Goal: Contribute content: Contribute content

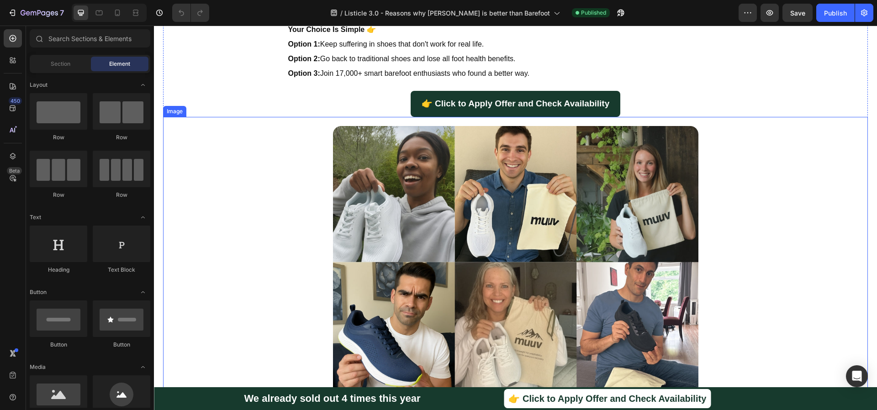
scroll to position [2501, 0]
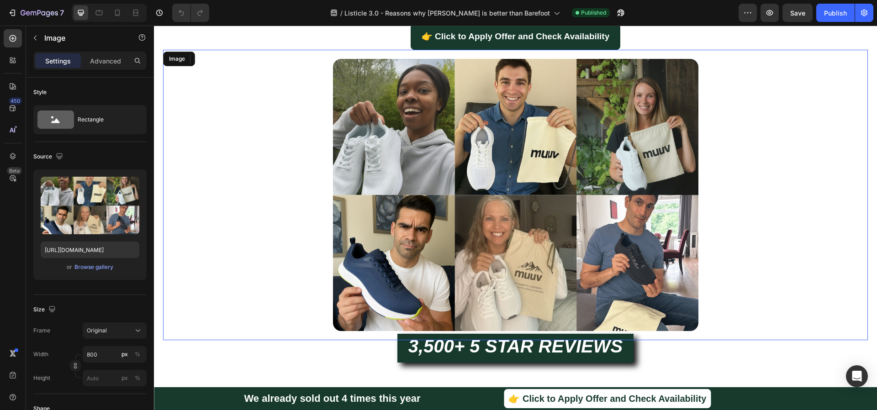
click at [493, 189] on img at bounding box center [515, 195] width 365 height 273
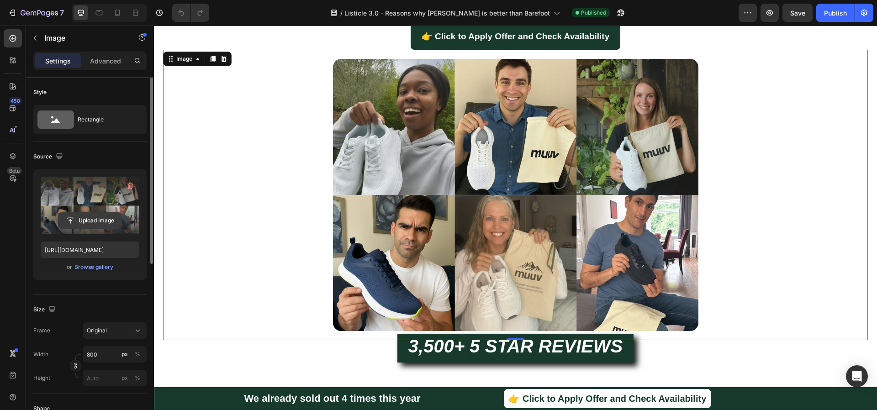
click at [90, 221] on input "file" at bounding box center [89, 221] width 63 height 16
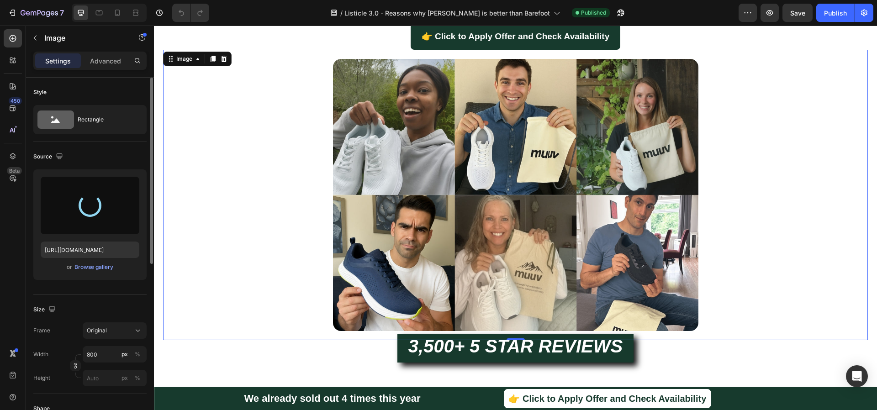
type input "https://cdn.shopify.com/s/files/1/0927/4723/5703/files/gempages_577040654576648…"
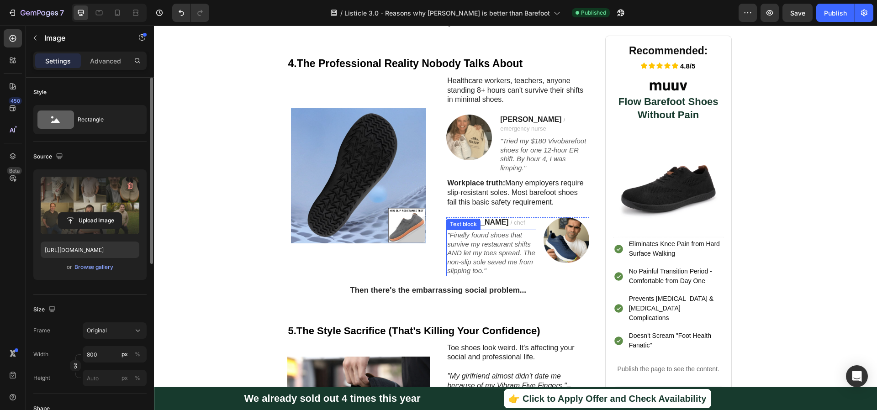
scroll to position [1033, 0]
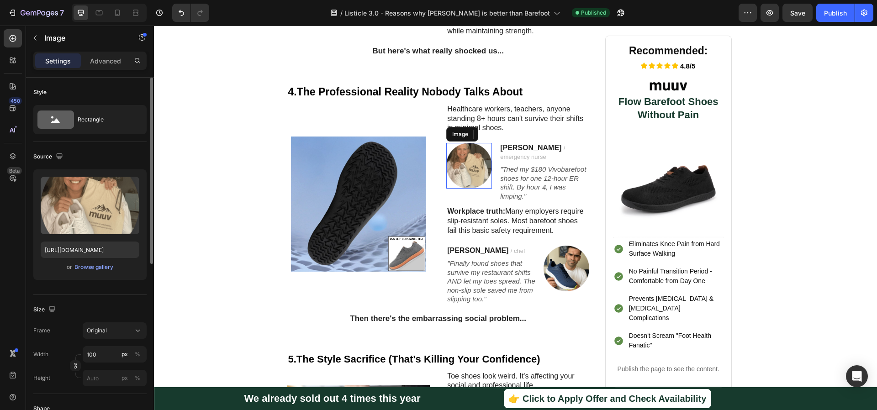
click at [455, 144] on img at bounding box center [469, 166] width 46 height 46
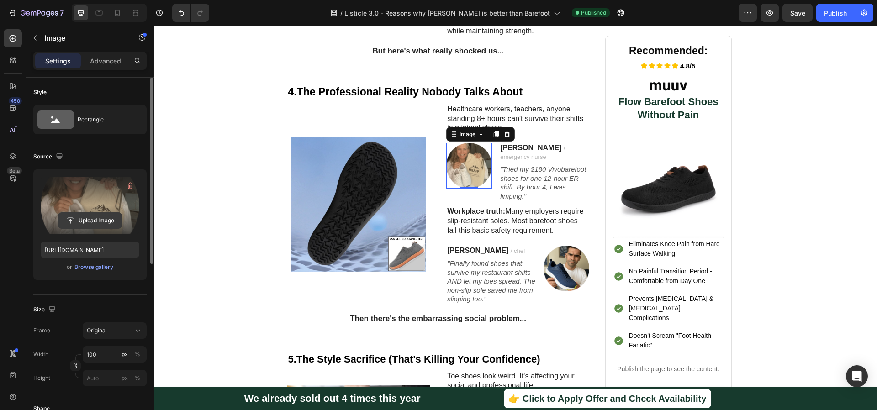
click at [95, 221] on input "file" at bounding box center [89, 221] width 63 height 16
click at [96, 217] on input "file" at bounding box center [89, 221] width 63 height 16
click at [104, 210] on label at bounding box center [90, 206] width 99 height 58
click at [104, 213] on input "file" at bounding box center [89, 221] width 63 height 16
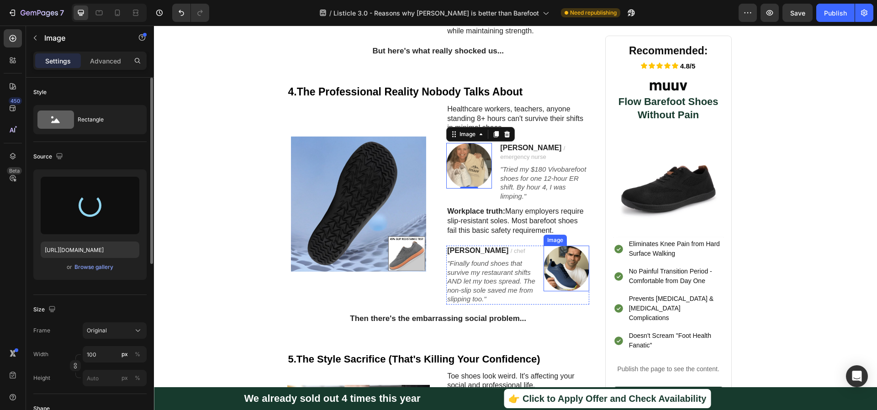
click at [562, 246] on img at bounding box center [566, 269] width 46 height 46
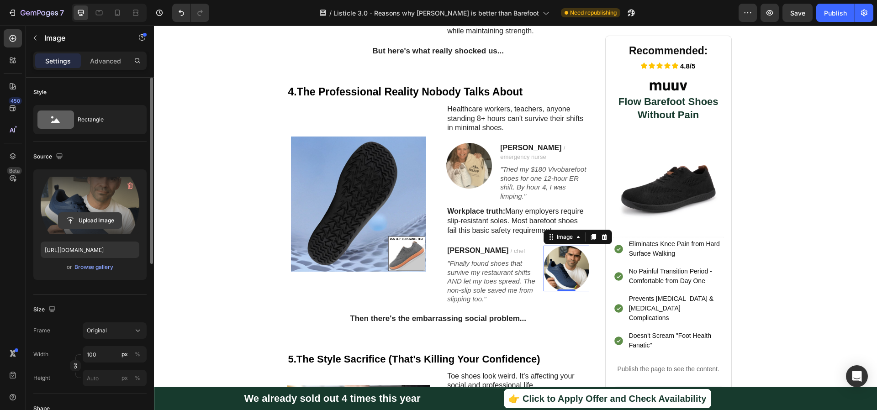
click at [102, 221] on input "file" at bounding box center [89, 221] width 63 height 16
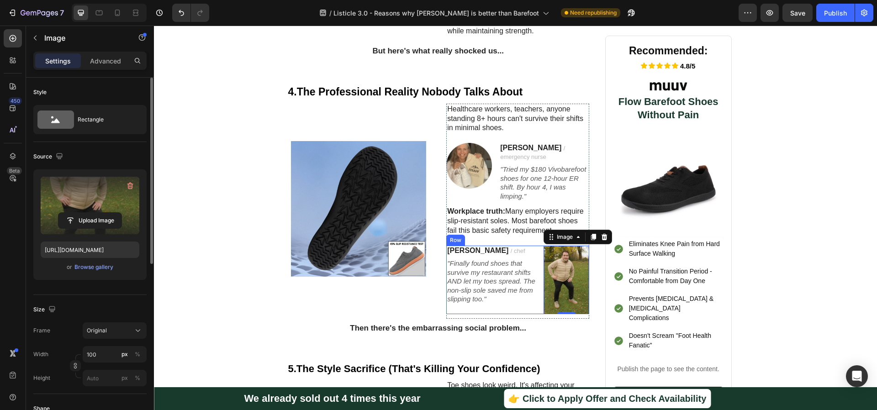
type input "[URL][DOMAIN_NAME]"
click at [178, 10] on icon "Undo/Redo" at bounding box center [181, 12] width 9 height 9
click at [446, 143] on img at bounding box center [469, 166] width 46 height 46
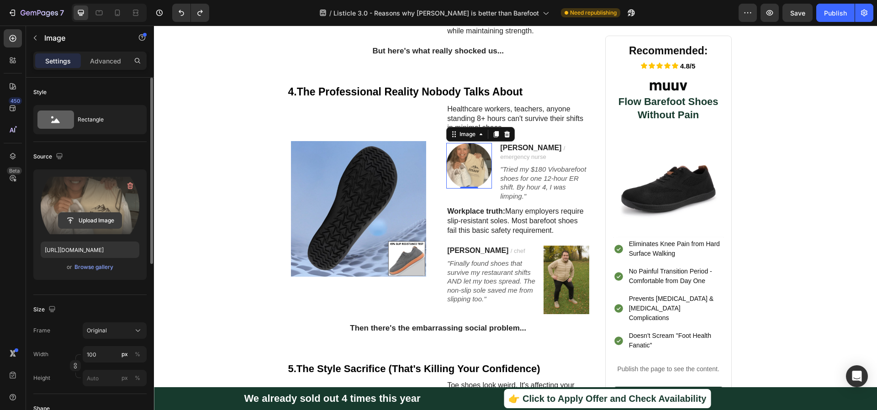
click at [98, 215] on input "file" at bounding box center [89, 221] width 63 height 16
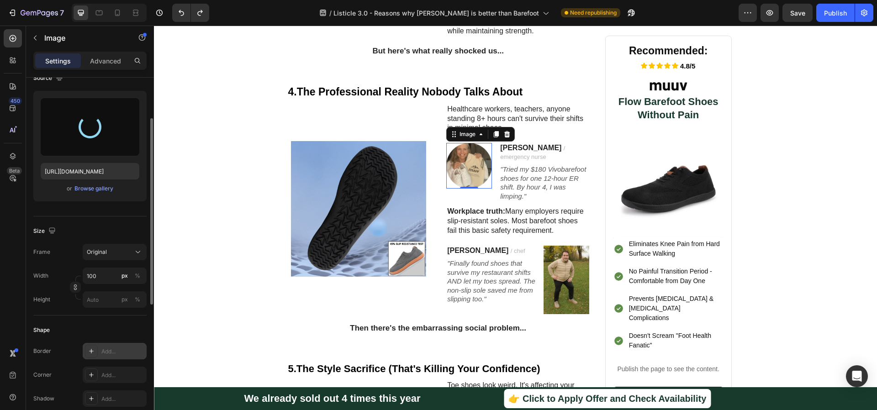
scroll to position [331, 0]
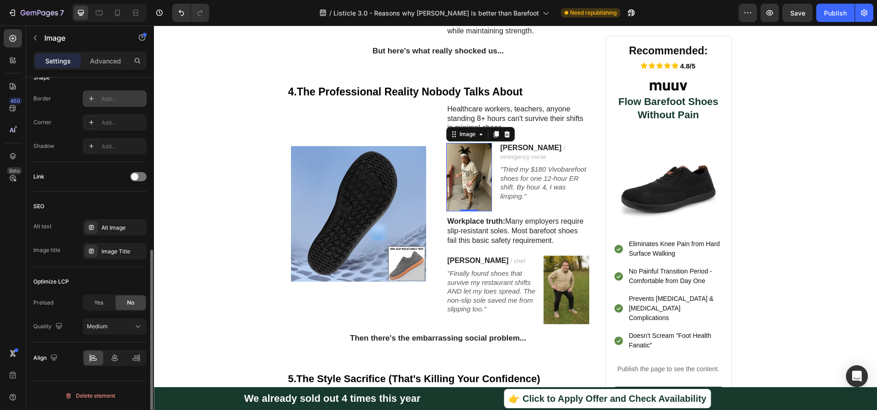
type input "[URL][DOMAIN_NAME]"
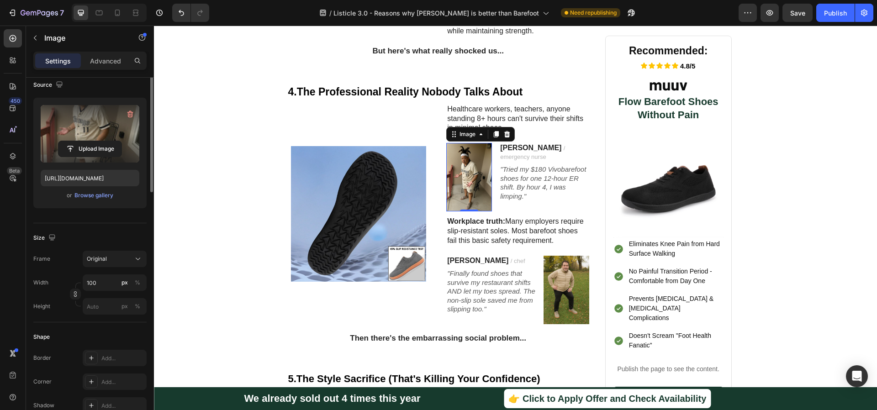
scroll to position [0, 0]
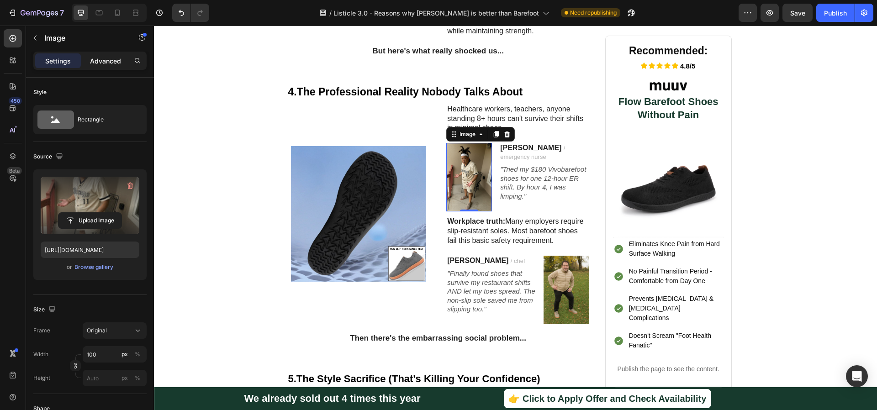
click at [105, 56] on p "Advanced" at bounding box center [105, 61] width 31 height 10
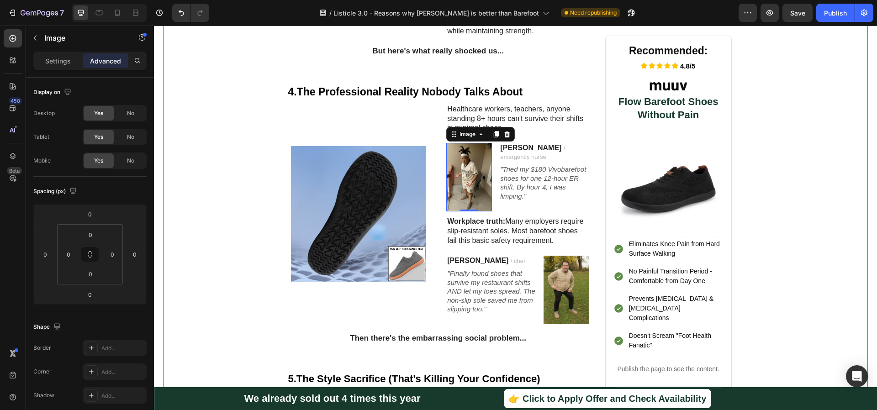
scroll to position [1116, 0]
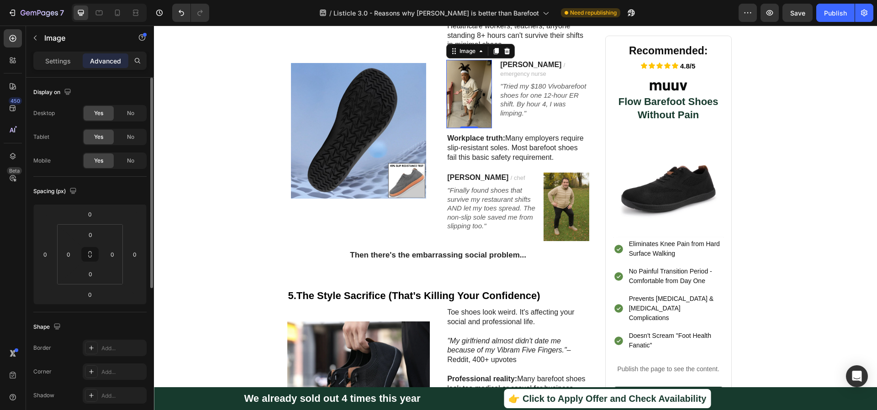
drag, startPoint x: 102, startPoint y: 343, endPoint x: 137, endPoint y: 324, distance: 40.4
click at [102, 343] on div "Add..." at bounding box center [115, 348] width 64 height 16
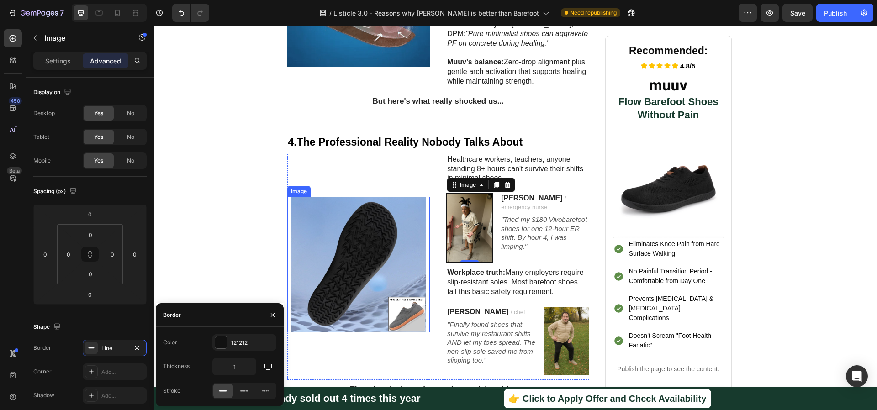
scroll to position [1023, 0]
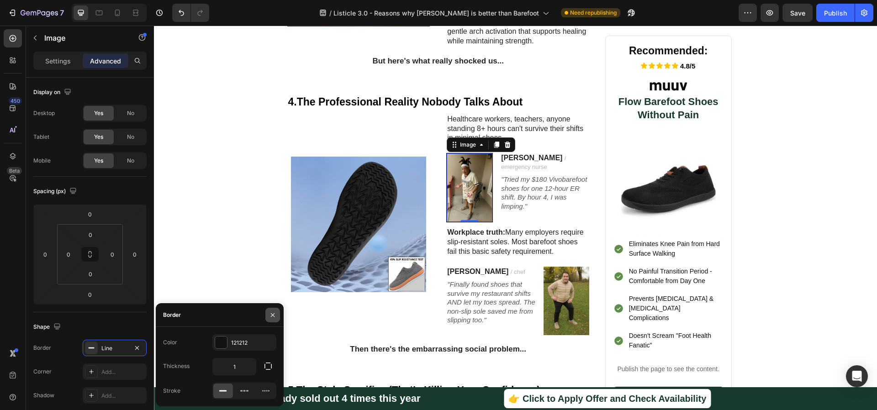
click at [272, 316] on icon "button" at bounding box center [272, 314] width 7 height 7
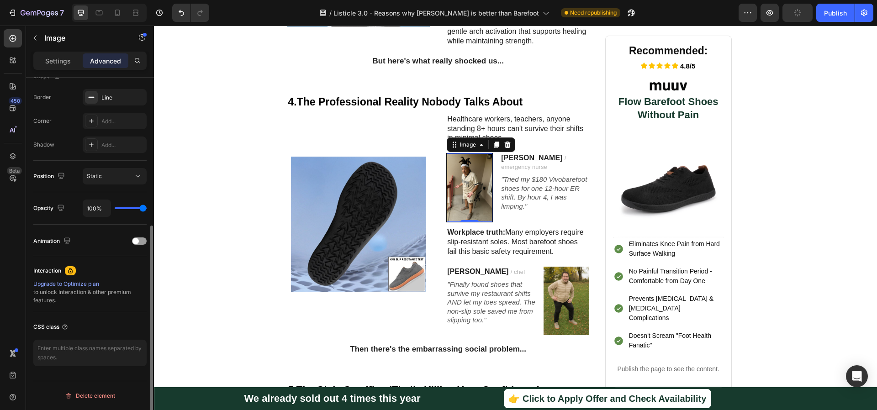
scroll to position [0, 0]
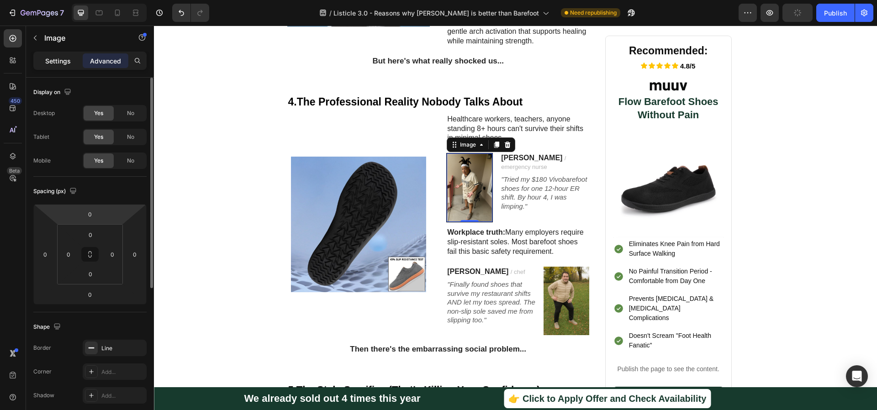
click at [68, 56] on p "Settings" at bounding box center [58, 61] width 26 height 10
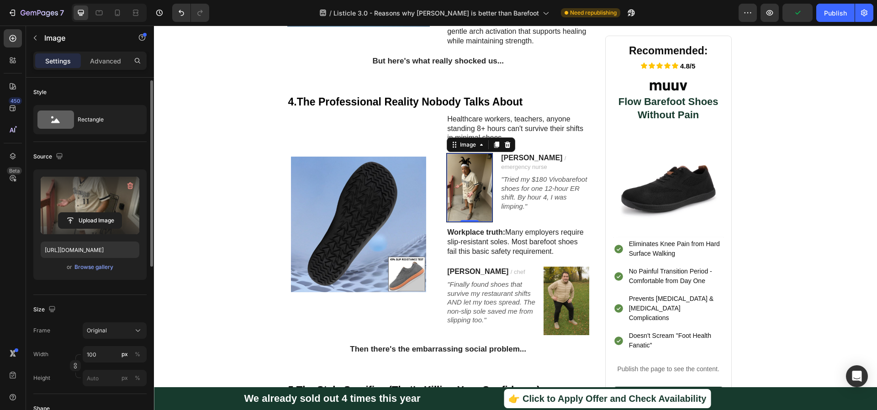
scroll to position [2, 0]
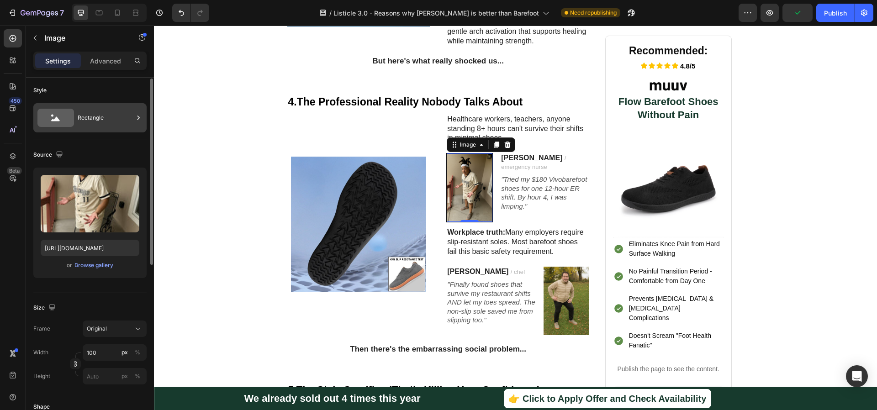
click at [105, 120] on div "Rectangle" at bounding box center [106, 117] width 56 height 21
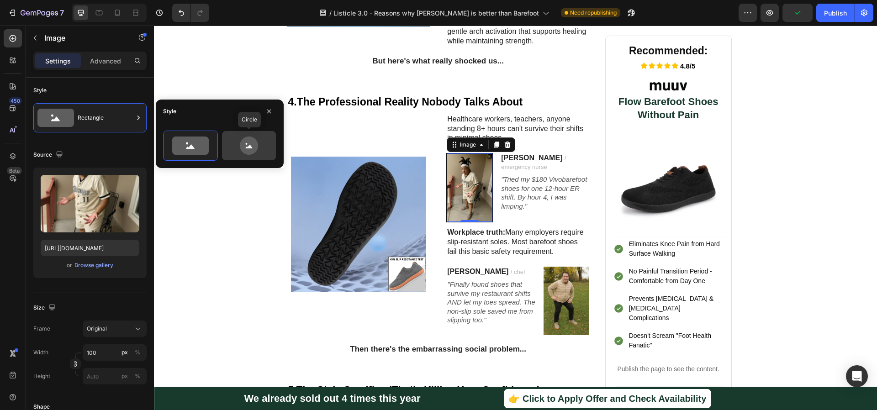
click at [259, 139] on icon at bounding box center [248, 146] width 43 height 18
type input "80"
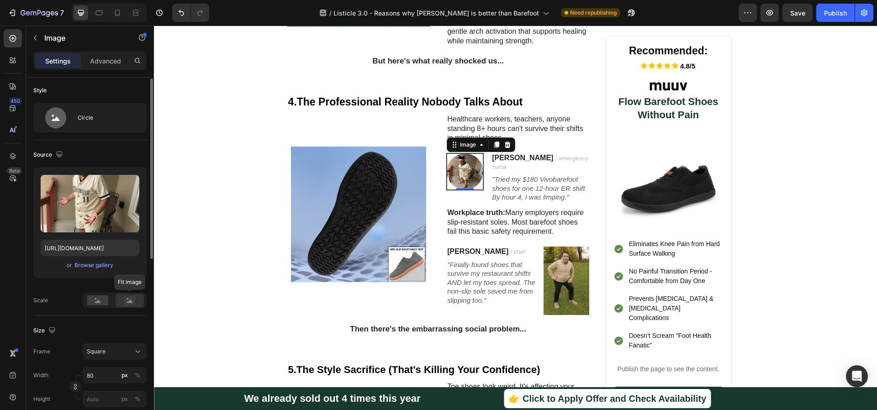
click at [135, 299] on rect at bounding box center [130, 300] width 12 height 9
click at [115, 298] on div "Fit image" at bounding box center [115, 301] width 64 height 16
click at [110, 299] on div at bounding box center [98, 301] width 28 height 14
click at [118, 299] on div at bounding box center [130, 301] width 28 height 14
click at [106, 301] on rect at bounding box center [97, 300] width 21 height 10
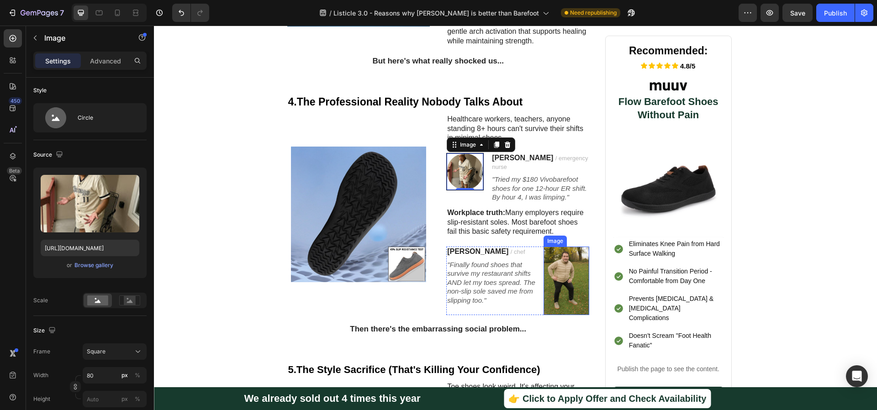
click at [557, 247] on img at bounding box center [566, 281] width 46 height 68
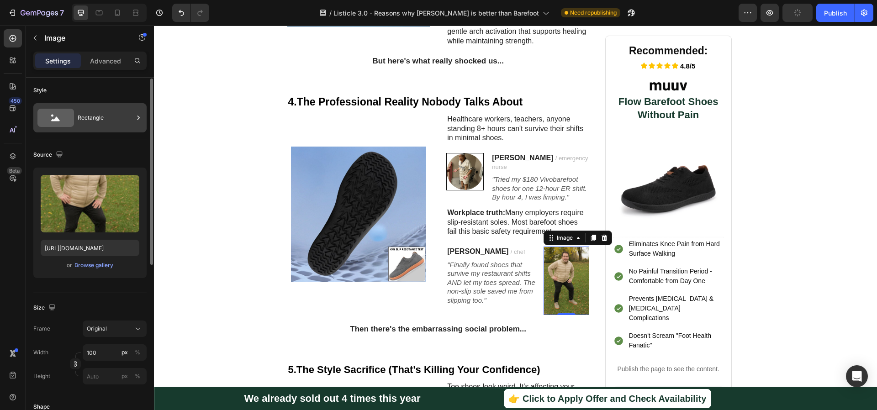
click at [102, 112] on div "Rectangle" at bounding box center [106, 117] width 56 height 21
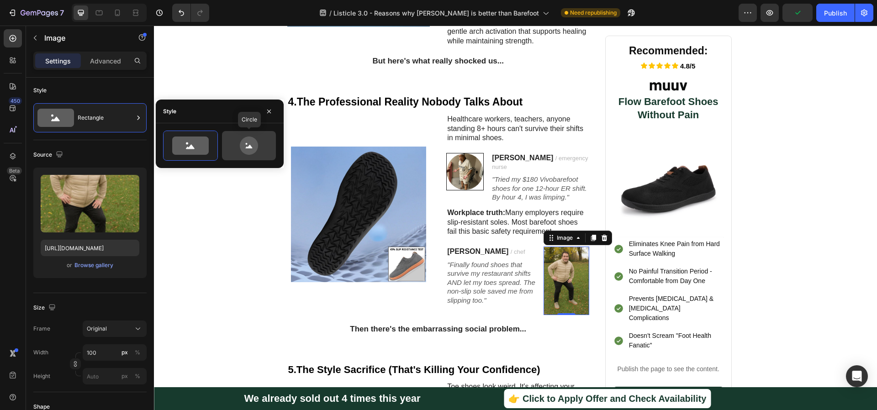
click at [258, 147] on icon at bounding box center [248, 146] width 43 height 18
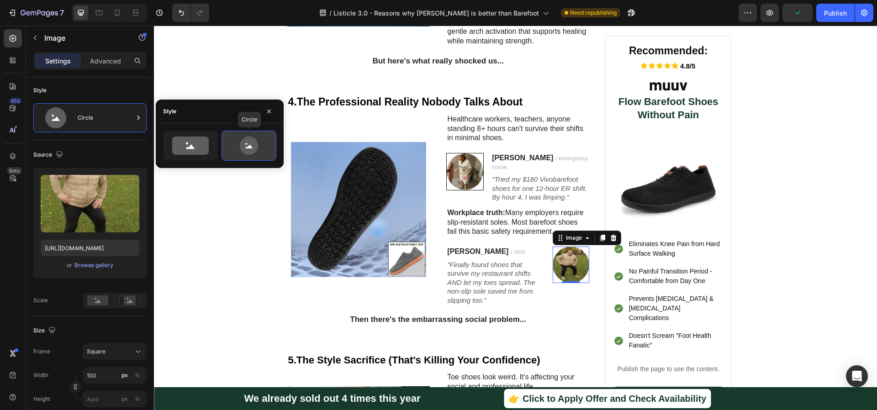
type input "80"
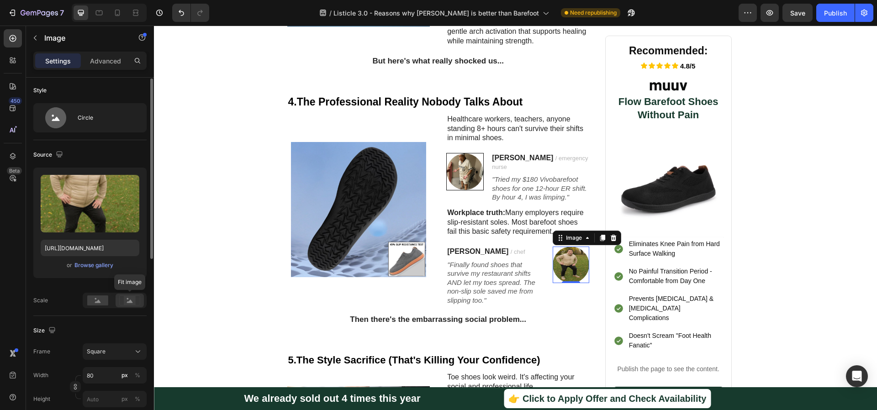
click at [131, 303] on icon at bounding box center [130, 300] width 6 height 3
click at [133, 299] on rect at bounding box center [130, 300] width 12 height 9
click at [107, 287] on div "Upload Image https://cdn.shopify.com/s/files/1/0927/4723/5703/files/gempages_57…" at bounding box center [89, 238] width 113 height 141
click at [100, 295] on div at bounding box center [98, 301] width 28 height 14
click at [130, 294] on div at bounding box center [130, 301] width 28 height 14
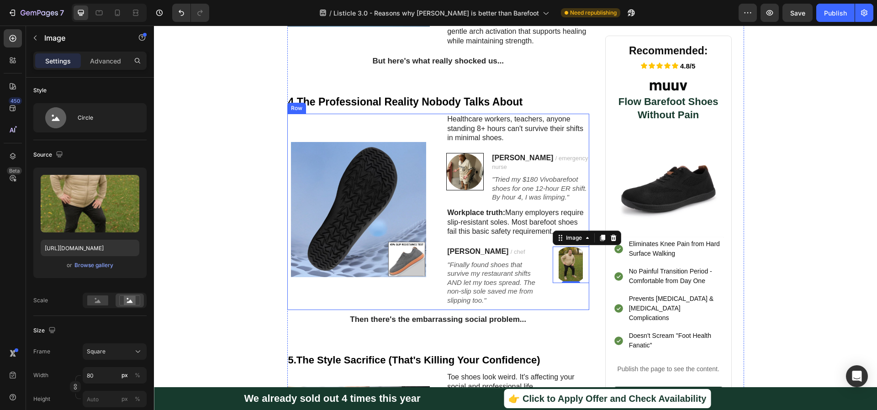
click at [458, 154] on img at bounding box center [464, 171] width 37 height 37
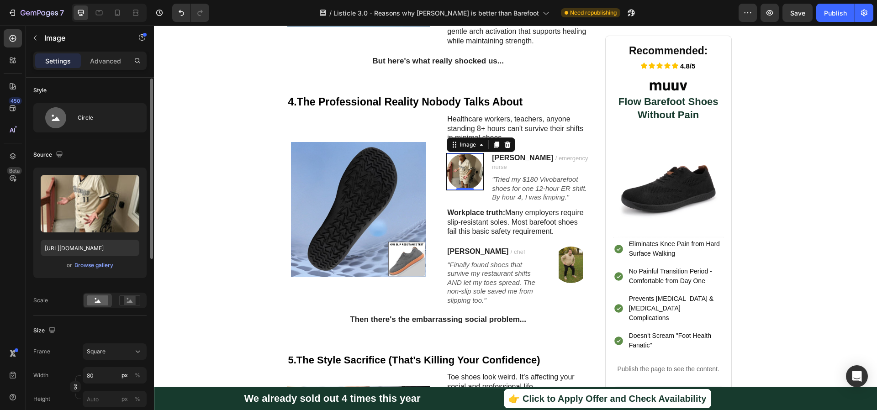
click at [133, 305] on rect at bounding box center [130, 300] width 12 height 9
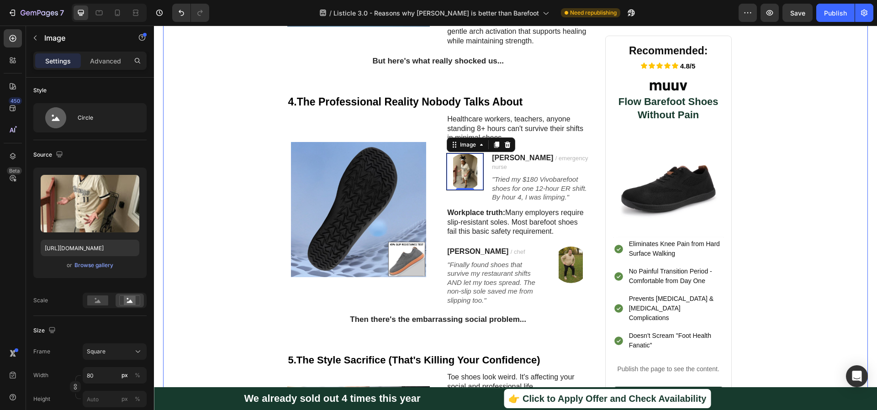
click at [208, 248] on div "1. Your Knees Are Paying the Price for "Natural" Walking Heading Image Barefoot…" at bounding box center [515, 110] width 686 height 1417
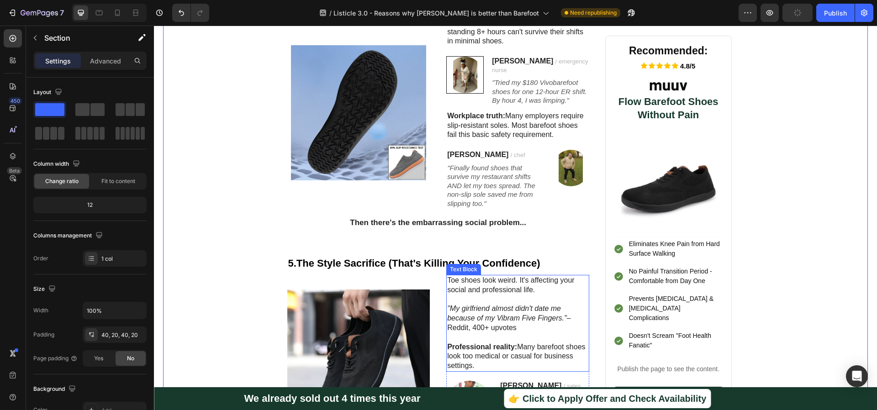
scroll to position [1204, 0]
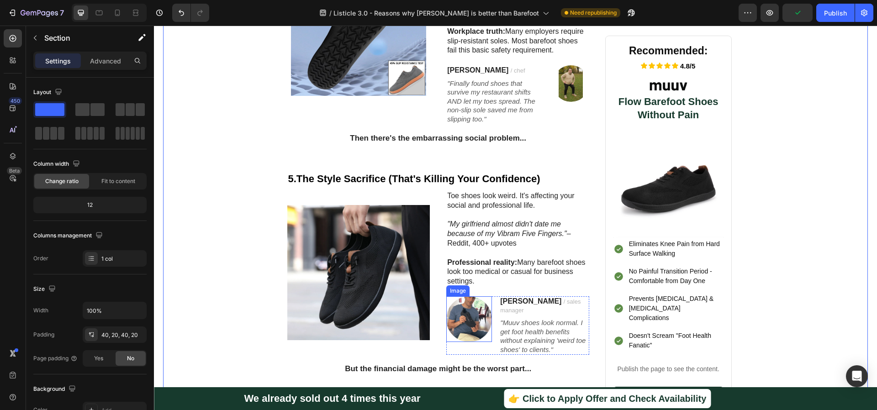
click at [472, 296] on img at bounding box center [469, 319] width 46 height 46
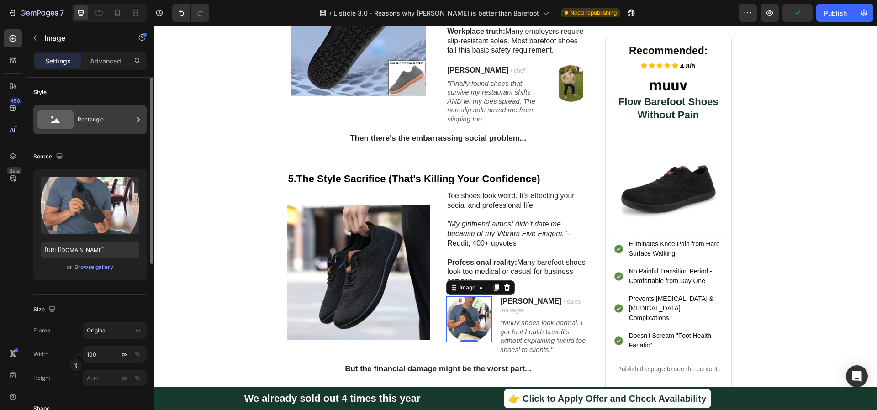
click at [132, 134] on div "Rectangle" at bounding box center [89, 119] width 113 height 29
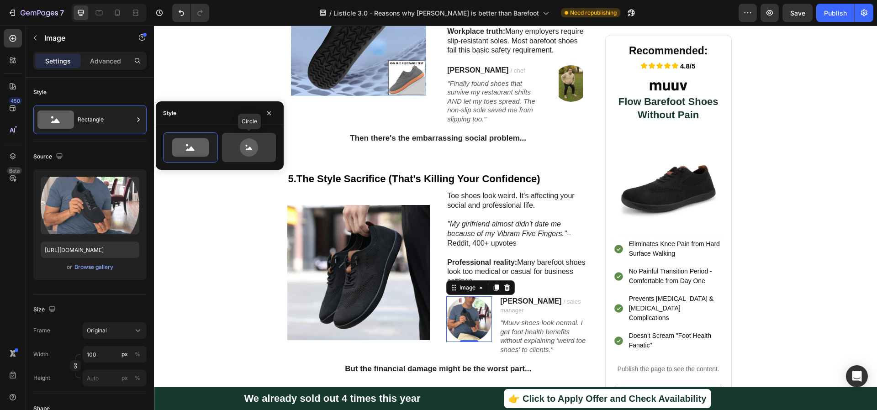
click at [252, 146] on icon at bounding box center [249, 147] width 18 height 18
type input "80"
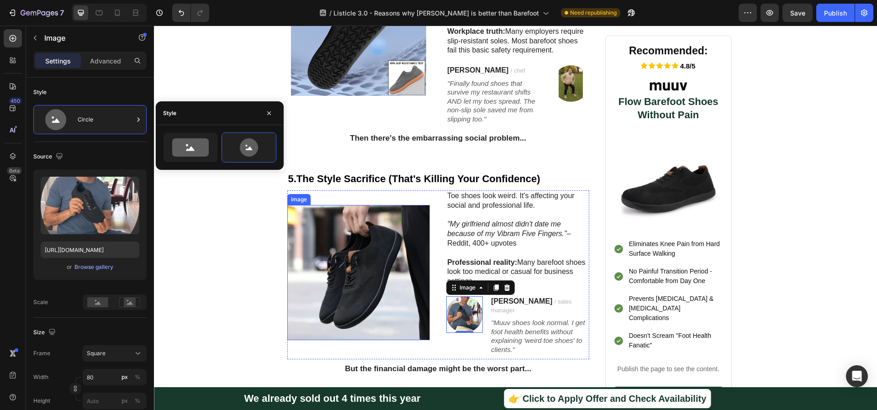
scroll to position [1014, 0]
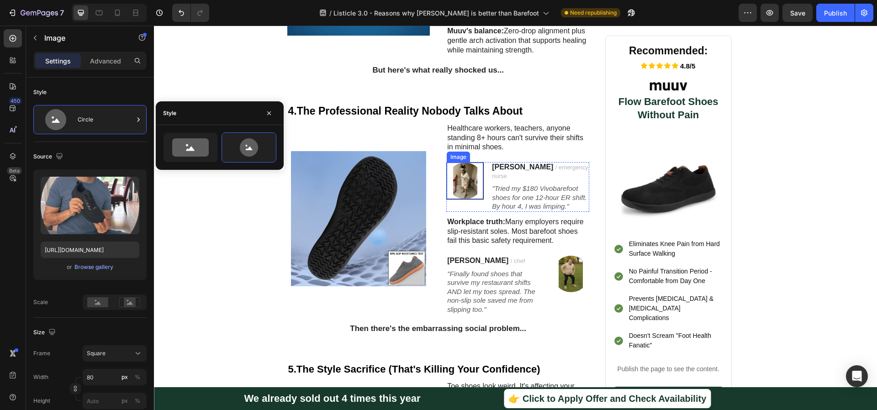
click at [471, 163] on img at bounding box center [464, 181] width 37 height 37
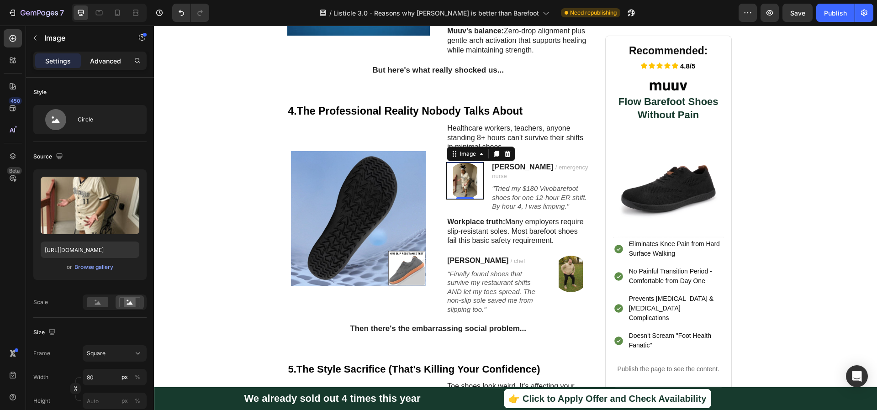
click at [111, 62] on p "Advanced" at bounding box center [105, 61] width 31 height 10
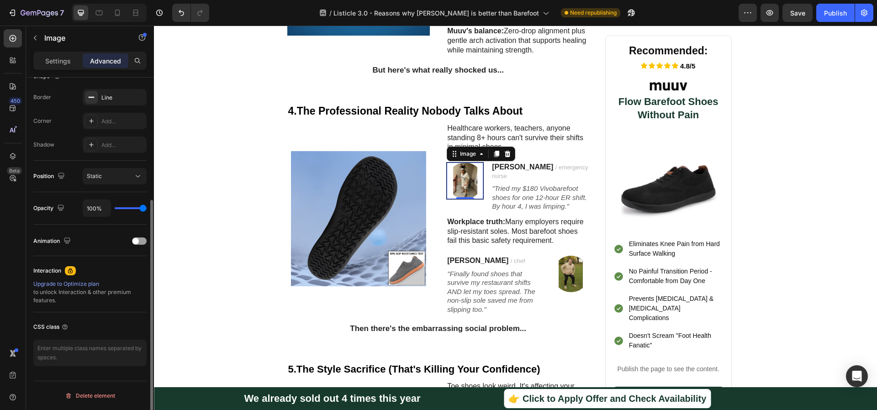
scroll to position [235, 0]
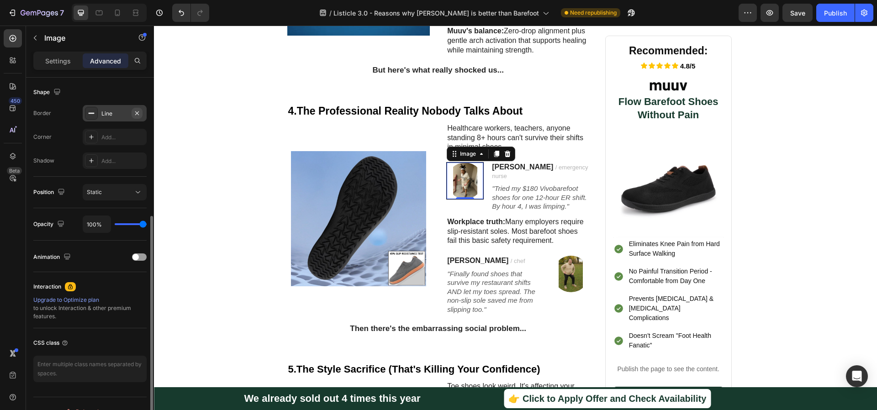
click at [138, 114] on icon "button" at bounding box center [137, 113] width 4 height 4
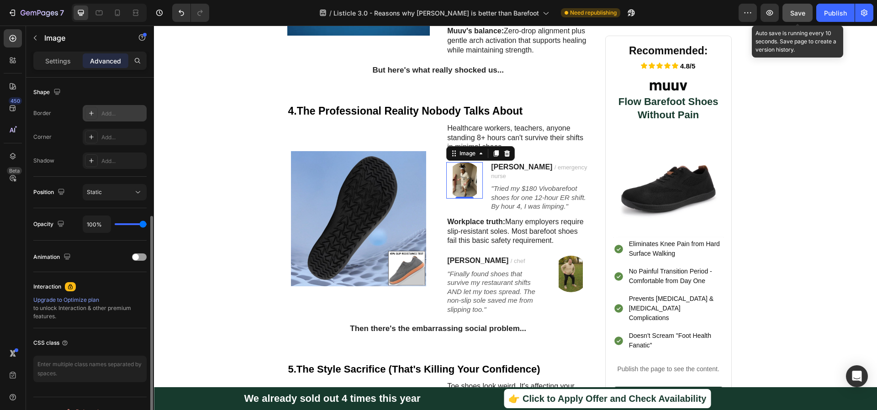
click at [794, 14] on span "Save" at bounding box center [797, 13] width 15 height 8
click at [52, 55] on div "Settings" at bounding box center [58, 60] width 46 height 15
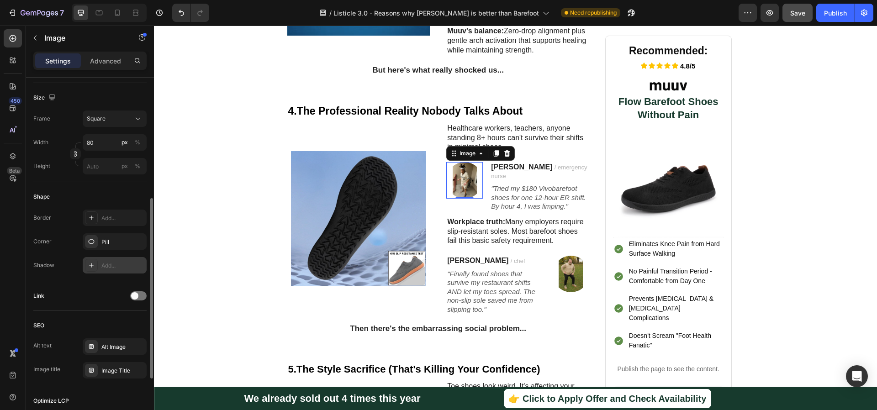
scroll to position [354, 0]
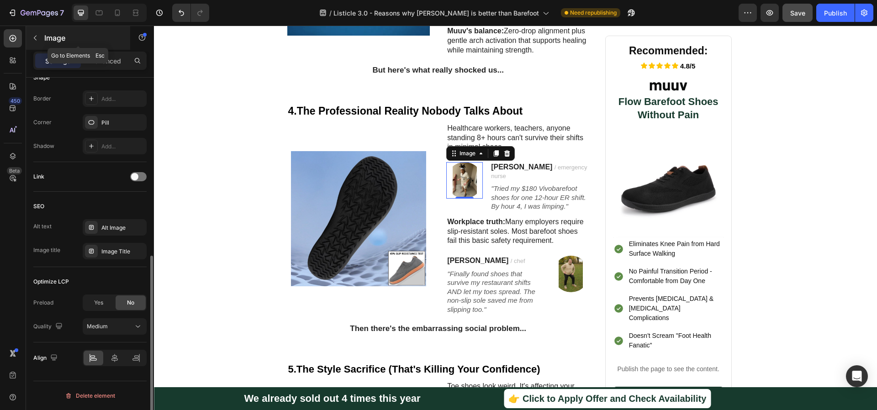
click at [37, 37] on icon "button" at bounding box center [35, 37] width 7 height 7
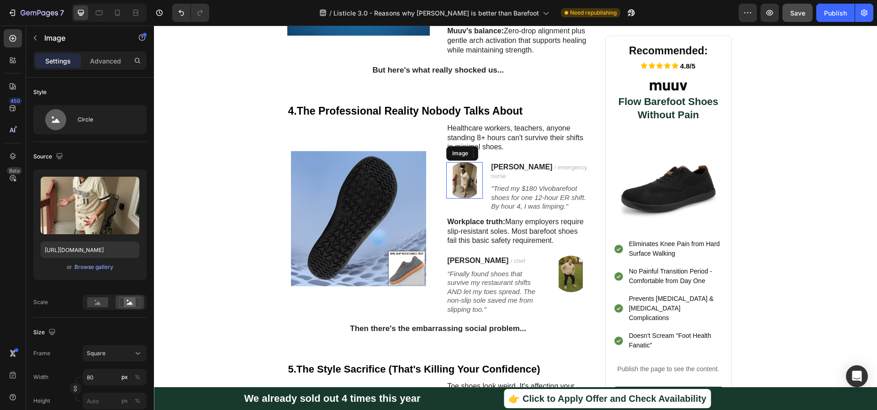
click at [459, 162] on img at bounding box center [464, 180] width 37 height 37
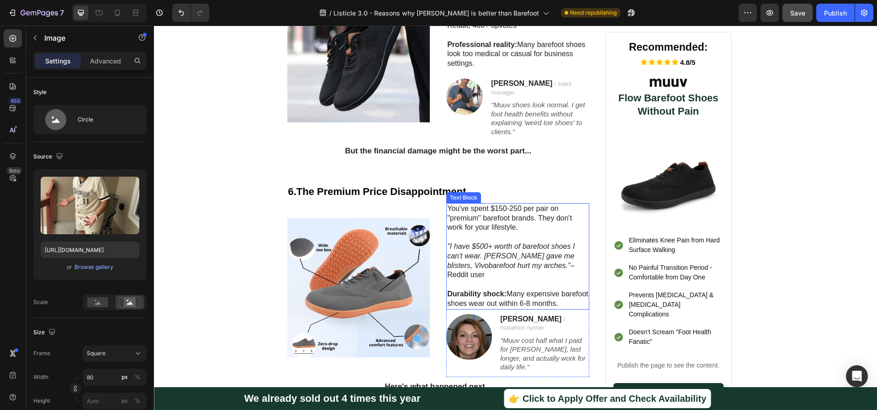
scroll to position [1402, 0]
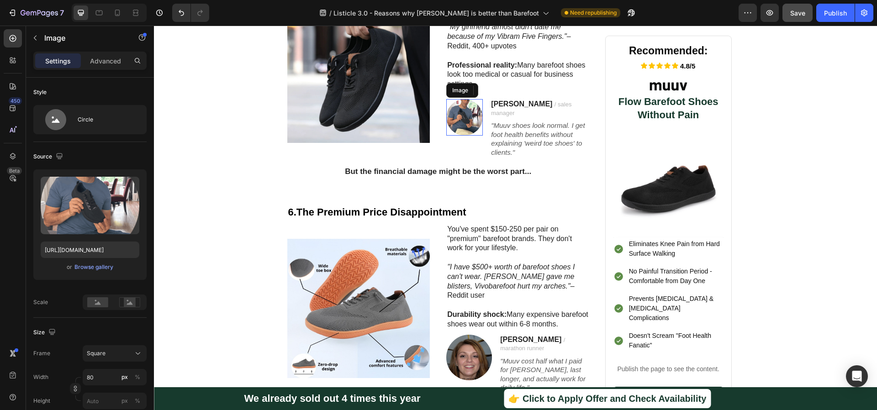
click at [453, 99] on img at bounding box center [464, 117] width 37 height 37
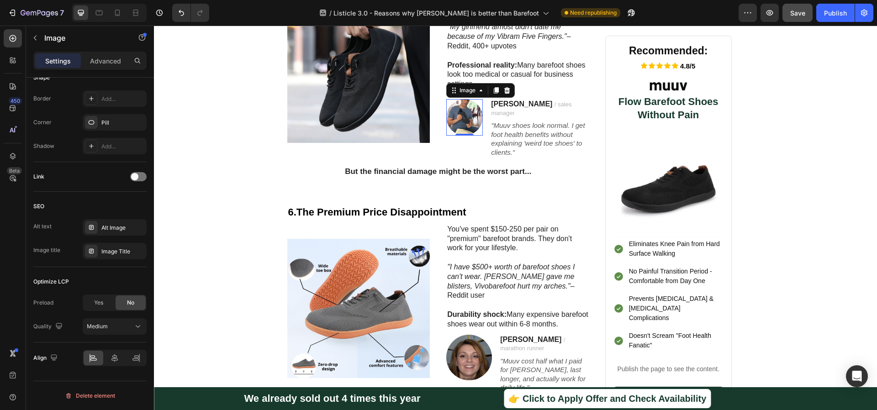
scroll to position [29, 0]
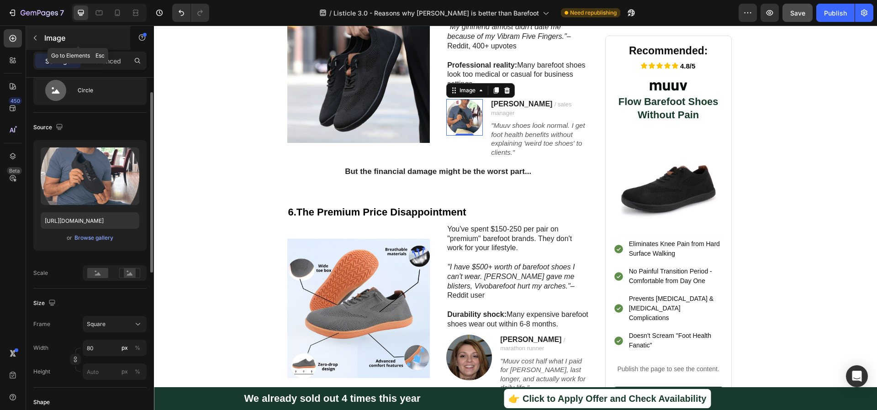
click at [37, 36] on icon "button" at bounding box center [35, 37] width 7 height 7
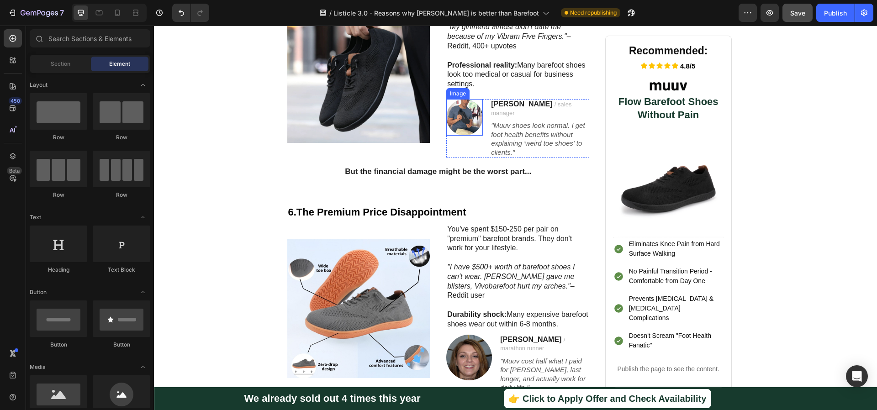
click at [467, 99] on img at bounding box center [464, 117] width 37 height 37
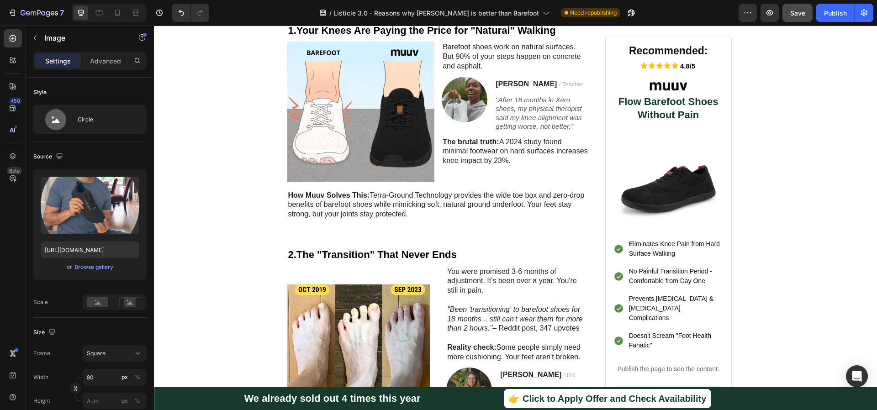
scroll to position [279, 0]
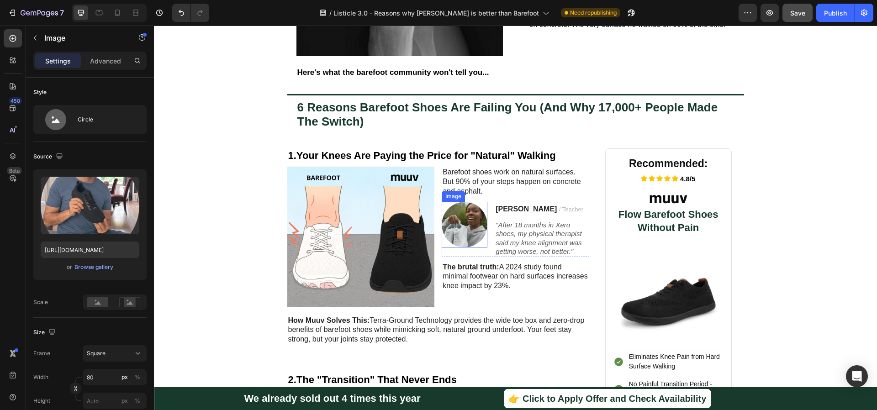
click at [467, 212] on img at bounding box center [464, 225] width 46 height 46
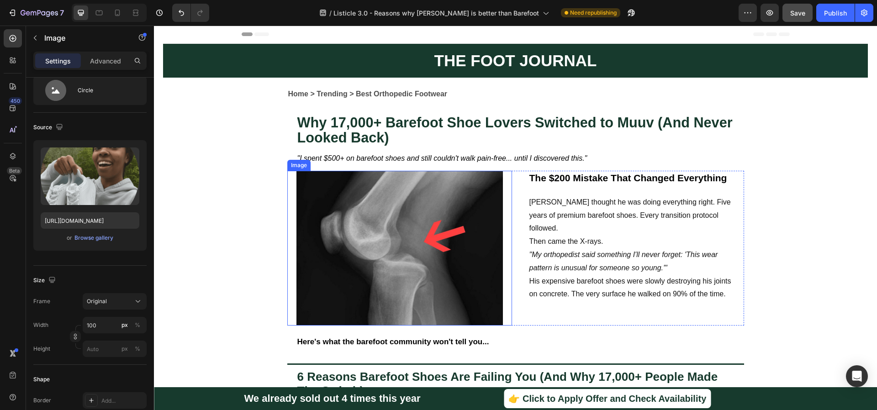
scroll to position [0, 0]
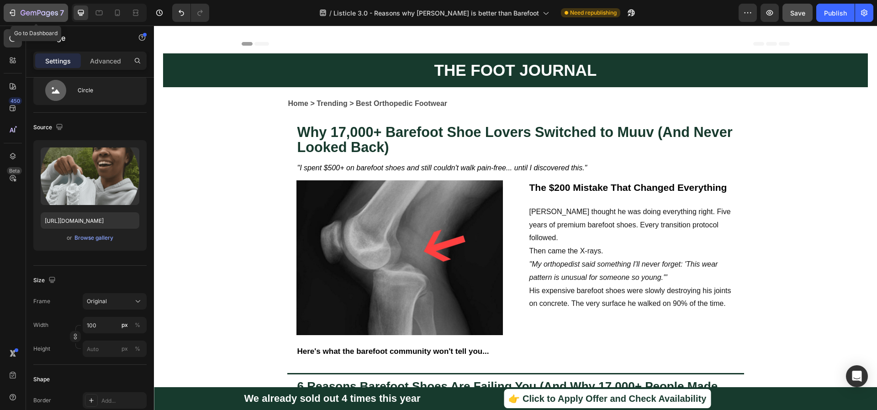
click at [9, 16] on icon "button" at bounding box center [12, 12] width 9 height 9
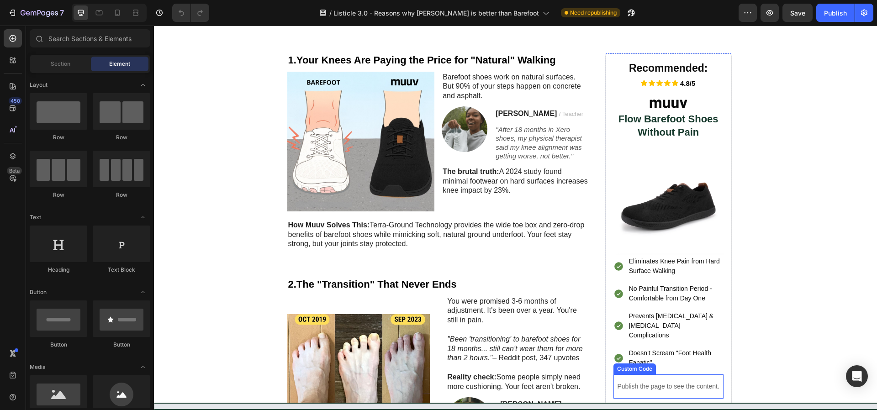
scroll to position [560, 0]
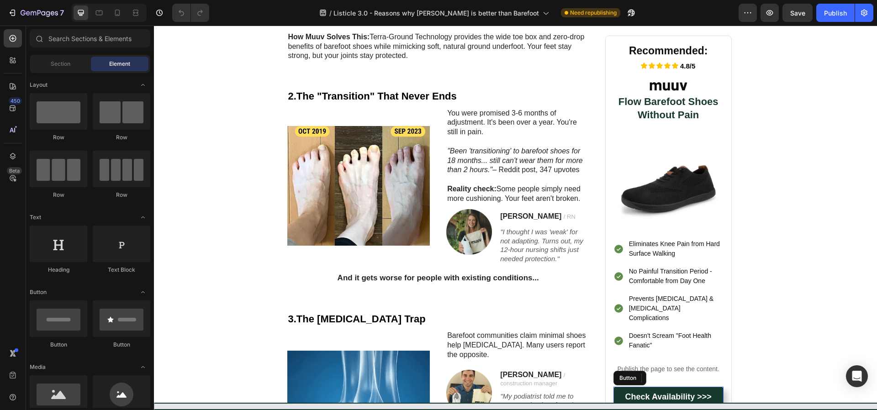
click at [710, 387] on link "Check Availability >>>" at bounding box center [668, 397] width 110 height 21
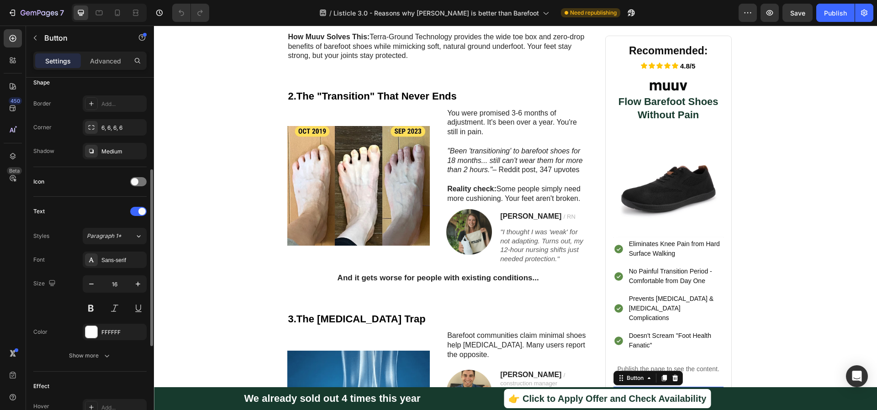
scroll to position [368, 0]
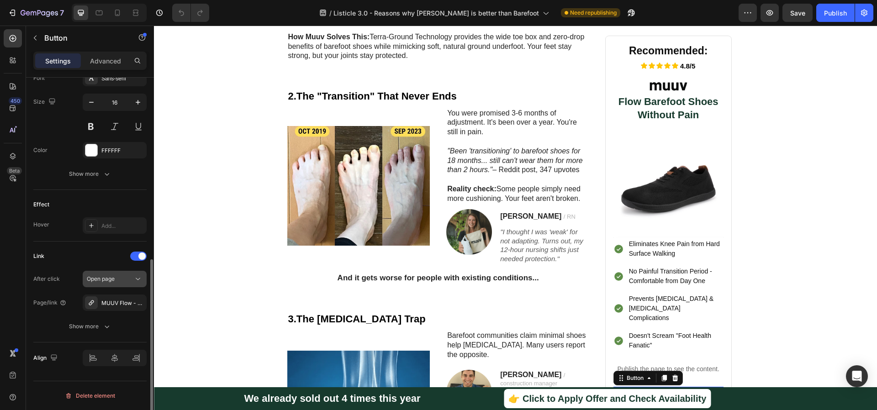
click at [0, 0] on icon "button" at bounding box center [0, 0] width 0 height 0
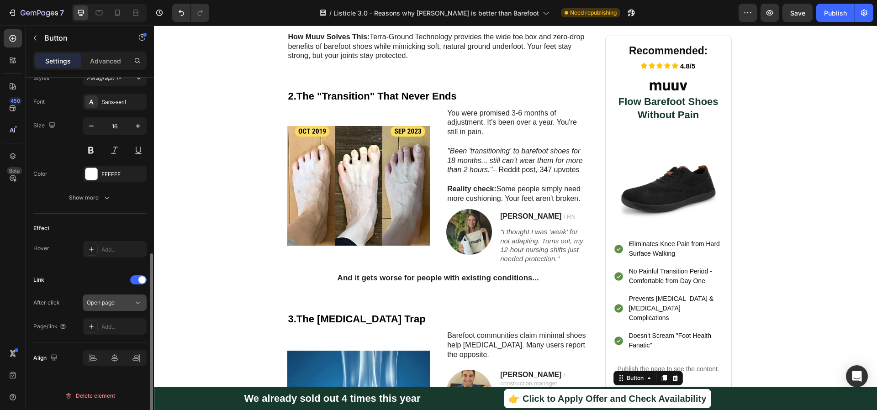
scroll to position [344, 0]
click at [122, 303] on div "Open page" at bounding box center [110, 303] width 47 height 8
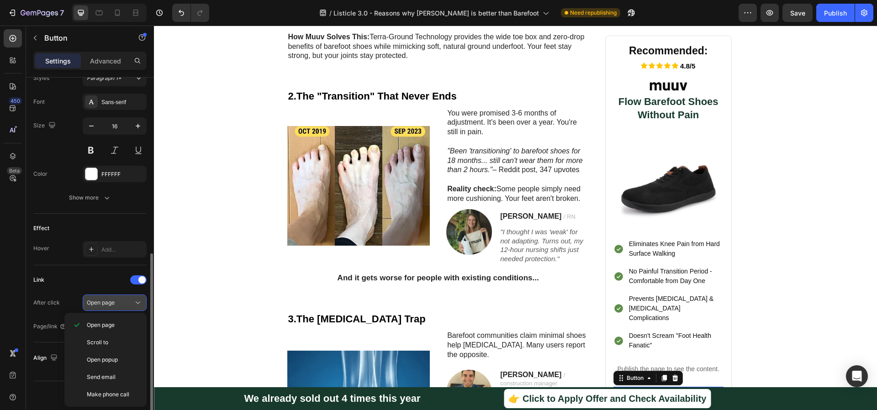
click at [115, 308] on button "Open page" at bounding box center [115, 302] width 64 height 16
click at [117, 328] on div "450 Beta Sections(18) Elements(83) Section Element Hero Section Product Detail …" at bounding box center [77, 218] width 154 height 384
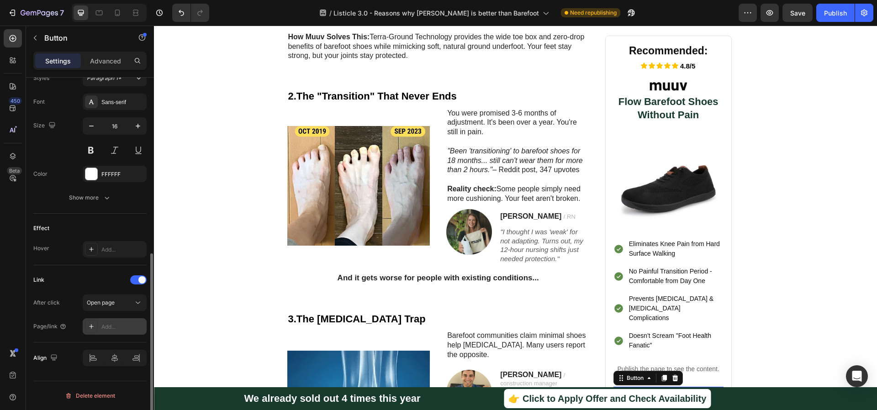
click at [92, 323] on icon at bounding box center [91, 326] width 7 height 7
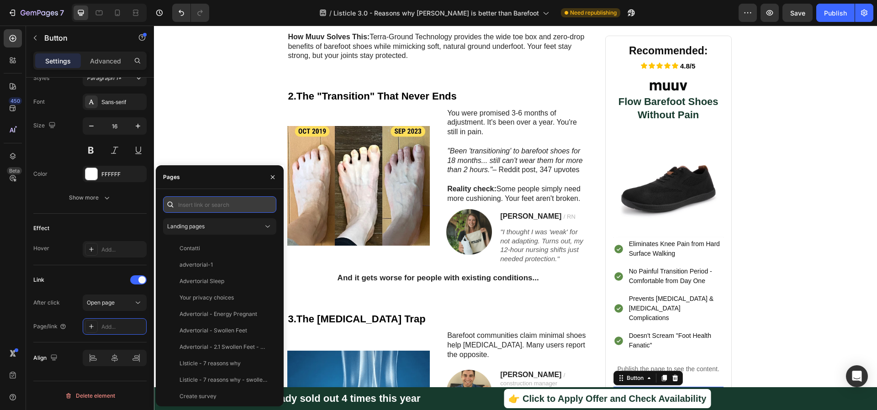
click at [199, 200] on input "text" at bounding box center [219, 204] width 113 height 16
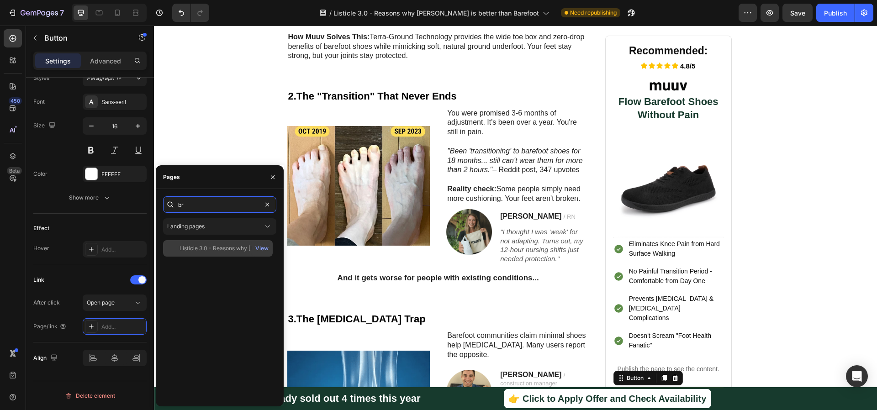
type input "b"
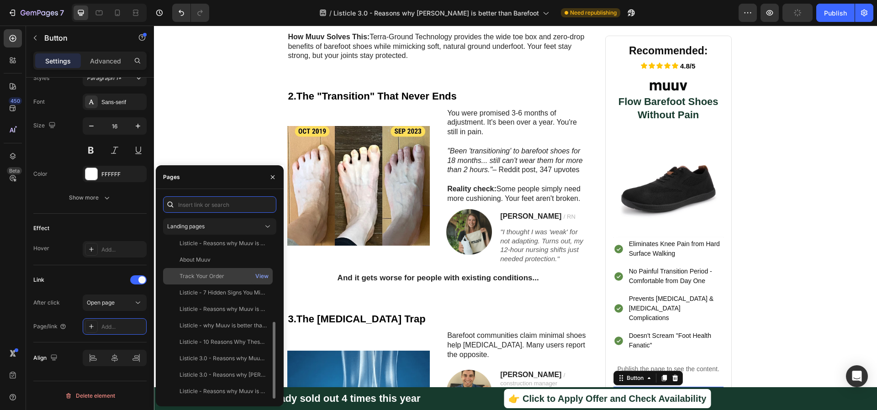
scroll to position [170, 0]
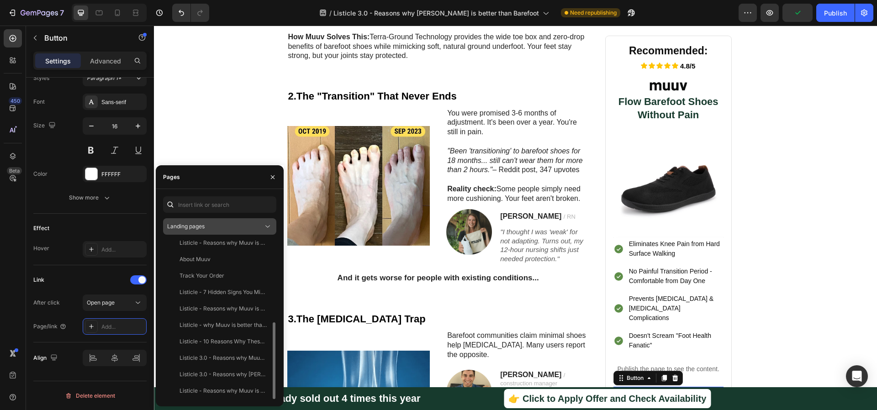
click at [223, 228] on div "Landing pages" at bounding box center [215, 226] width 96 height 8
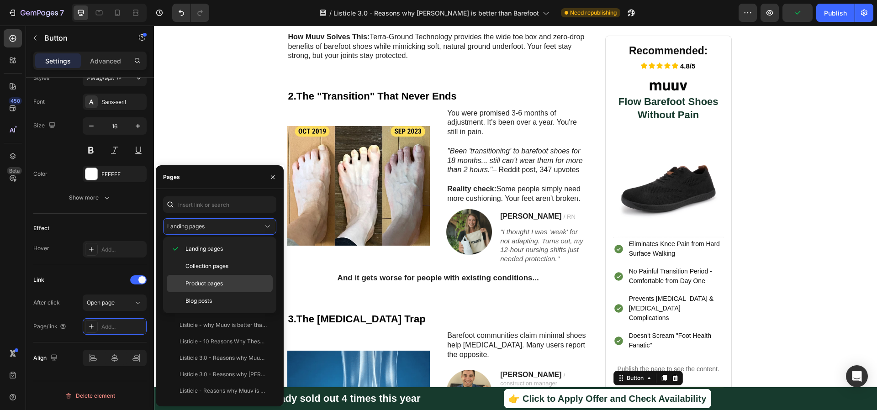
click at [221, 279] on span "Product pages" at bounding box center [203, 283] width 37 height 8
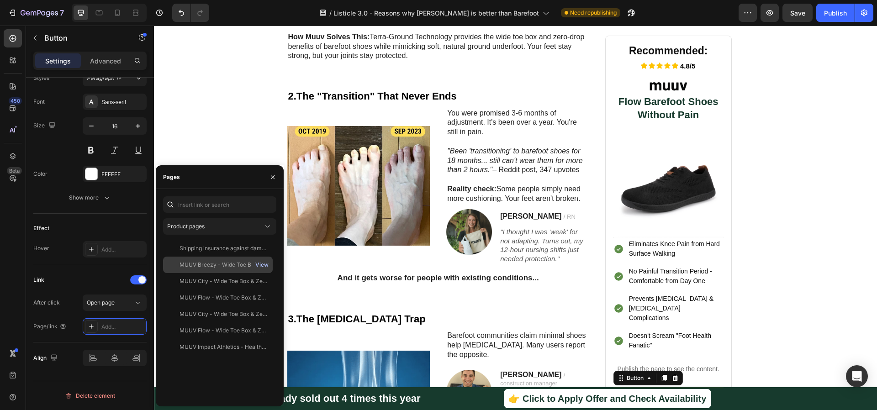
click at [261, 266] on div "View" at bounding box center [261, 265] width 13 height 8
click at [210, 268] on div "MUUV Breezy - Wide Toe Box & Zero Drop Shoes" at bounding box center [223, 265] width 88 height 8
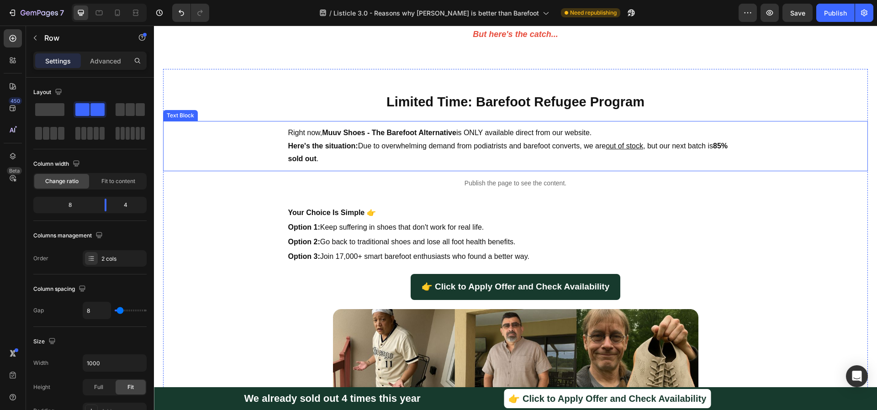
scroll to position [2345, 0]
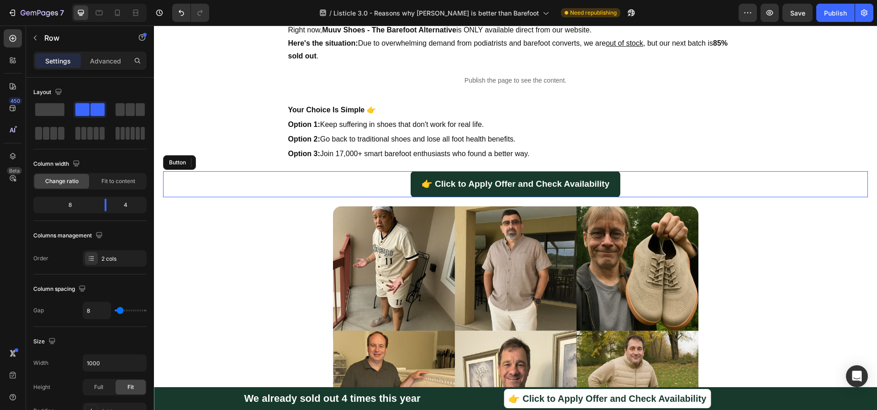
click at [623, 189] on div "👉 Click to Apply Offer and Check Availability Button" at bounding box center [515, 184] width 704 height 26
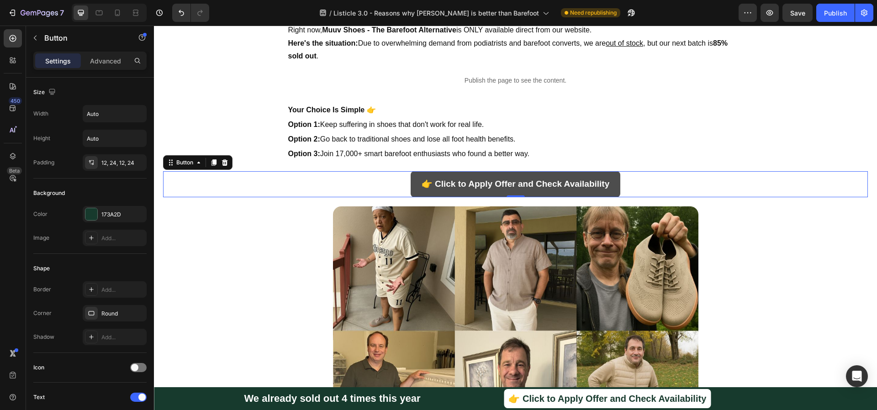
click at [609, 185] on link "👉 Click to Apply Offer and Check Availability" at bounding box center [515, 184] width 210 height 26
click at [610, 185] on link "👉 Click to Apply Offer and Check Availability" at bounding box center [515, 184] width 210 height 26
click at [413, 191] on link "👉 Click to Apply Offer and Check Availability" at bounding box center [515, 184] width 210 height 26
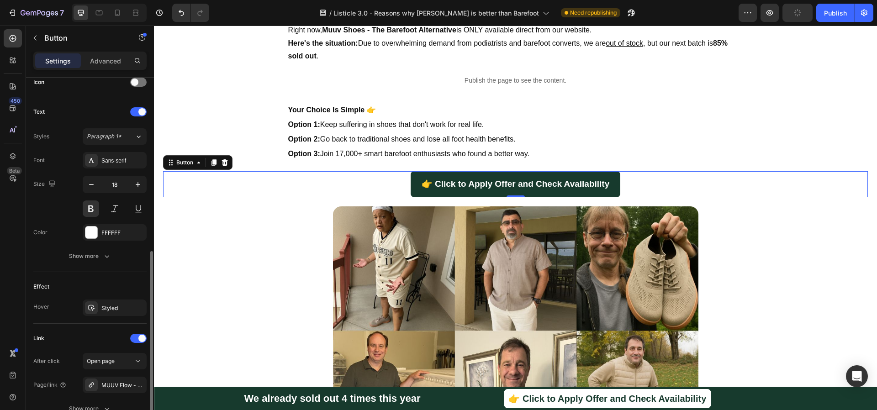
scroll to position [307, 0]
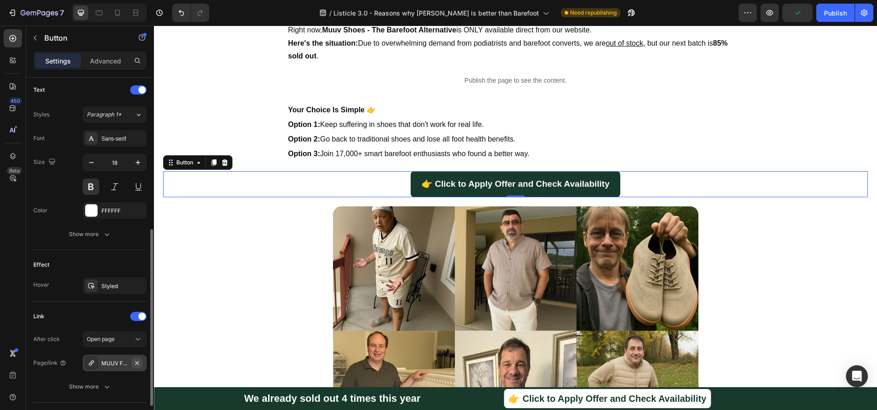
click at [135, 362] on icon "button" at bounding box center [136, 362] width 7 height 7
click at [130, 363] on div "Add..." at bounding box center [122, 363] width 43 height 8
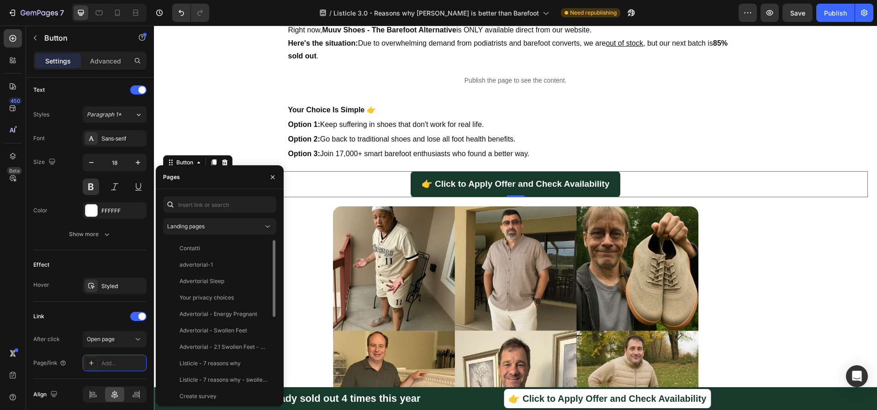
scroll to position [170, 0]
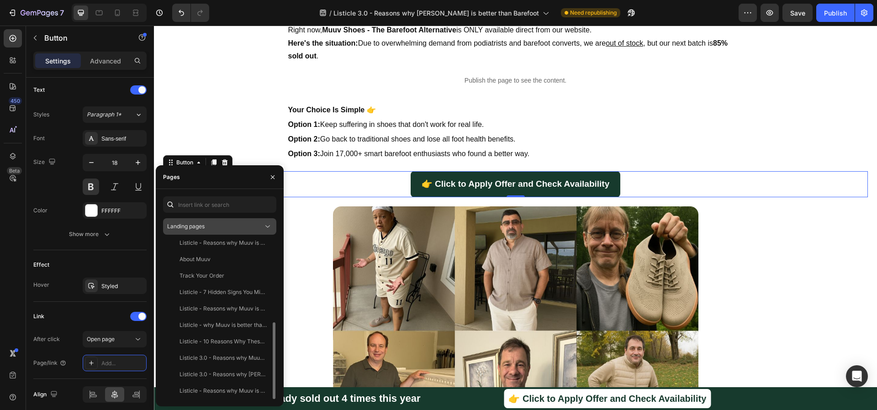
click at [209, 229] on div "Landing pages" at bounding box center [215, 226] width 96 height 8
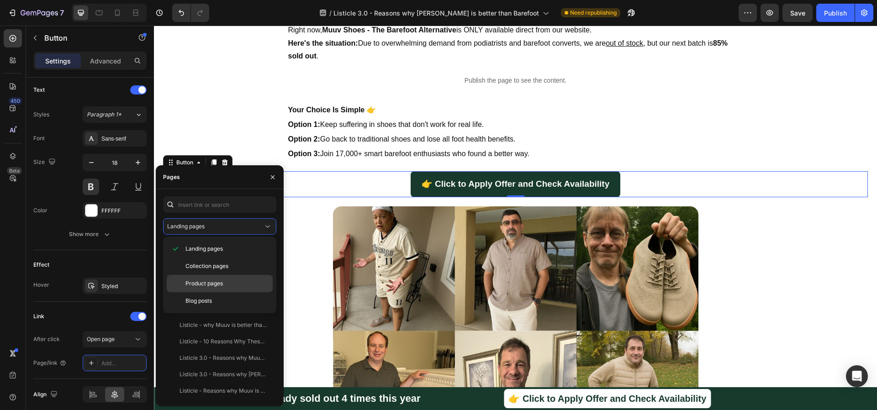
click at [209, 282] on span "Product pages" at bounding box center [203, 283] width 37 height 8
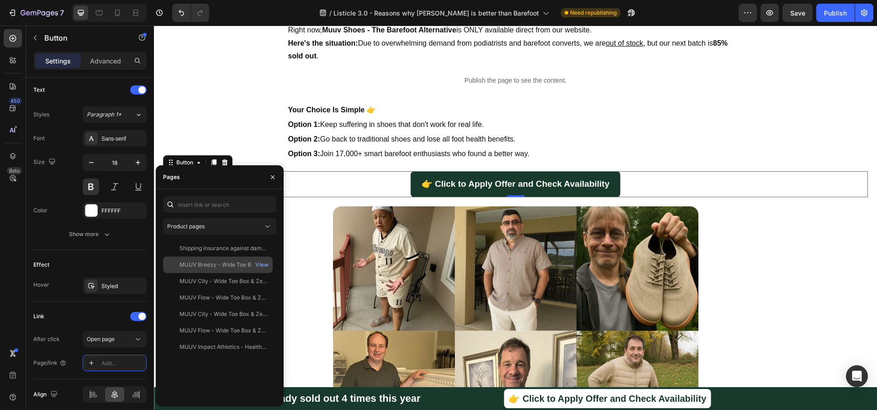
click at [230, 264] on div "MUUV Breezy - Wide Toe Box & Zero Drop Shoes" at bounding box center [223, 265] width 88 height 8
click at [339, 177] on div "👉 Click to Apply Offer and Check Availability Button 0" at bounding box center [515, 184] width 704 height 26
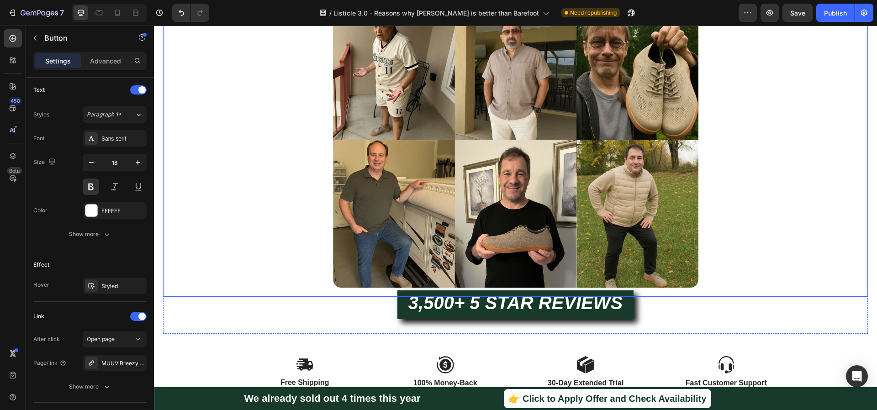
scroll to position [2721, 0]
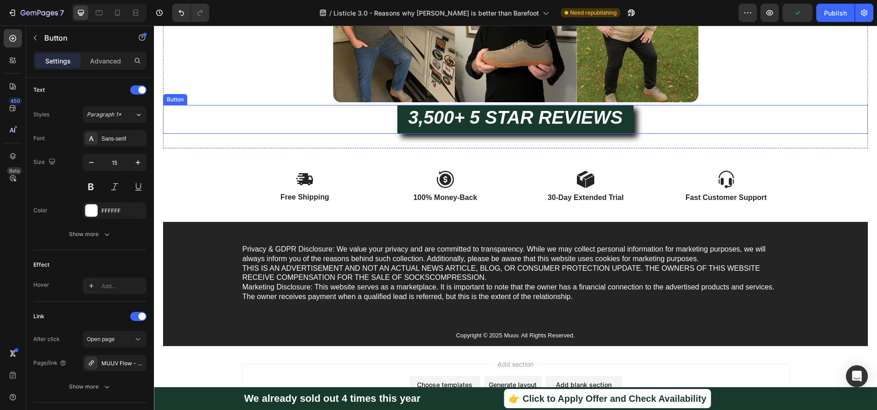
click at [350, 119] on div "3,500+ 5 STAR REVIEWS Button" at bounding box center [515, 119] width 704 height 29
click at [351, 119] on div "3,500+ 5 STAR REVIEWS Button 0" at bounding box center [515, 119] width 704 height 29
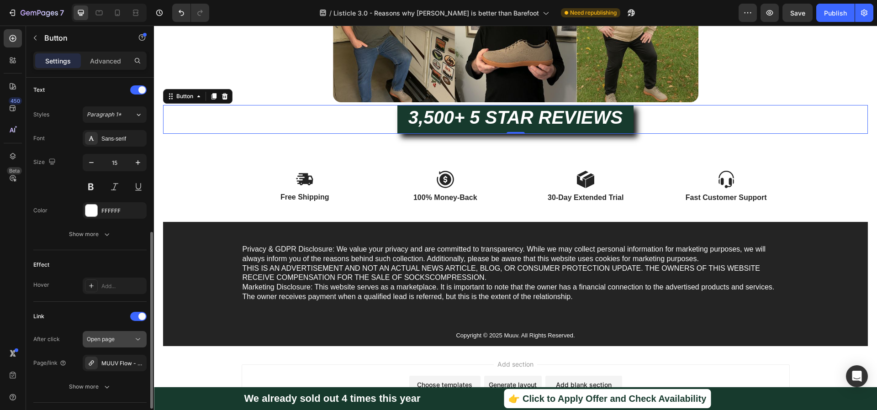
scroll to position [309, 0]
click at [112, 369] on div "MUUV Flow - Wide Toe Box & Zero Drop Shoes (Unisex)" at bounding box center [115, 361] width 64 height 16
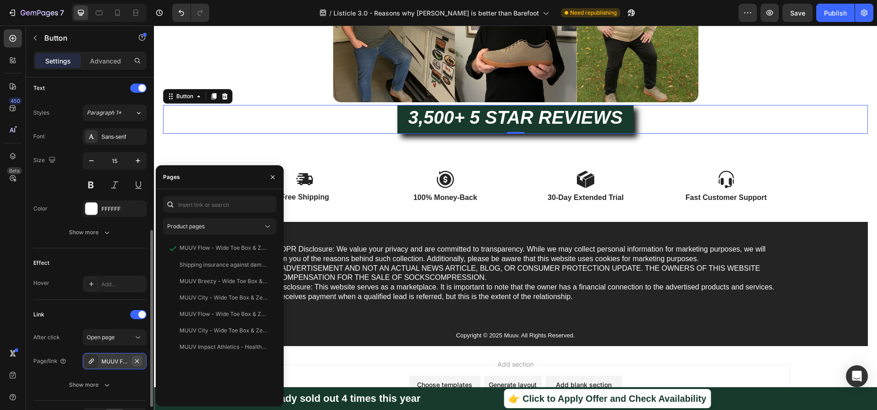
click at [135, 362] on icon "button" at bounding box center [136, 360] width 7 height 7
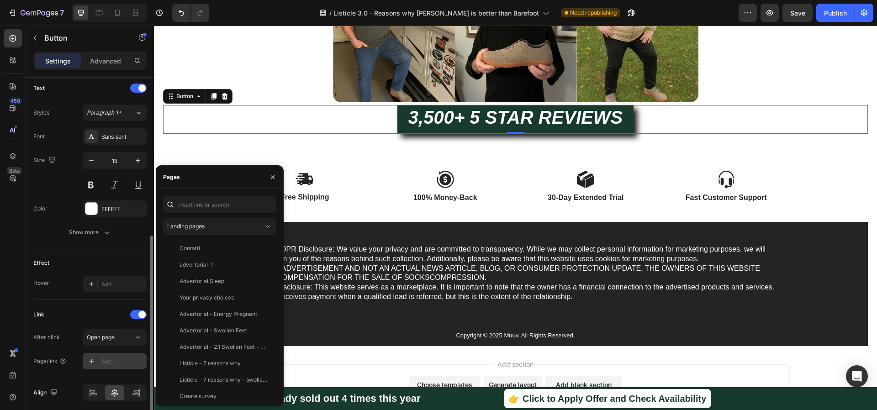
click at [115, 364] on div "Add..." at bounding box center [122, 361] width 43 height 8
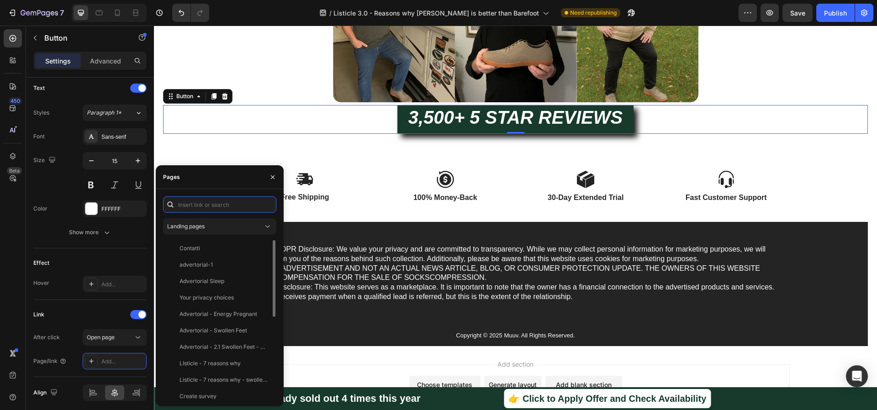
scroll to position [170, 0]
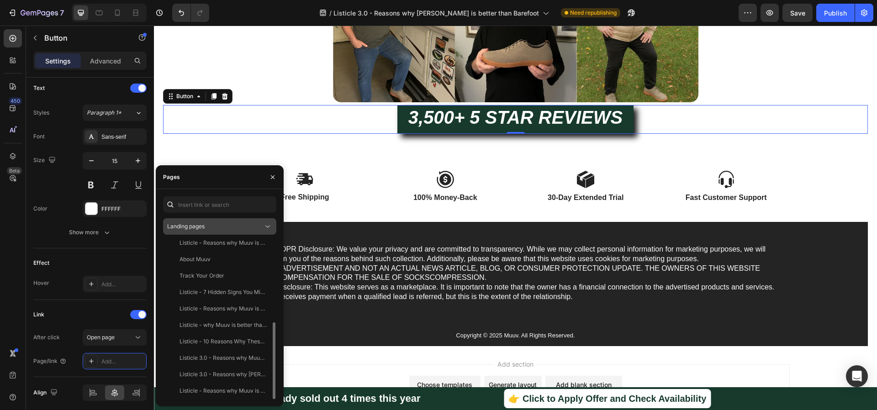
click at [205, 221] on button "Landing pages" at bounding box center [219, 226] width 113 height 16
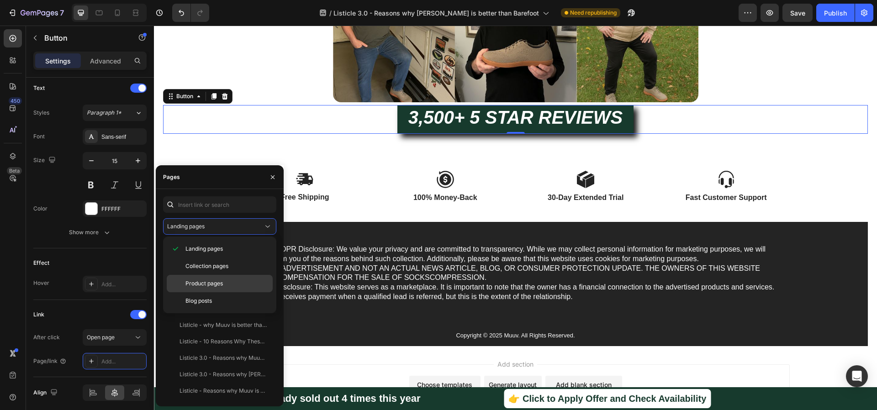
click at [200, 283] on span "Product pages" at bounding box center [203, 283] width 37 height 8
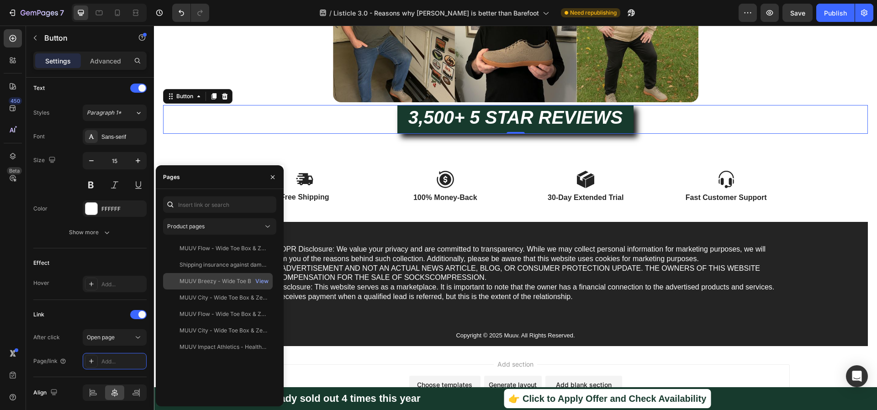
click at [214, 280] on div "MUUV Breezy - Wide Toe Box & Zero Drop Shoes" at bounding box center [223, 281] width 88 height 8
click at [271, 173] on icon "button" at bounding box center [272, 176] width 7 height 7
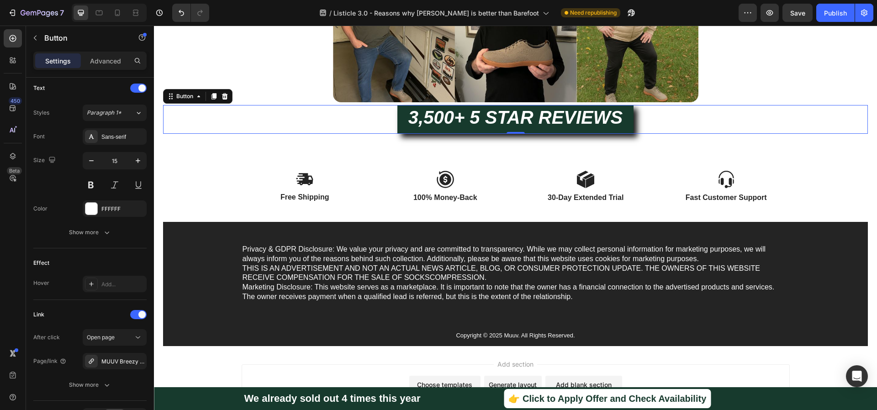
scroll to position [2772, 0]
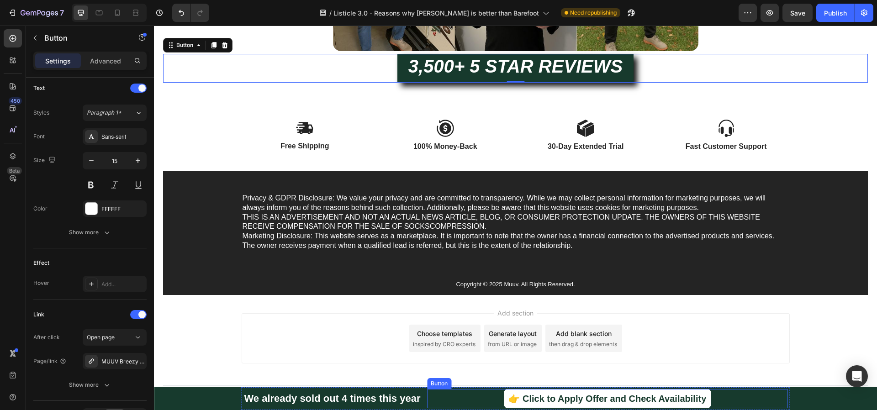
click at [448, 399] on div "👉 Click to Apply Offer and Check Availability Button" at bounding box center [607, 398] width 360 height 19
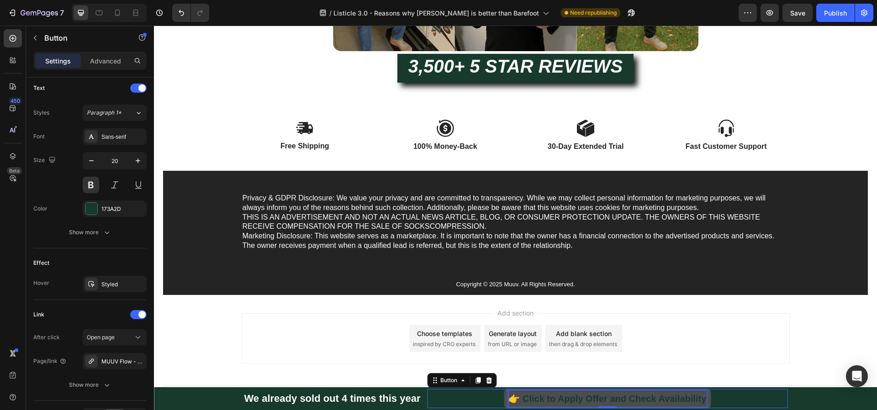
click at [526, 397] on p "👉 Click to Apply Offer and Check Availability" at bounding box center [607, 398] width 198 height 16
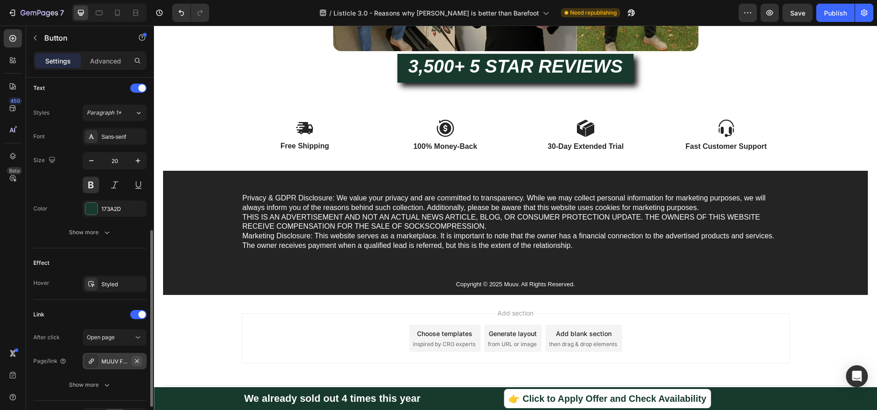
click at [134, 363] on icon "button" at bounding box center [136, 360] width 7 height 7
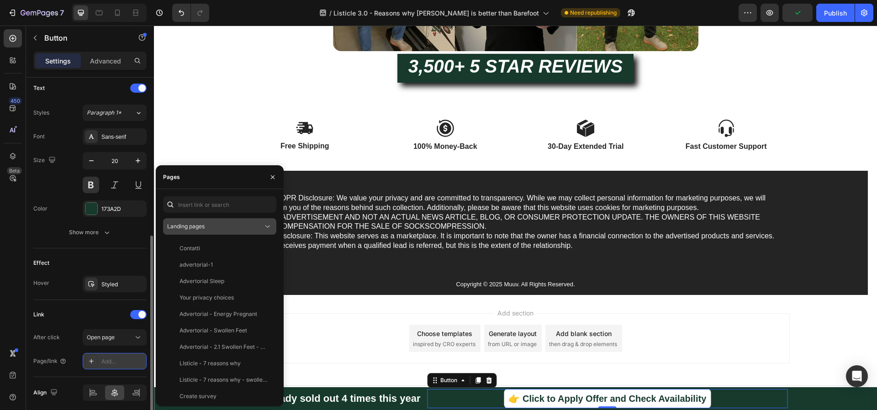
click at [232, 229] on div "Landing pages" at bounding box center [215, 226] width 96 height 8
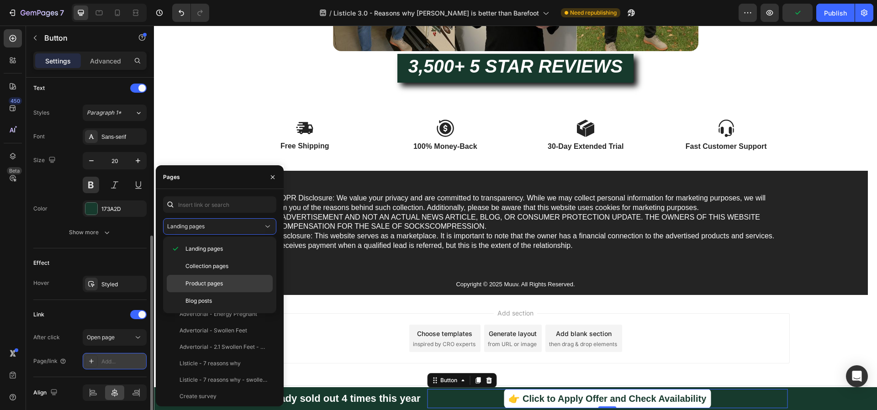
click at [219, 281] on span "Product pages" at bounding box center [203, 283] width 37 height 8
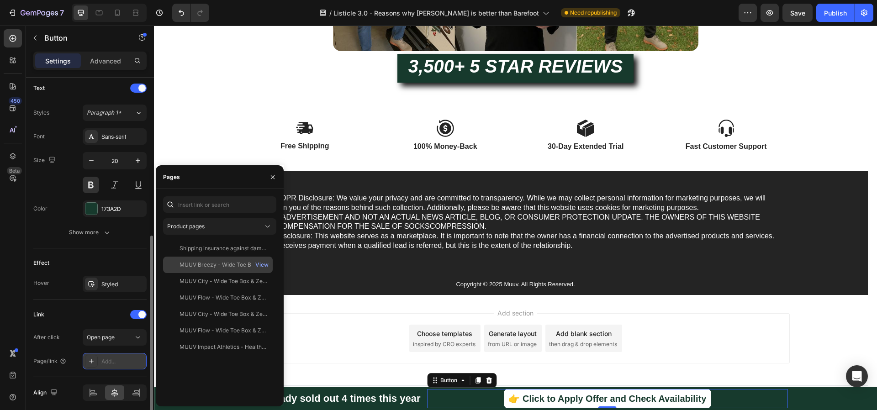
click at [219, 267] on div "MUUV Breezy - Wide Toe Box & Zero Drop Shoes" at bounding box center [223, 265] width 88 height 8
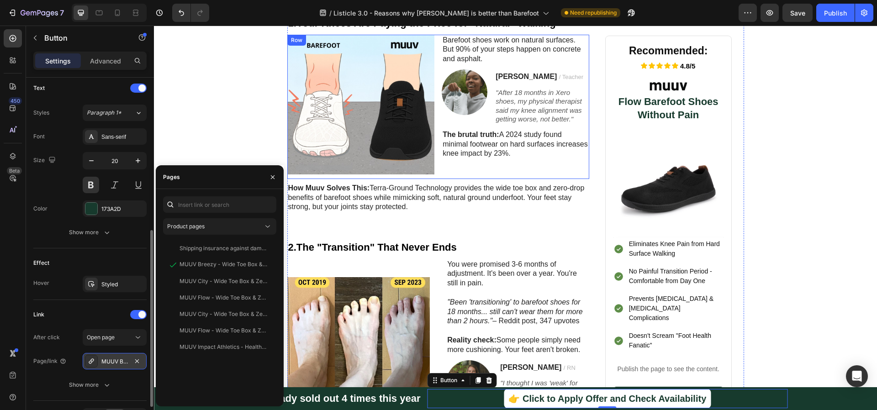
scroll to position [312, 0]
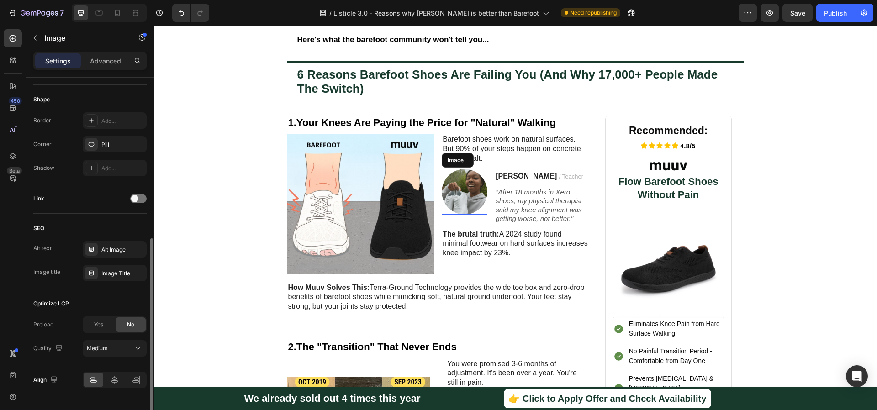
click at [467, 188] on img at bounding box center [464, 192] width 46 height 46
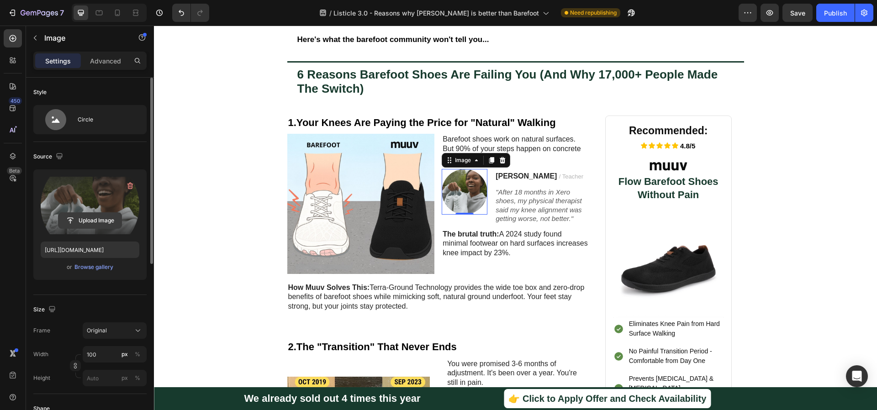
click at [81, 219] on input "file" at bounding box center [89, 221] width 63 height 16
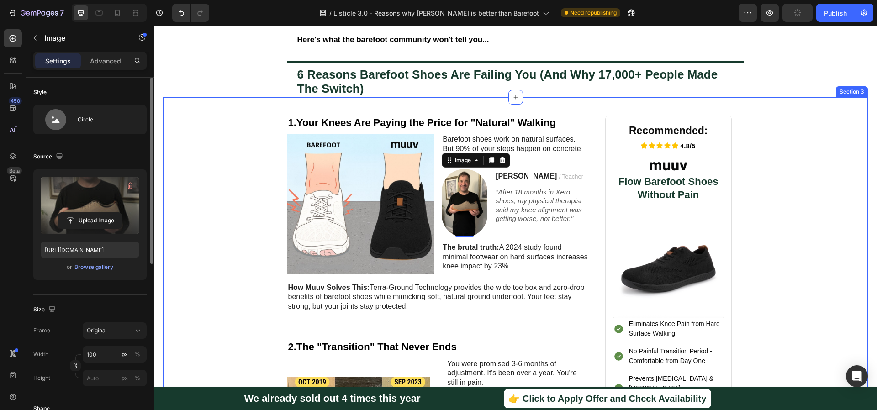
type input "[URL][DOMAIN_NAME]"
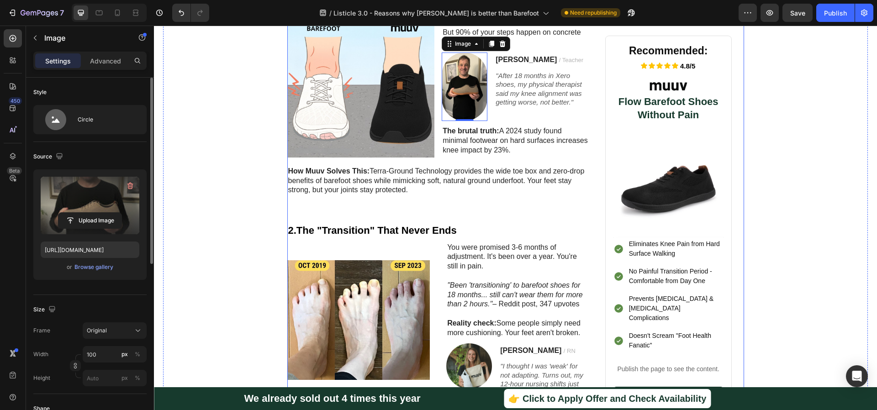
scroll to position [523, 0]
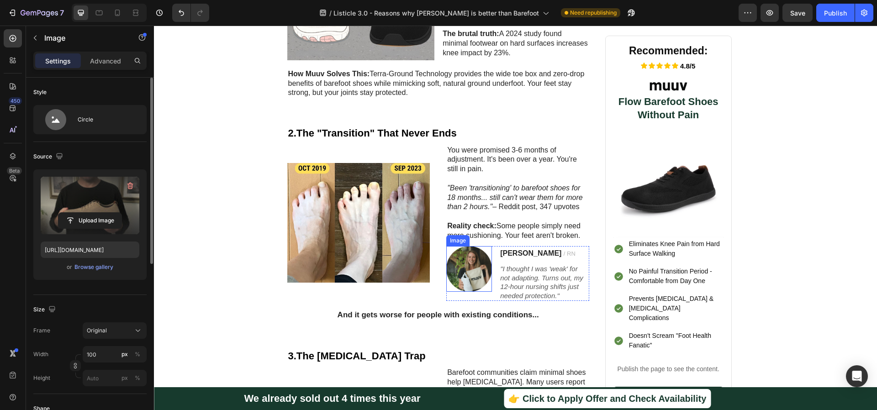
click at [465, 279] on img at bounding box center [469, 269] width 46 height 46
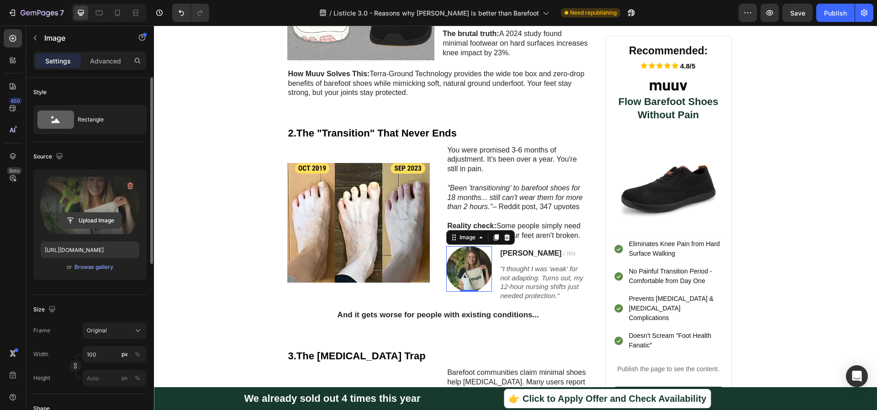
click at [88, 221] on input "file" at bounding box center [89, 221] width 63 height 16
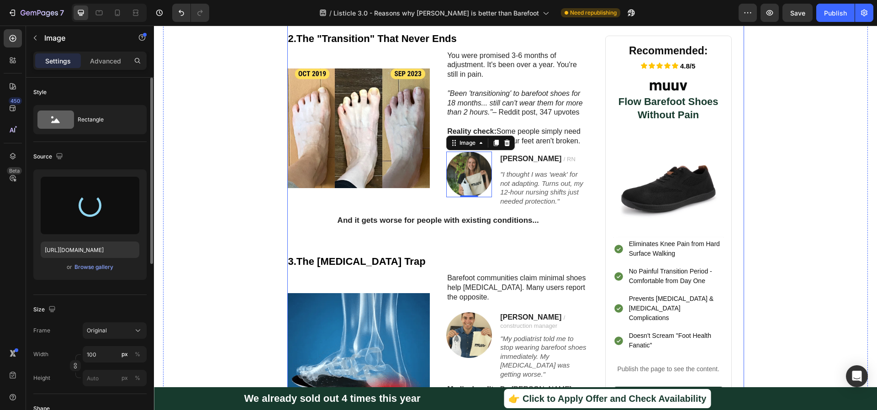
scroll to position [691, 0]
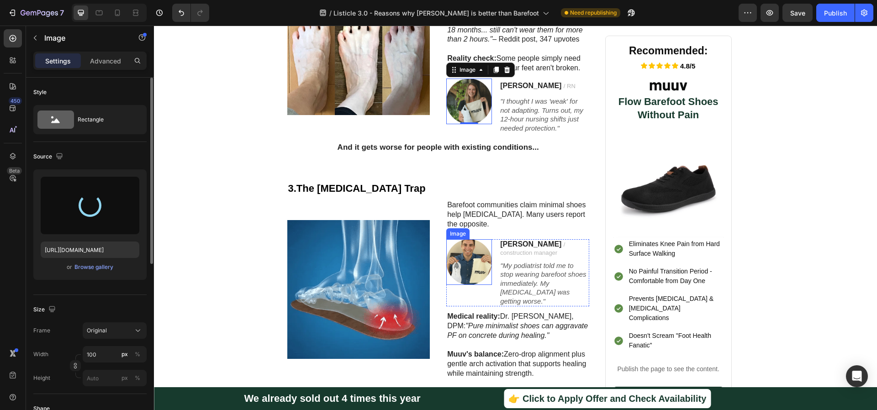
click at [465, 265] on img at bounding box center [469, 262] width 46 height 46
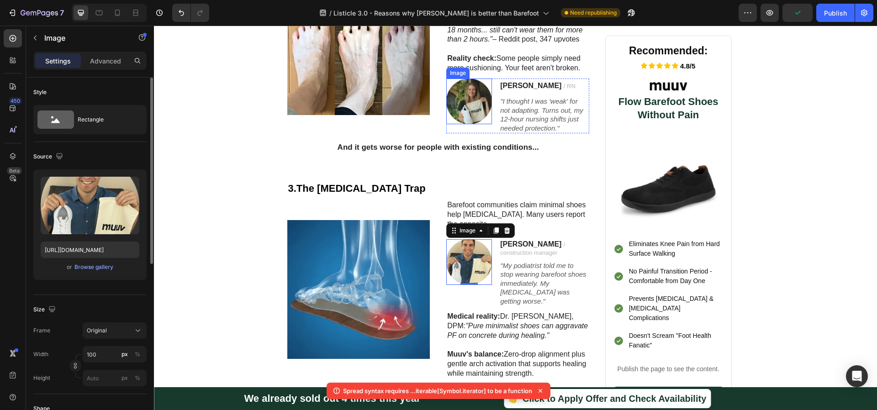
click at [469, 93] on img at bounding box center [469, 102] width 46 height 46
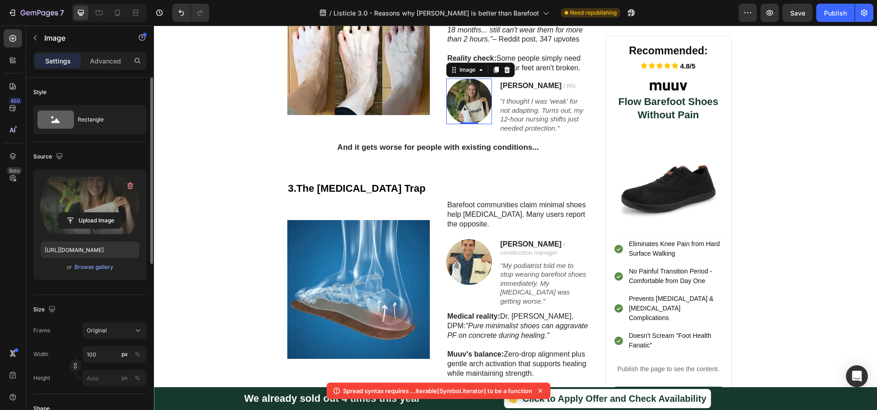
click at [114, 206] on label at bounding box center [90, 206] width 99 height 58
click at [114, 213] on input "file" at bounding box center [89, 221] width 63 height 16
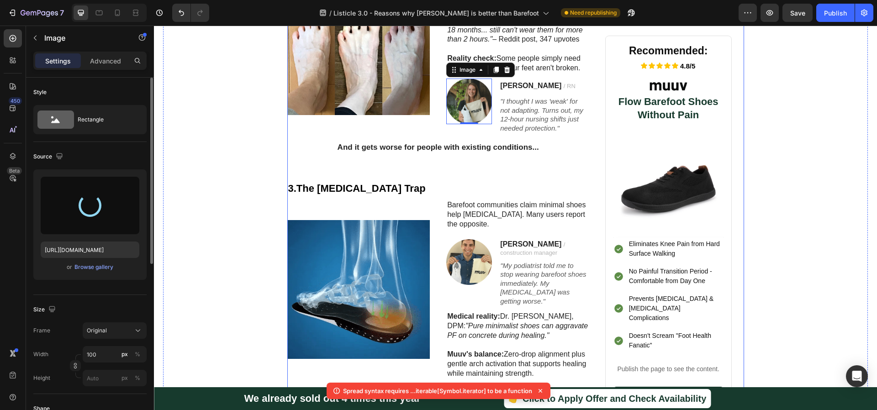
type input "[URL][DOMAIN_NAME]"
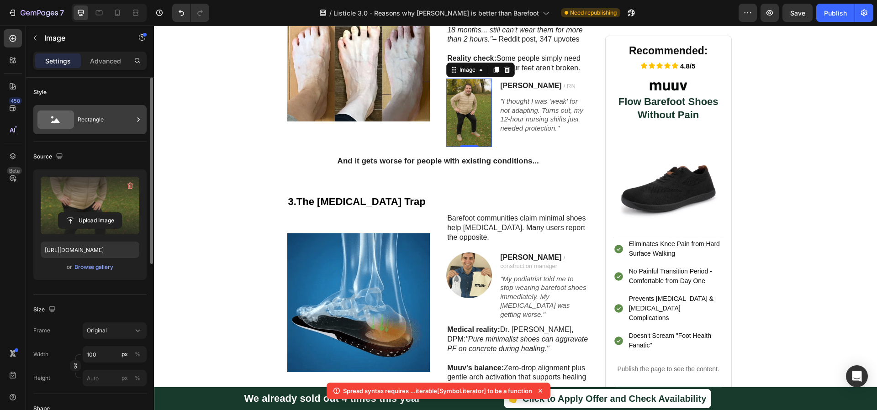
click at [103, 126] on div "Rectangle" at bounding box center [106, 119] width 56 height 21
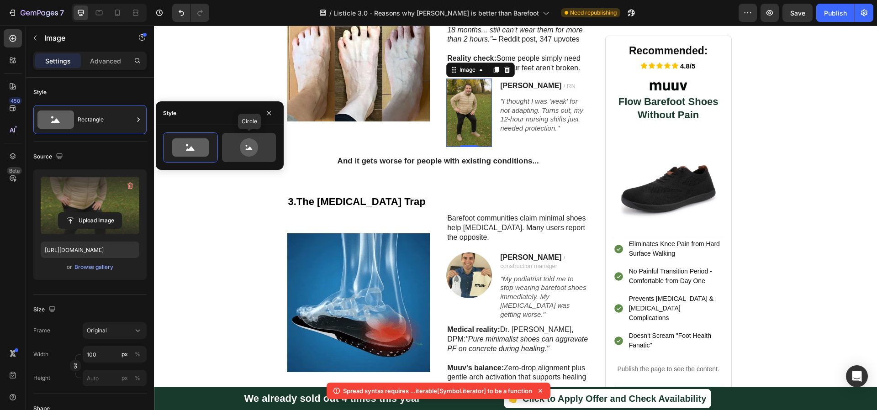
click at [234, 146] on icon at bounding box center [248, 147] width 43 height 18
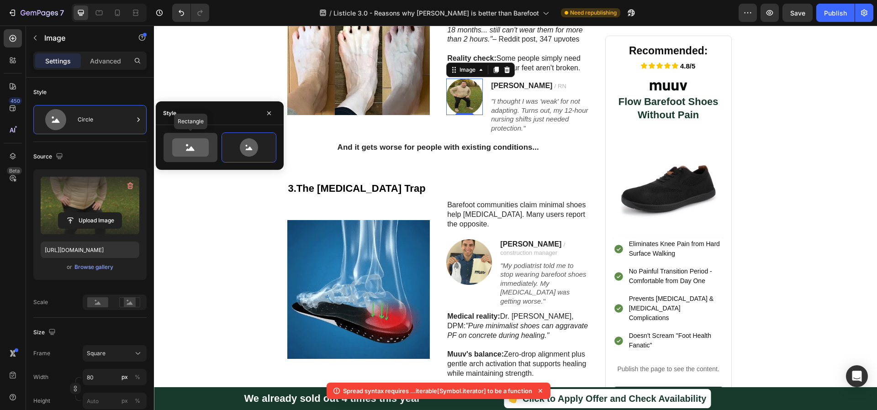
click at [199, 147] on icon at bounding box center [190, 147] width 37 height 18
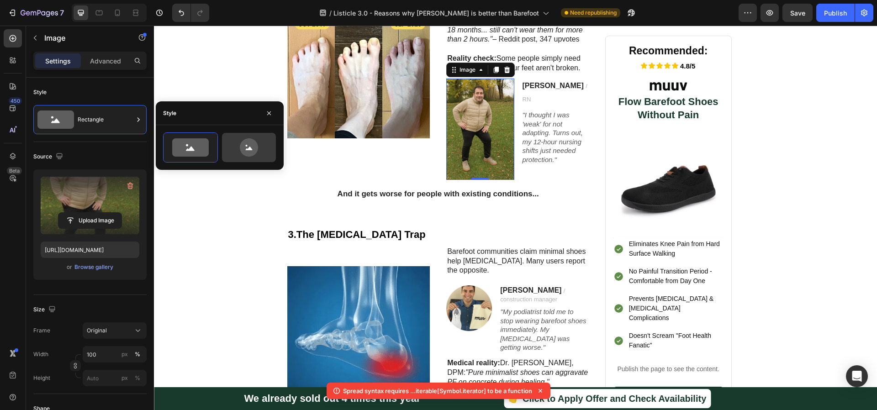
click at [248, 147] on icon at bounding box center [249, 147] width 18 height 18
type input "80"
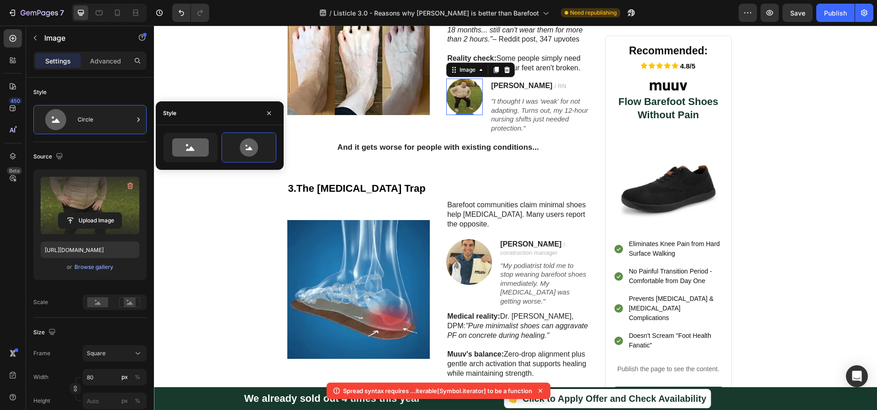
click at [134, 310] on div at bounding box center [115, 302] width 64 height 16
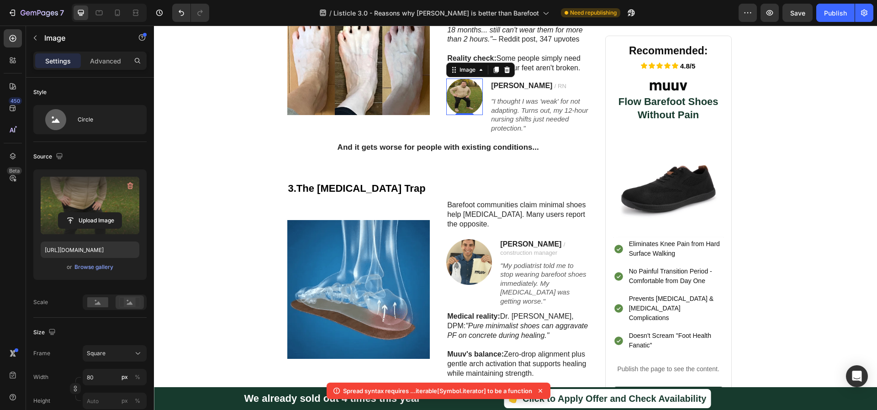
click at [133, 306] on rect at bounding box center [130, 302] width 12 height 9
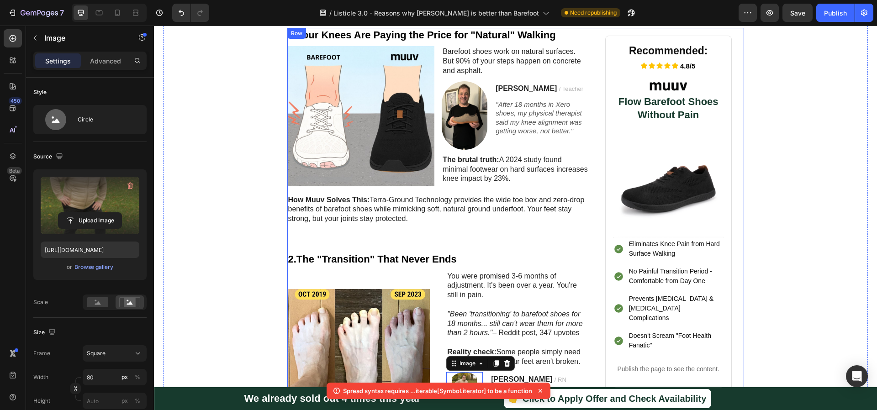
scroll to position [299, 0]
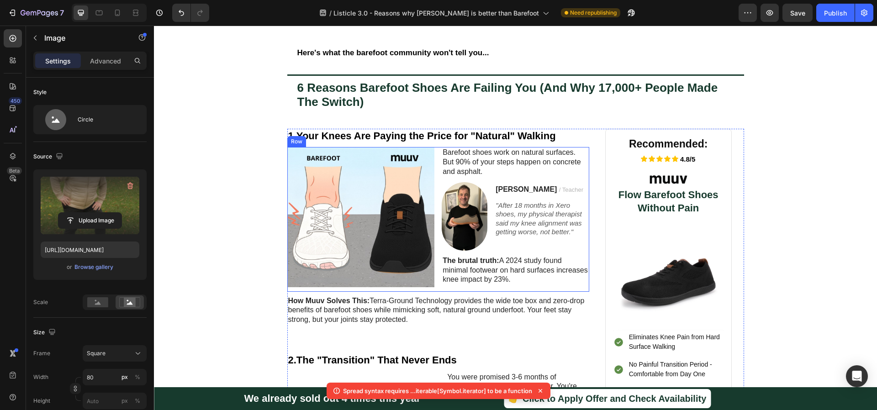
click at [451, 219] on img at bounding box center [464, 216] width 46 height 68
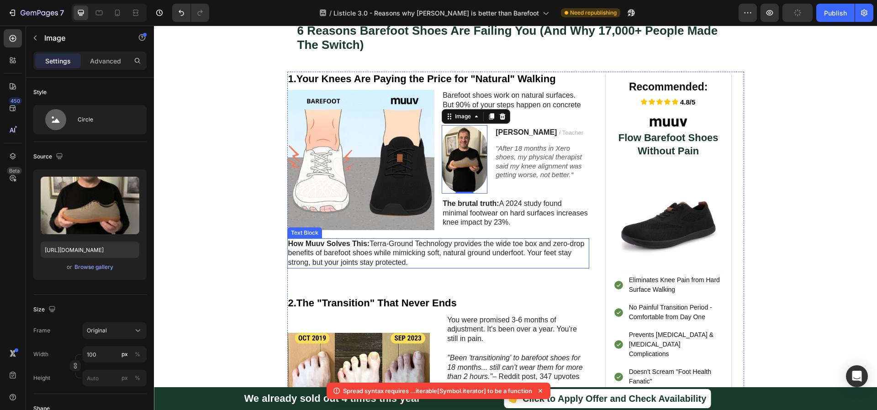
scroll to position [492, 0]
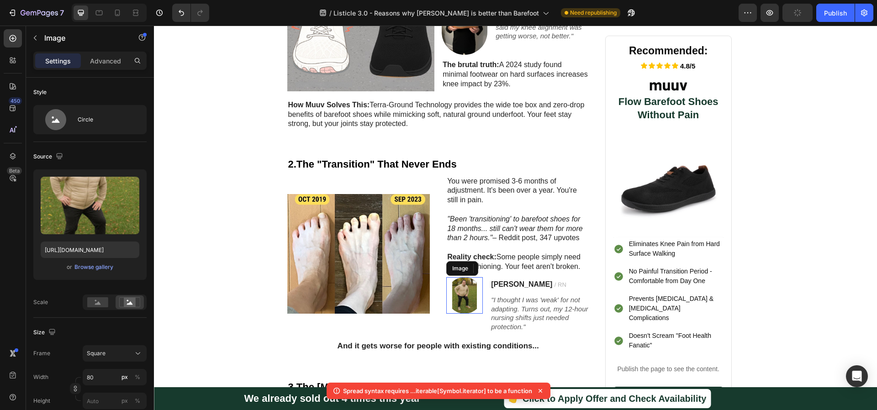
click at [459, 294] on img at bounding box center [464, 295] width 37 height 37
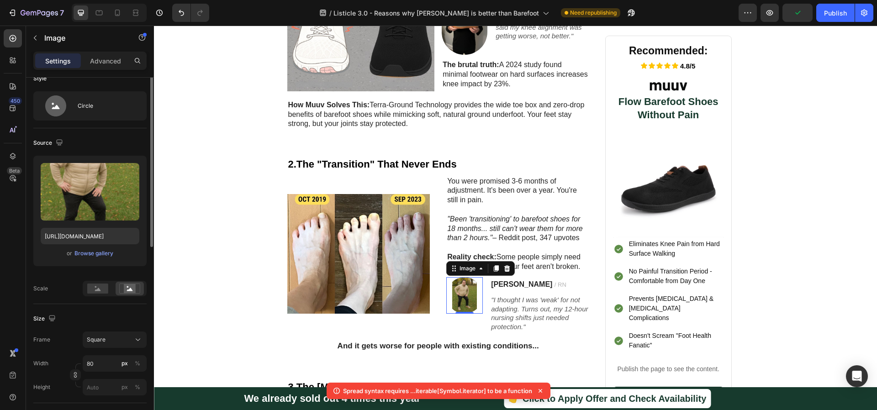
scroll to position [63, 0]
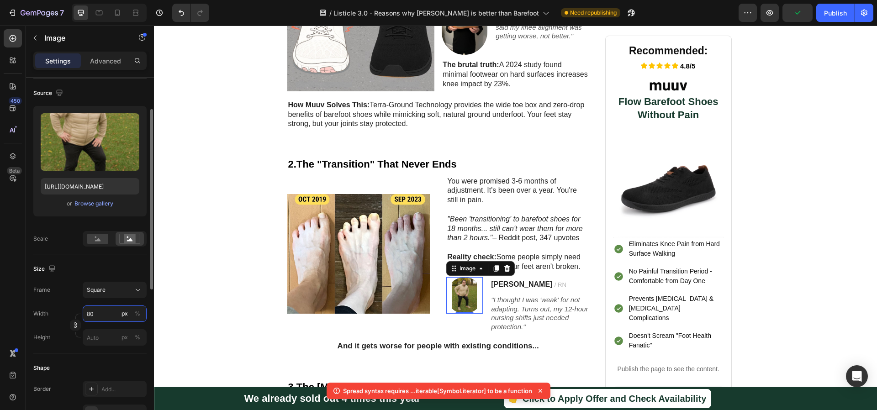
click at [106, 321] on input "80" at bounding box center [115, 313] width 64 height 16
type input "1"
type input "10"
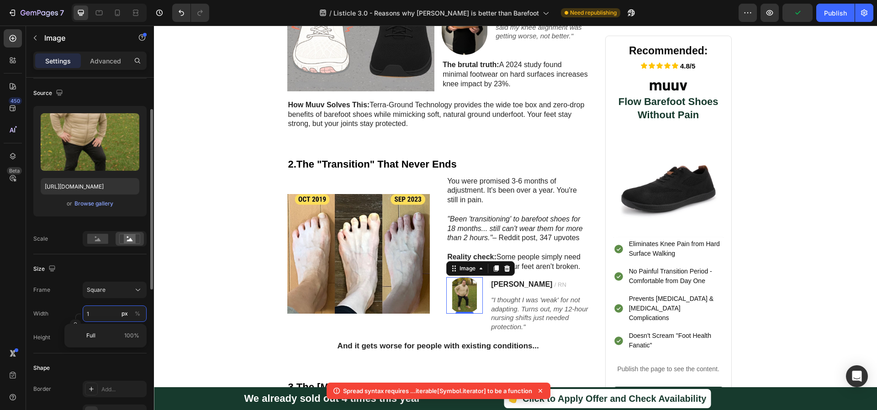
type input "10"
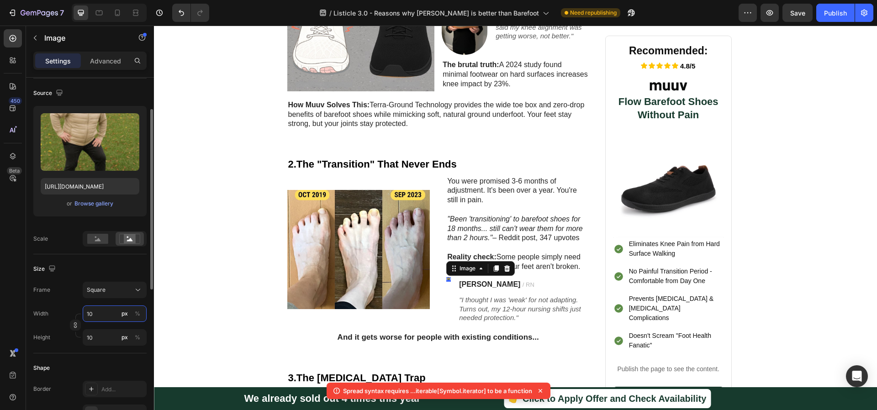
type input "100"
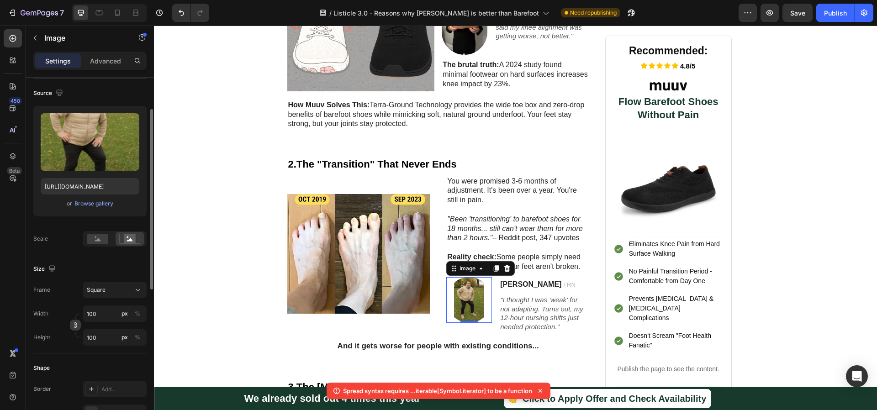
click at [76, 327] on icon "button" at bounding box center [75, 325] width 6 height 6
click at [85, 336] on input "100" at bounding box center [115, 337] width 64 height 16
click at [96, 327] on div "Width 100 px % Height 100 px %" at bounding box center [89, 325] width 113 height 40
click at [95, 341] on input "100" at bounding box center [115, 337] width 64 height 16
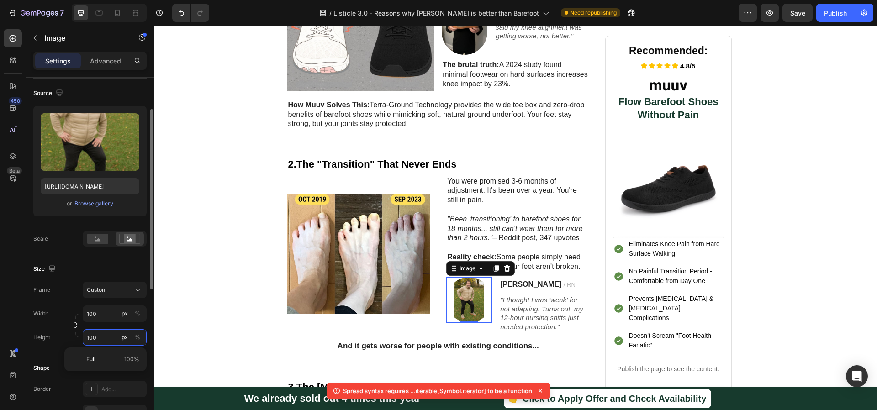
click at [95, 341] on input "100" at bounding box center [115, 337] width 64 height 16
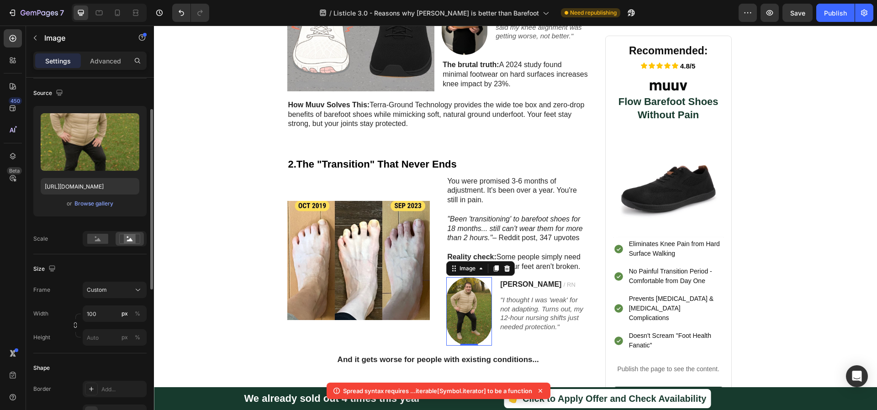
click at [72, 309] on div "Width 100 px % Height px %" at bounding box center [89, 325] width 113 height 40
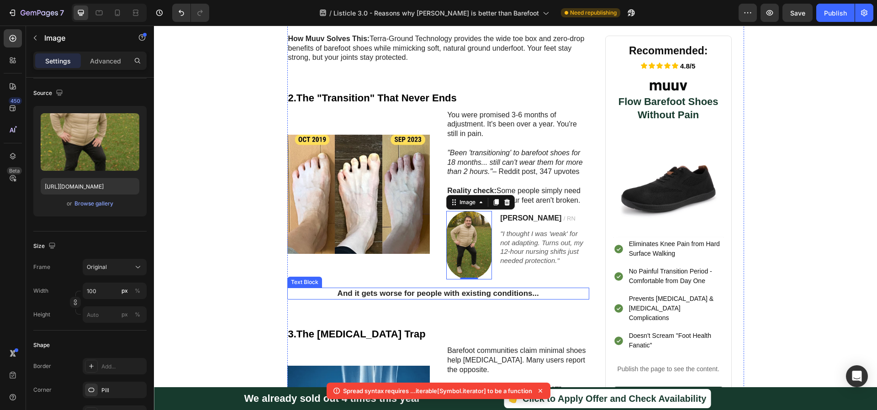
scroll to position [751, 0]
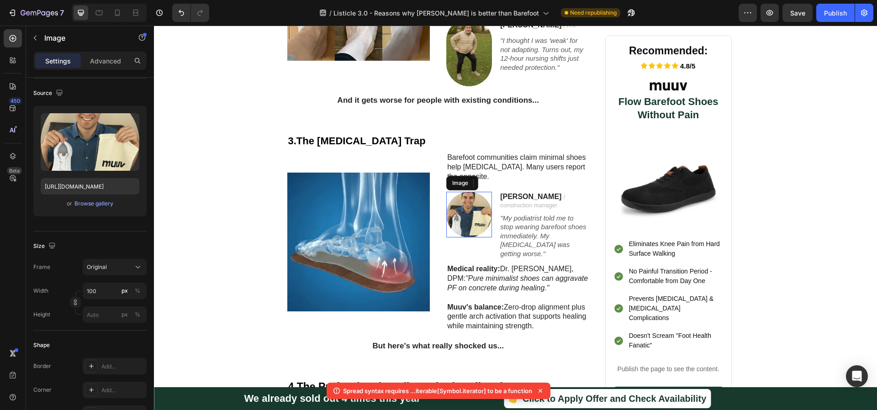
click at [456, 203] on img at bounding box center [469, 215] width 46 height 46
click at [108, 288] on input "100" at bounding box center [115, 291] width 64 height 16
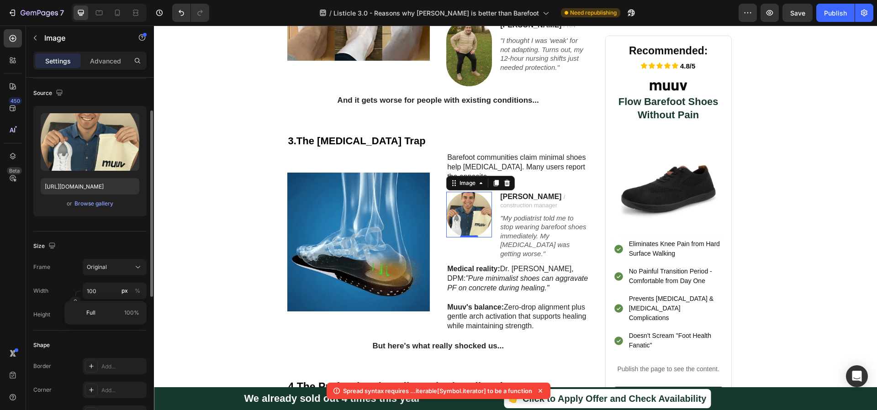
click at [65, 286] on div "Width 100 px %" at bounding box center [89, 291] width 113 height 16
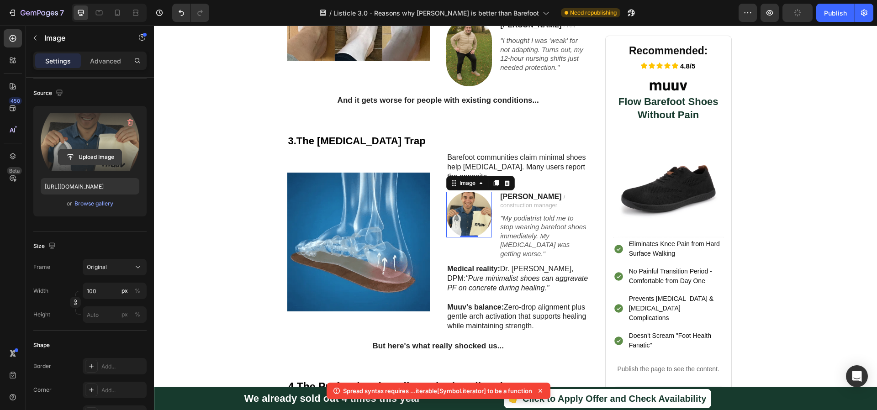
click at [92, 155] on input "file" at bounding box center [89, 157] width 63 height 16
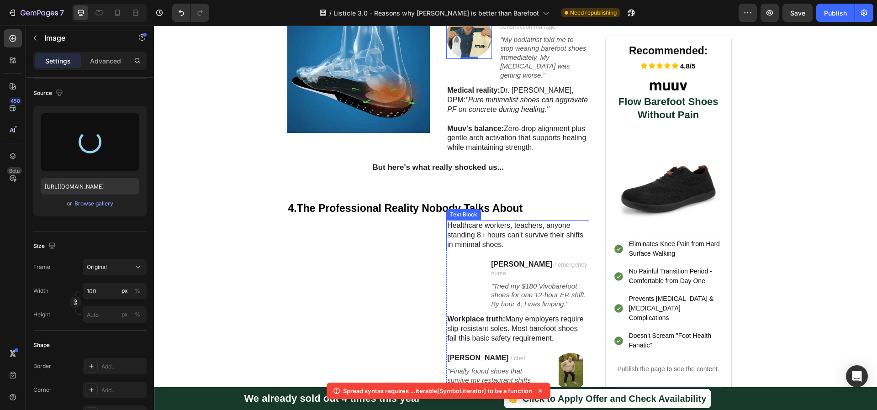
scroll to position [950, 0]
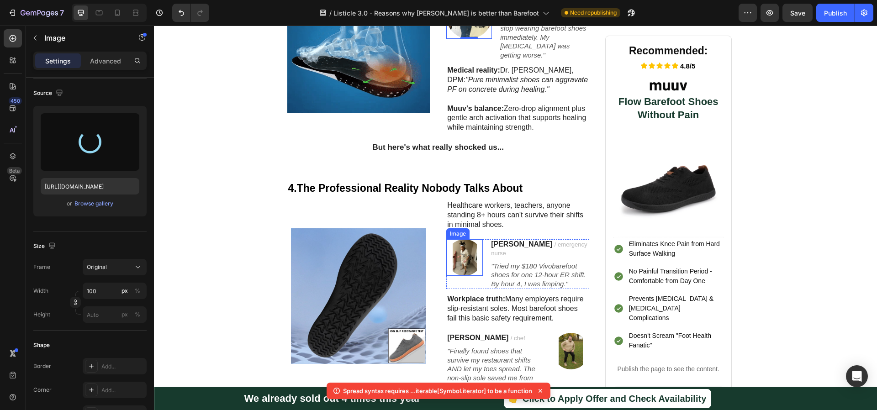
click at [464, 239] on img at bounding box center [464, 257] width 37 height 37
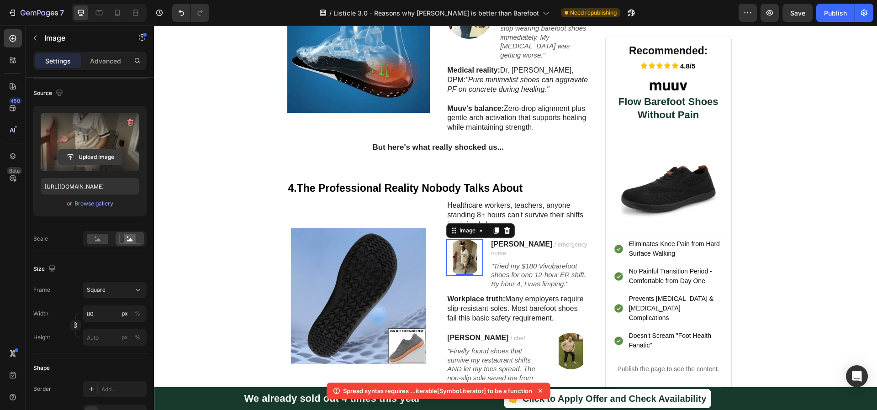
click at [91, 158] on input "file" at bounding box center [89, 157] width 63 height 16
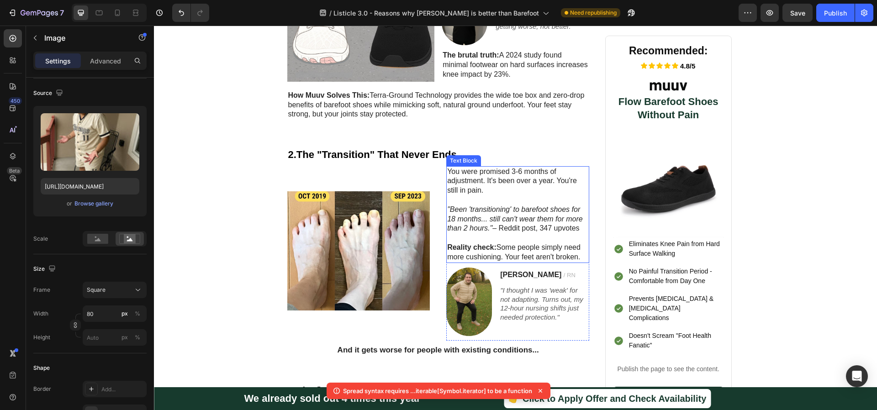
scroll to position [702, 0]
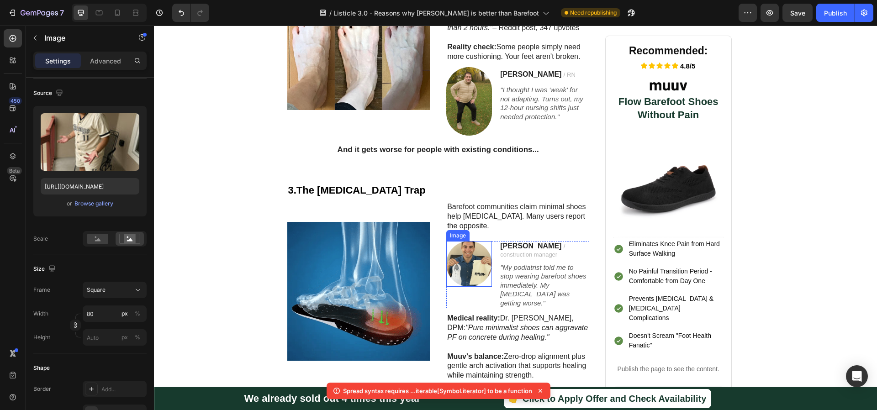
click at [456, 261] on img at bounding box center [469, 264] width 46 height 46
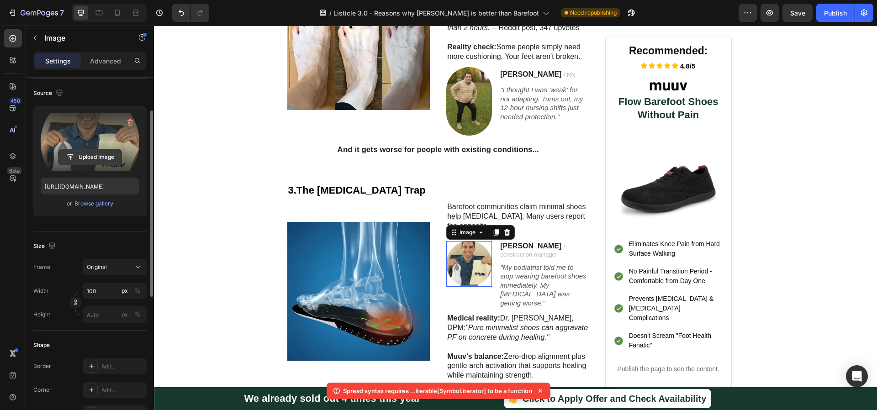
click at [81, 158] on input "file" at bounding box center [89, 157] width 63 height 16
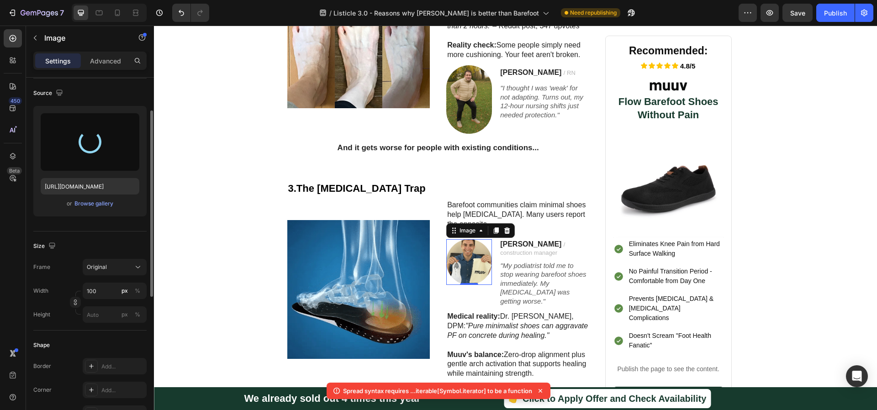
type input "[URL][DOMAIN_NAME]"
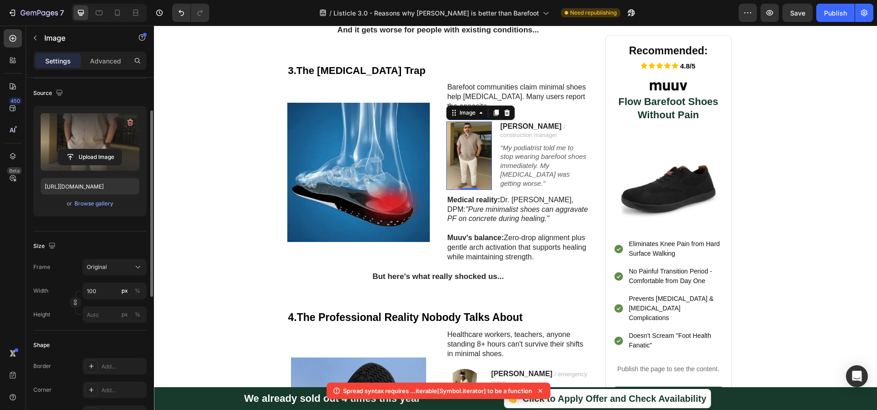
scroll to position [0, 0]
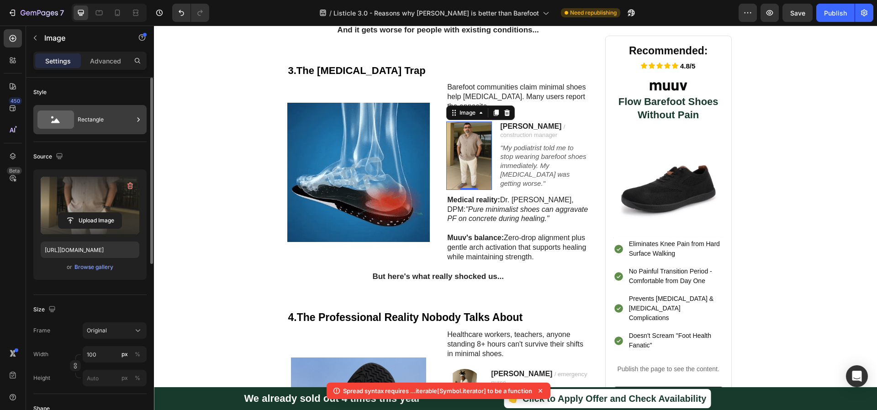
drag, startPoint x: 95, startPoint y: 120, endPoint x: 115, endPoint y: 128, distance: 21.0
click at [95, 120] on div "Rectangle" at bounding box center [106, 119] width 56 height 21
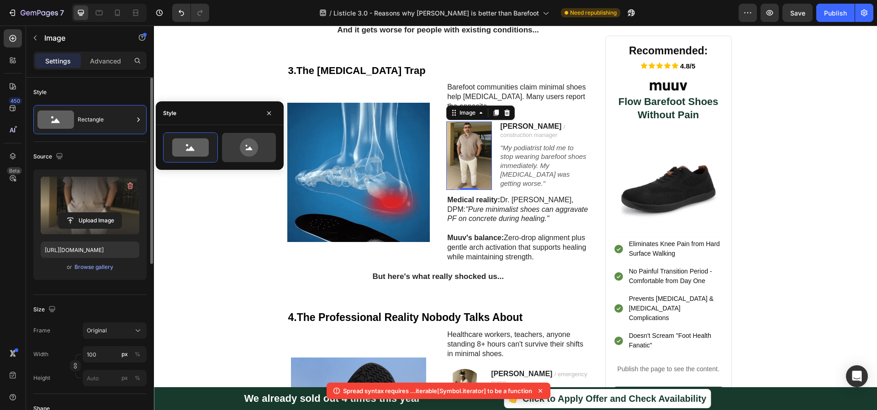
click at [238, 155] on icon at bounding box center [248, 147] width 43 height 18
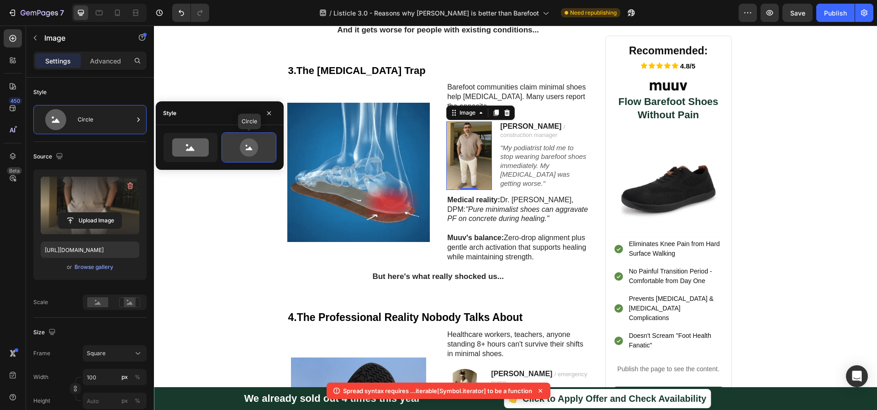
type input "80"
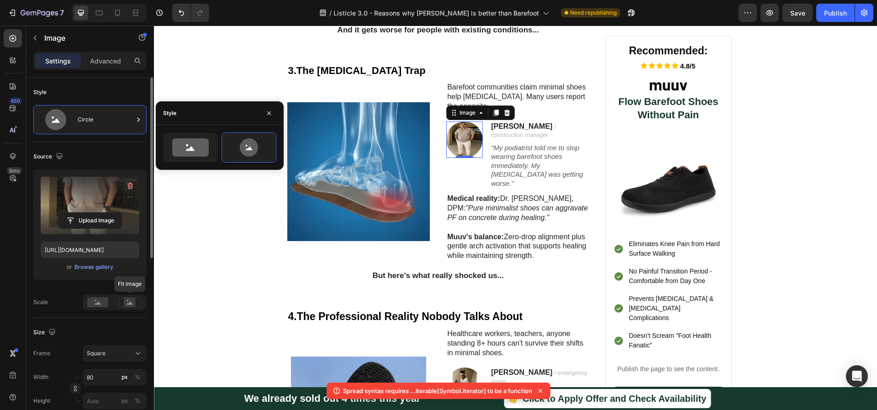
scroll to position [91, 0]
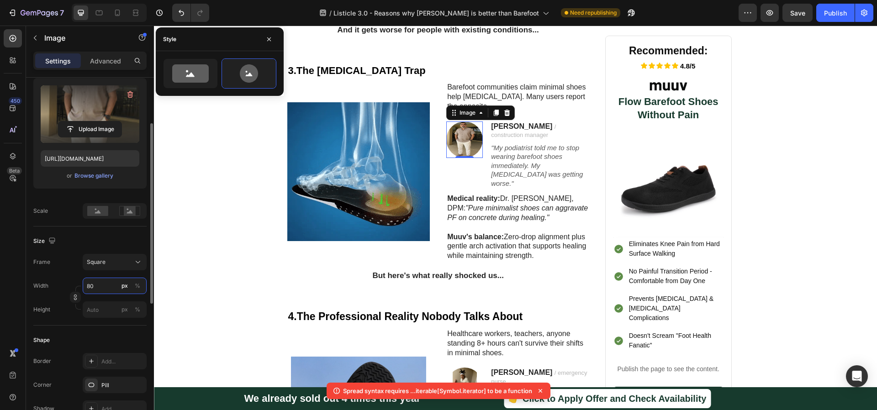
click at [106, 289] on input "80" at bounding box center [115, 286] width 64 height 16
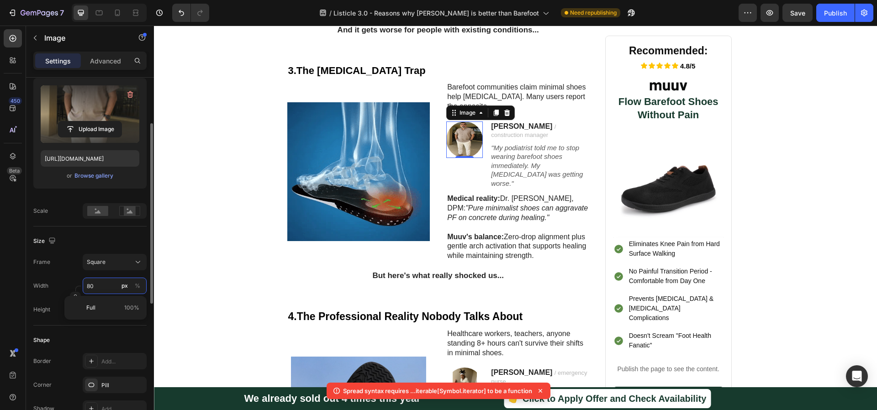
click at [106, 289] on input "80" at bounding box center [115, 286] width 64 height 16
type input "0"
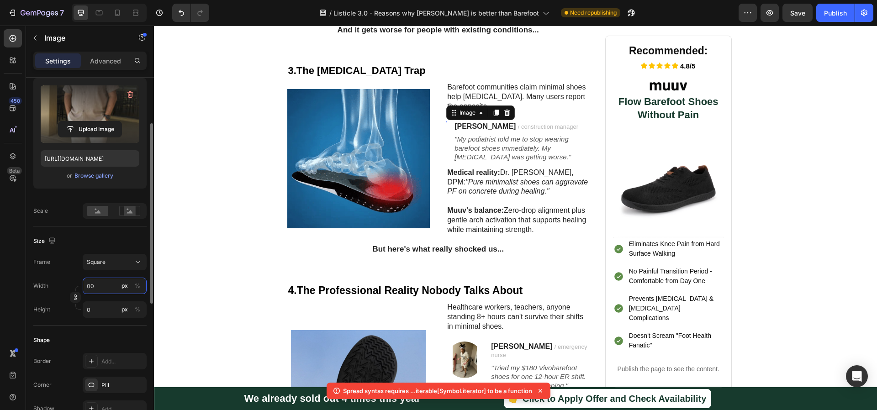
type input "0"
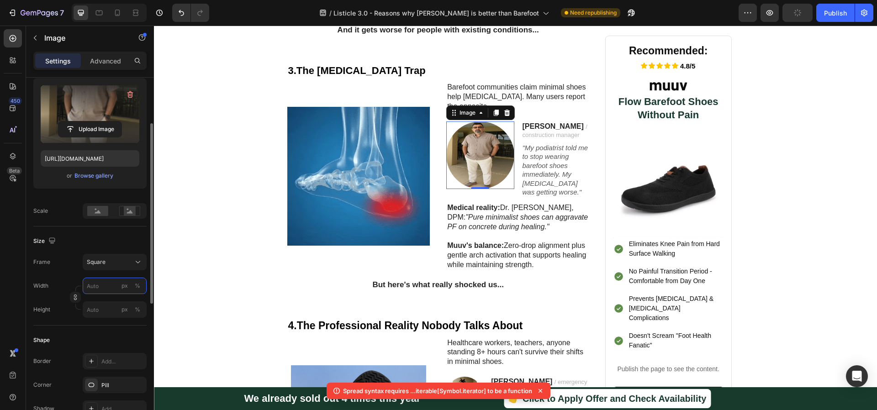
type input "1"
type input "10"
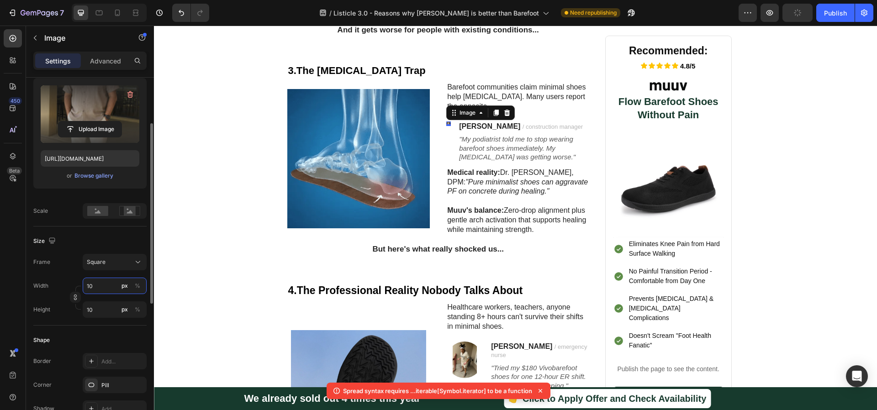
type input "100"
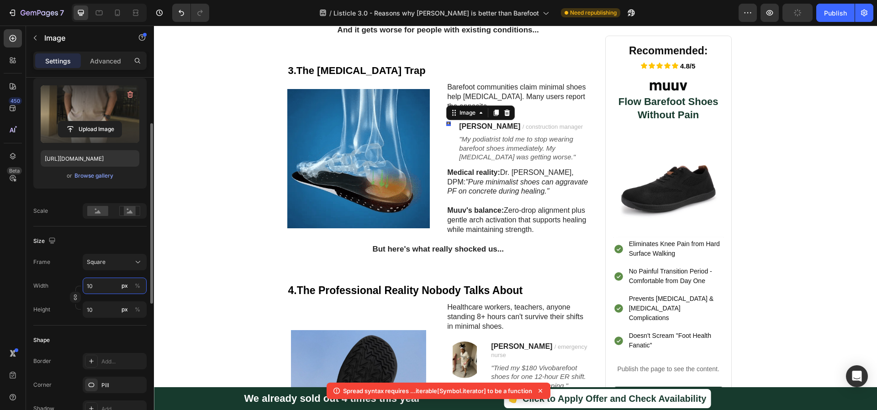
type input "100"
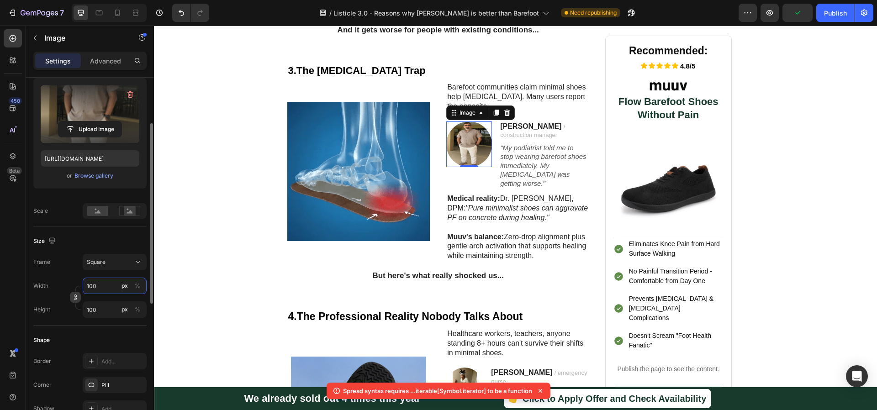
type input "100"
drag, startPoint x: 75, startPoint y: 296, endPoint x: 87, endPoint y: 302, distance: 13.3
click at [75, 296] on icon "button" at bounding box center [75, 297] width 6 height 6
click at [103, 309] on input "100" at bounding box center [115, 309] width 64 height 16
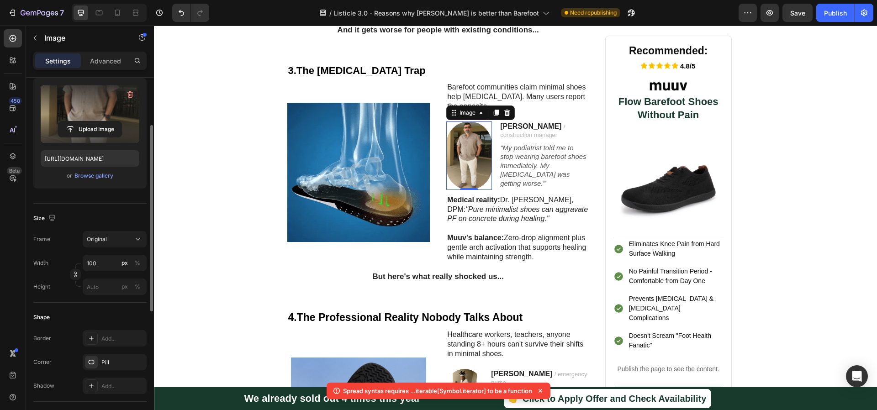
click at [46, 282] on div "Width 100 px % Height px %" at bounding box center [89, 275] width 113 height 40
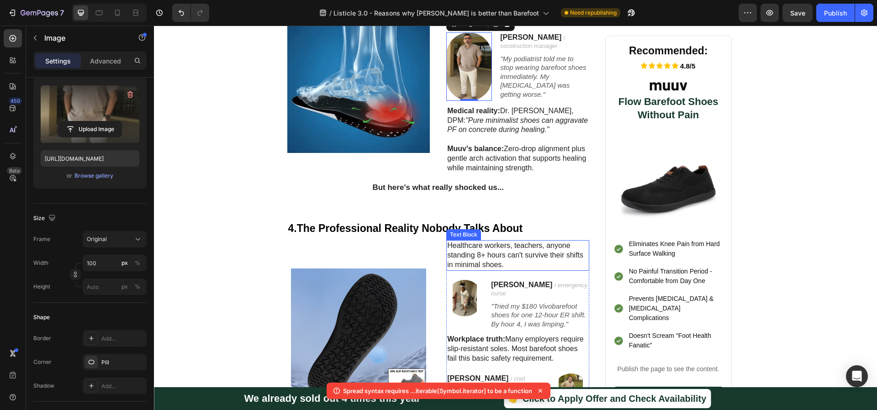
scroll to position [1008, 0]
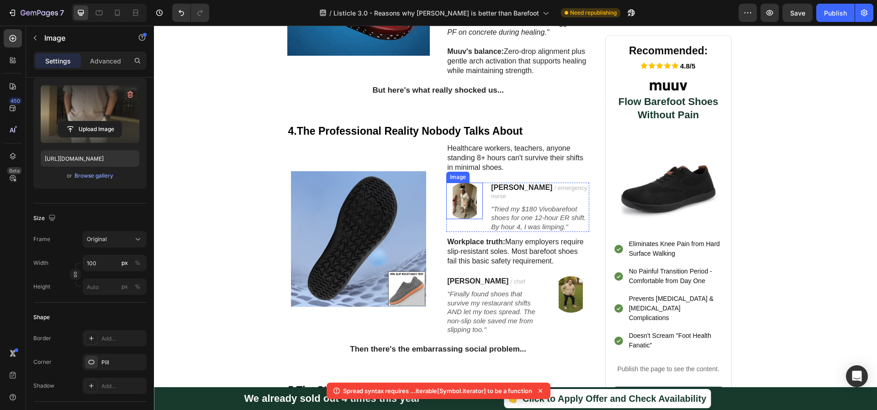
click at [457, 186] on img at bounding box center [464, 201] width 37 height 37
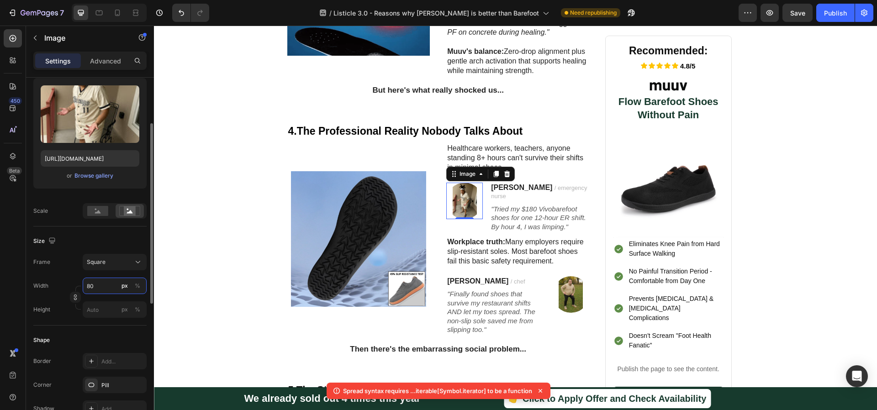
click at [89, 290] on input "80" at bounding box center [115, 286] width 64 height 16
type input "1"
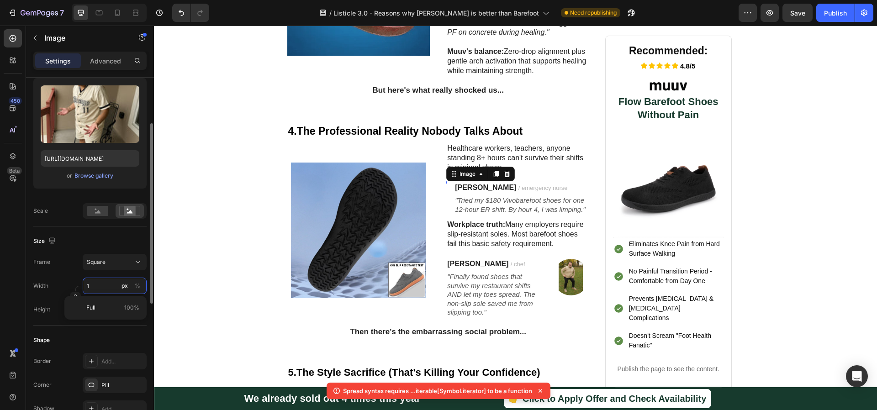
type input "10"
type input "100"
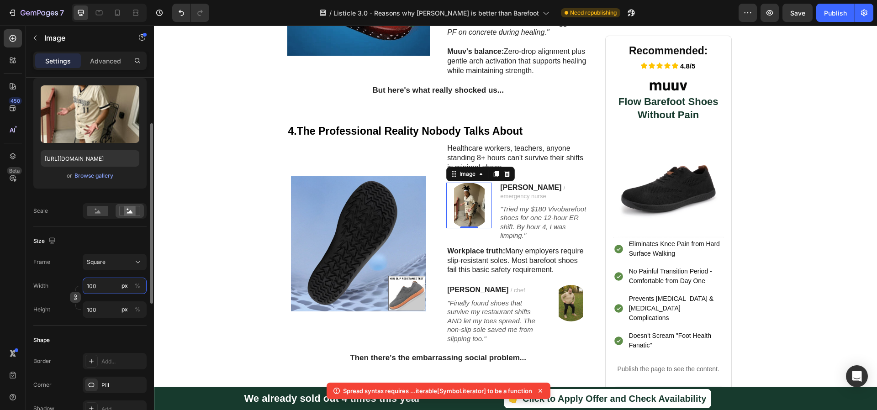
type input "100"
click at [79, 300] on button "button" at bounding box center [75, 297] width 11 height 11
click at [102, 316] on input "100" at bounding box center [115, 309] width 64 height 16
click at [102, 312] on input "100" at bounding box center [115, 309] width 64 height 16
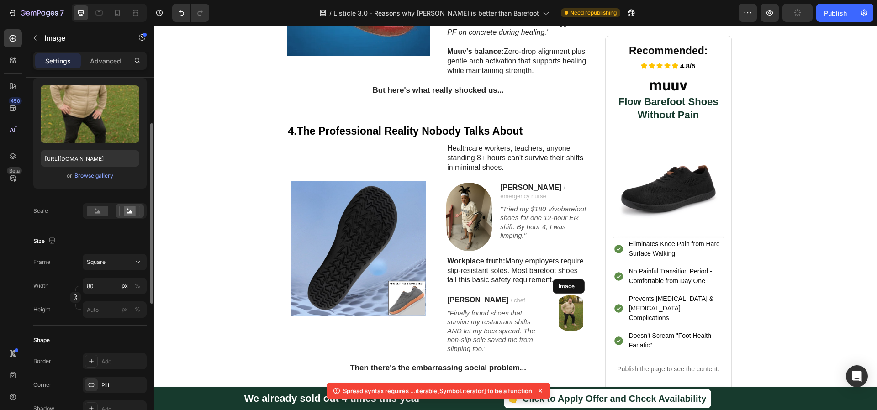
click at [564, 301] on img at bounding box center [570, 313] width 37 height 37
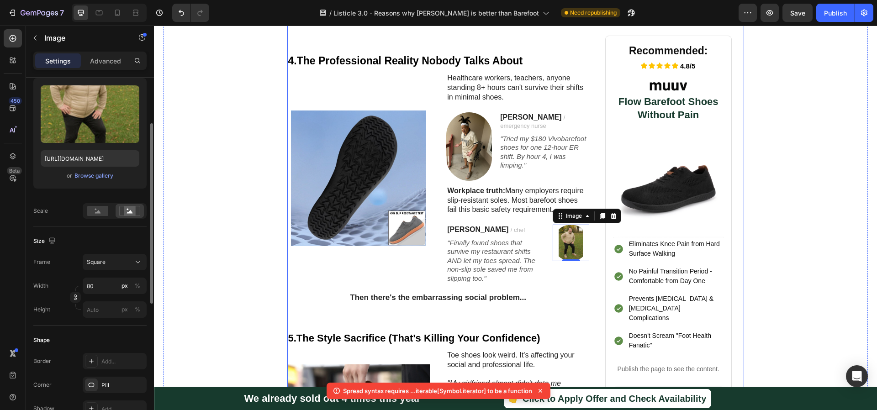
scroll to position [1098, 0]
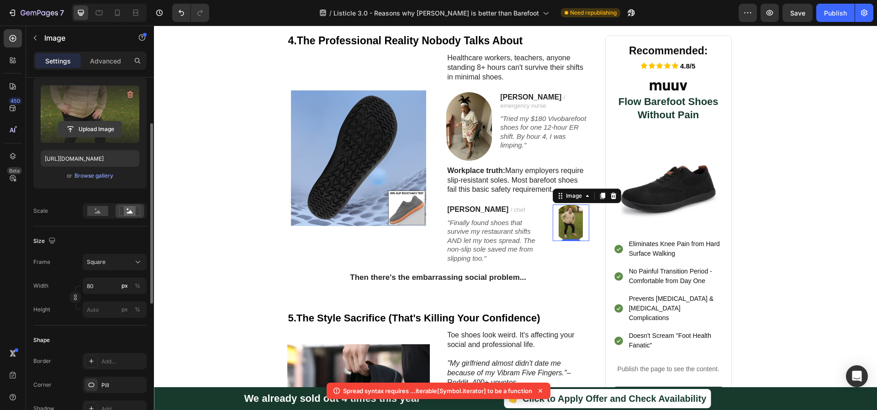
click at [94, 130] on input "file" at bounding box center [89, 129] width 63 height 16
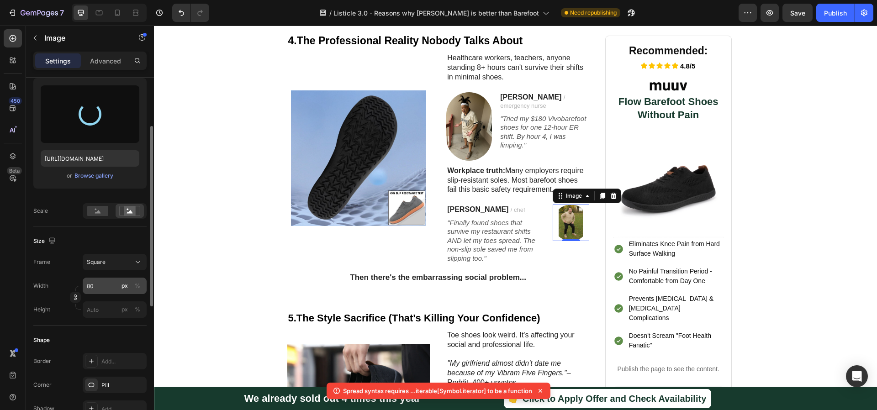
scroll to position [106, 0]
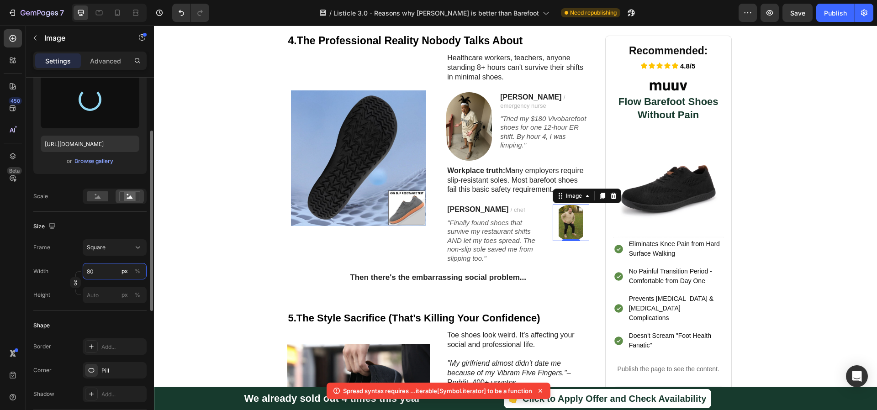
click at [103, 273] on input "80" at bounding box center [115, 271] width 64 height 16
type input "1"
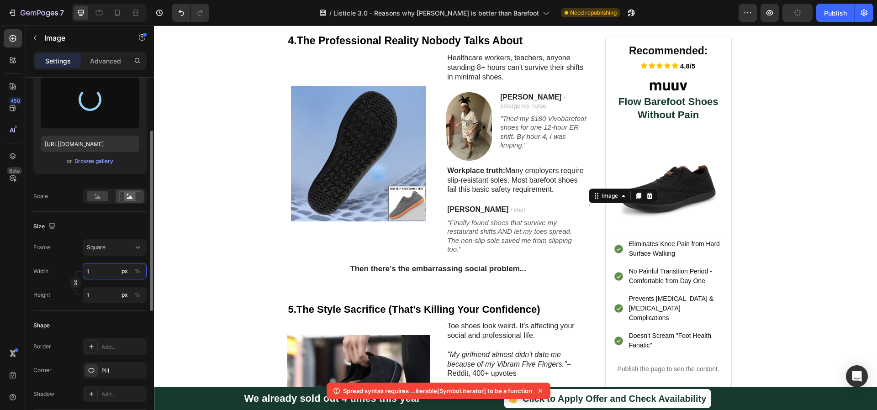
type input "10"
type input "100"
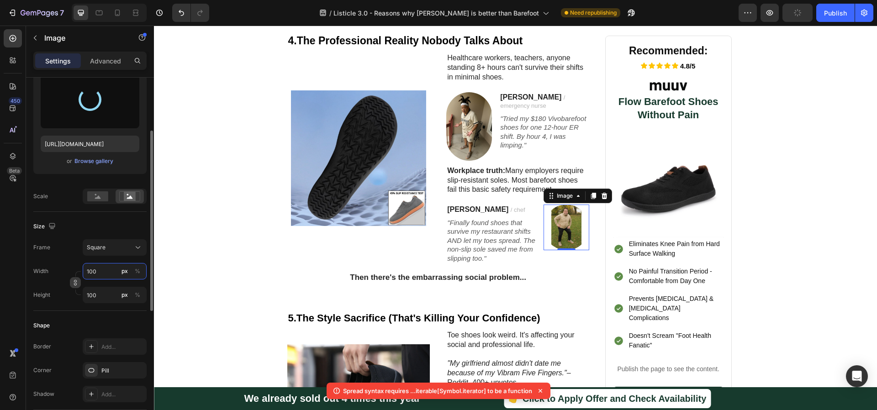
type input "100"
click at [77, 286] on icon "button" at bounding box center [75, 282] width 6 height 6
click at [117, 301] on input "100" at bounding box center [115, 295] width 64 height 16
click at [97, 298] on input "100" at bounding box center [115, 295] width 64 height 16
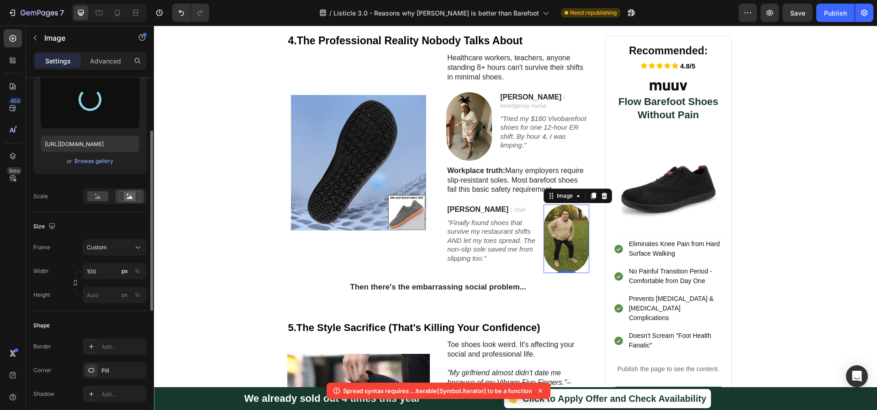
click at [93, 259] on div "Frame Custom Width 100 px % Height px %" at bounding box center [89, 271] width 113 height 64
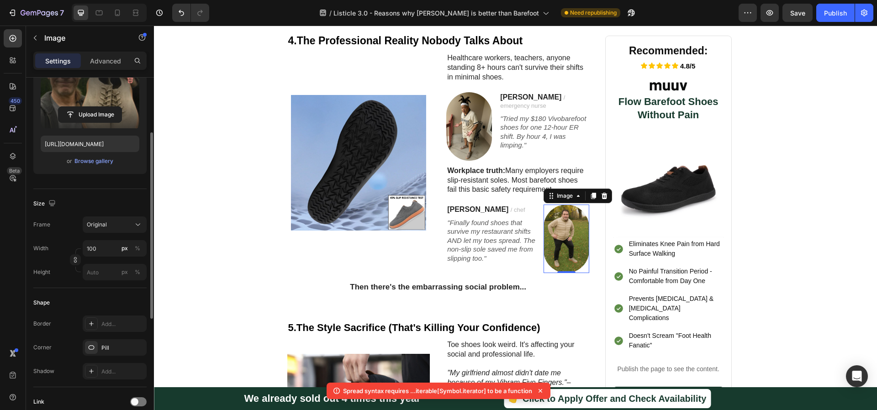
type input "[URL][DOMAIN_NAME]"
click at [60, 238] on div "Frame Original Width 100 px % Height px %" at bounding box center [89, 248] width 113 height 64
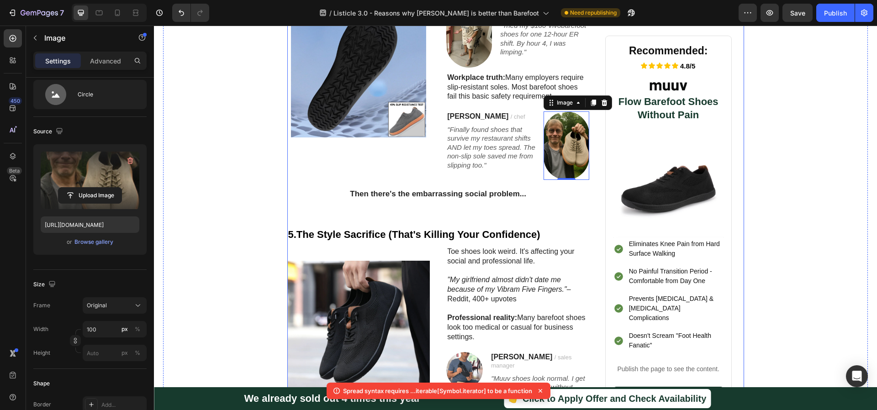
scroll to position [1283, 0]
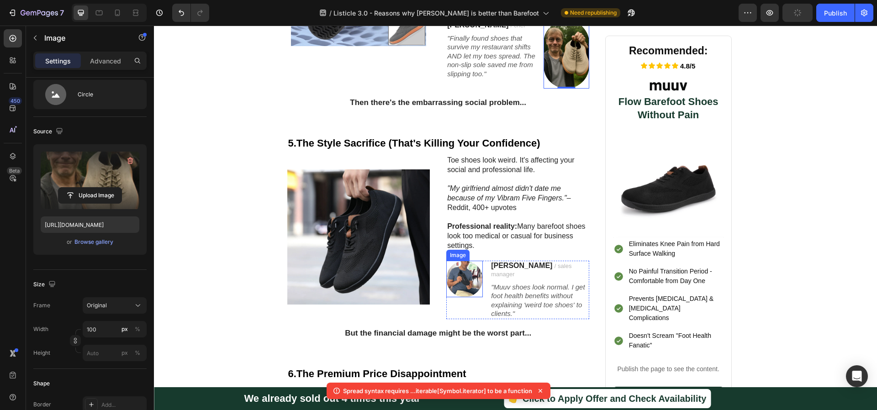
click at [472, 266] on img at bounding box center [464, 279] width 37 height 37
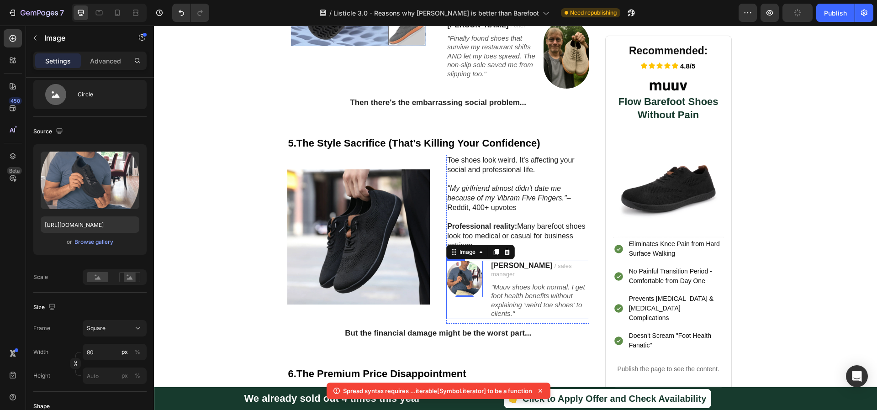
scroll to position [1365, 0]
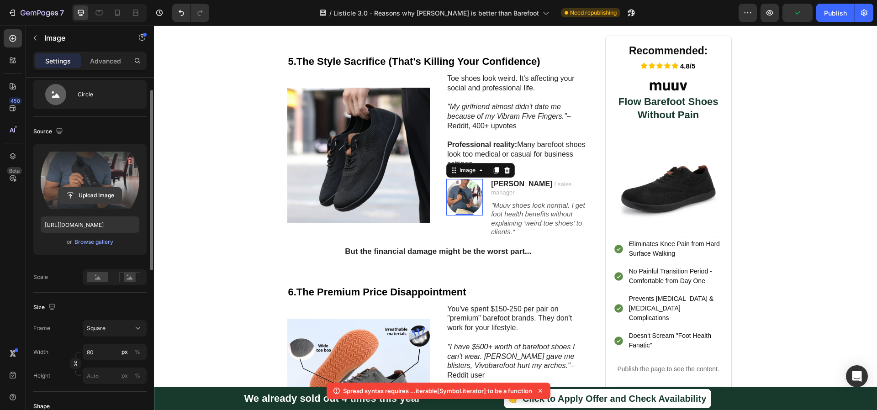
click at [80, 196] on input "file" at bounding box center [89, 196] width 63 height 16
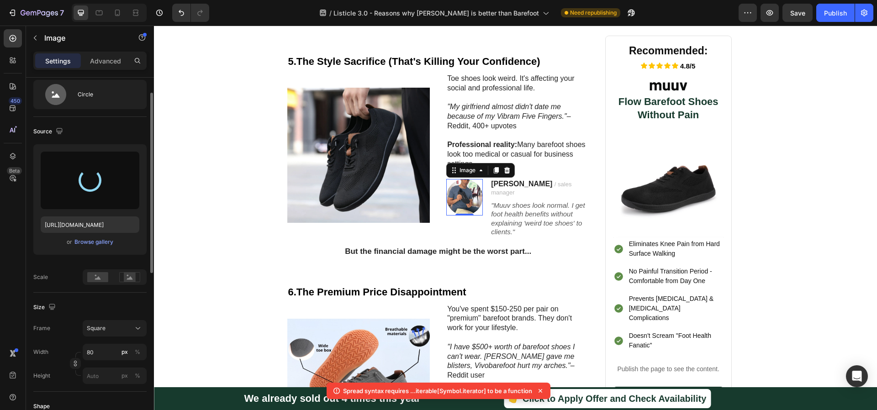
scroll to position [40, 0]
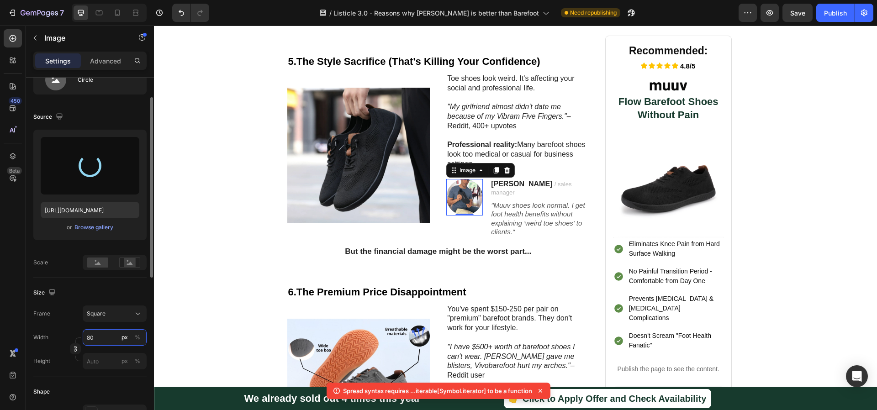
click at [104, 337] on input "80" at bounding box center [115, 337] width 64 height 16
type input "1"
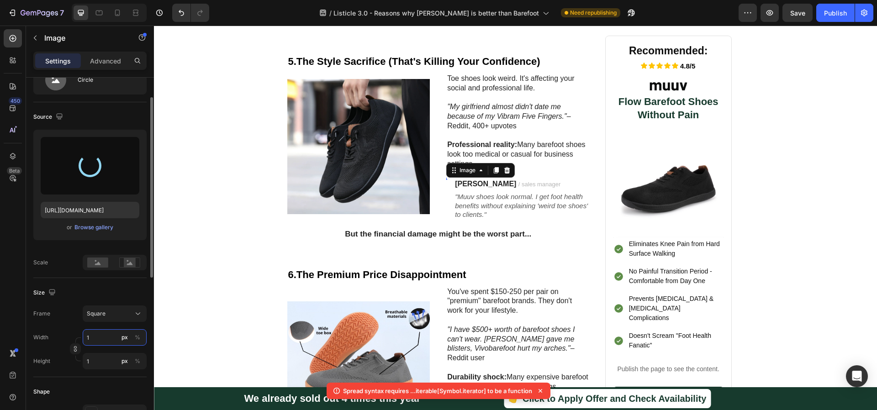
type input "10"
type input "100"
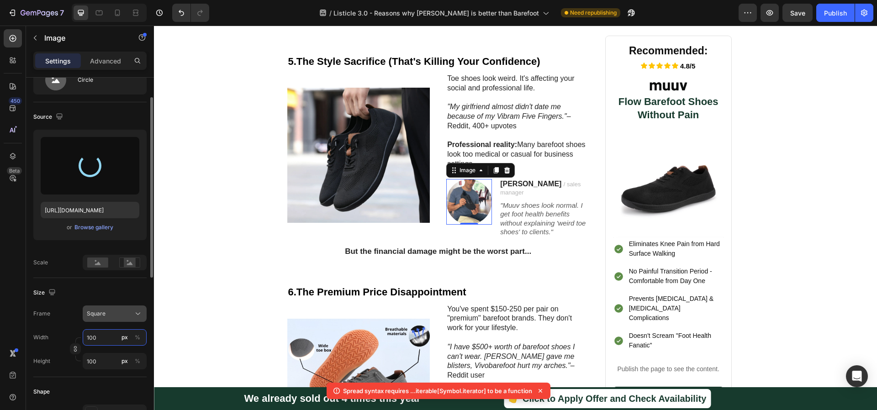
type input "[URL][DOMAIN_NAME]"
type input "80"
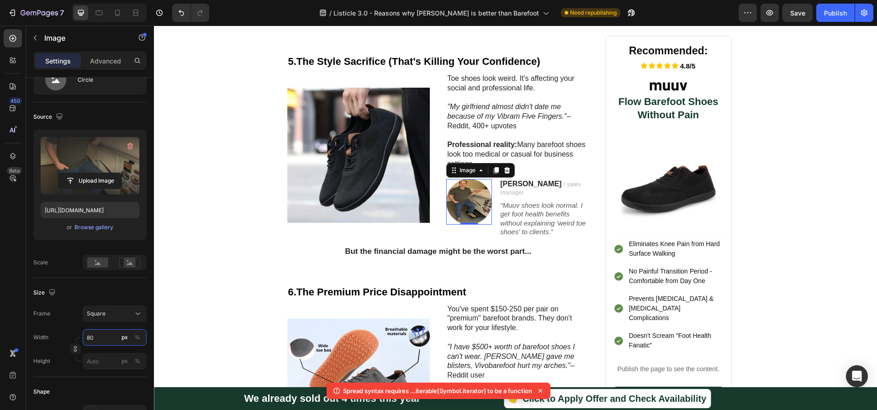
type input "100"
click at [98, 359] on input "100" at bounding box center [115, 361] width 64 height 16
click at [75, 347] on icon "button" at bounding box center [75, 349] width 6 height 6
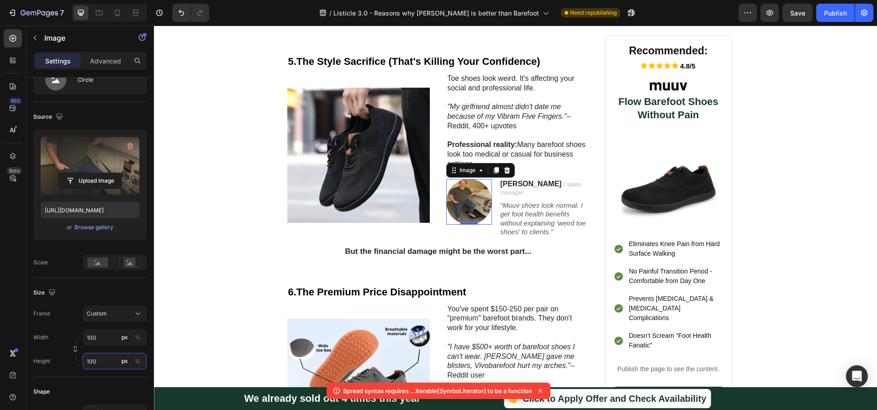
click at [108, 365] on input "100" at bounding box center [115, 361] width 64 height 16
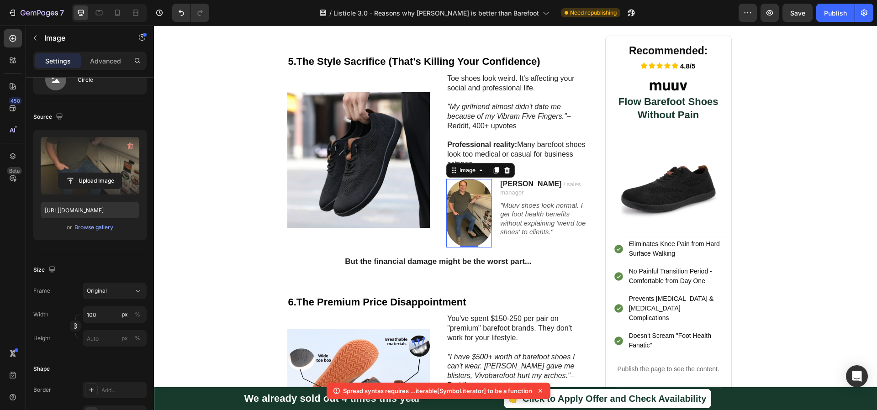
click at [66, 284] on div "Size Frame Original Width 100 px % Height px %" at bounding box center [89, 304] width 113 height 99
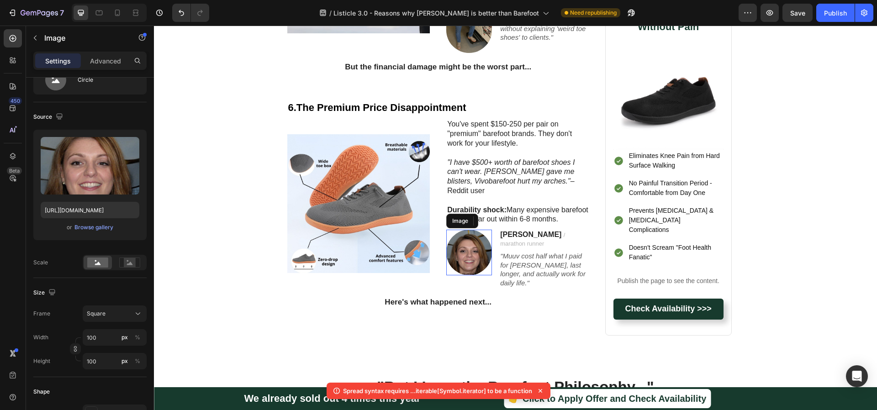
click at [452, 230] on img at bounding box center [469, 253] width 46 height 46
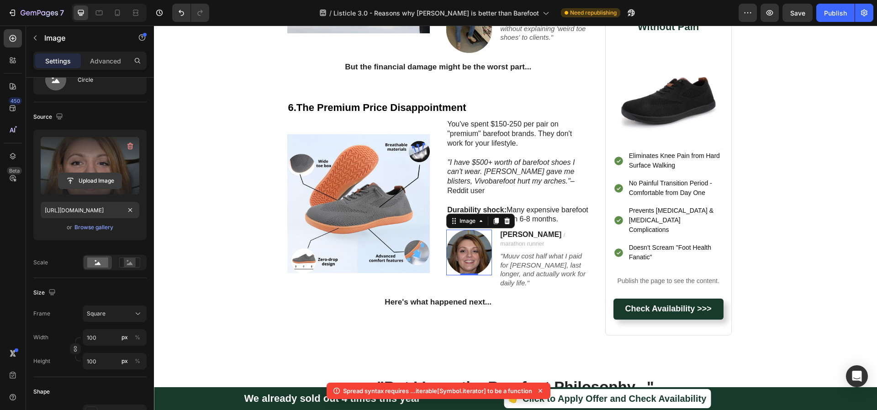
click at [90, 184] on input "file" at bounding box center [89, 181] width 63 height 16
click at [83, 179] on input "file" at bounding box center [89, 181] width 63 height 16
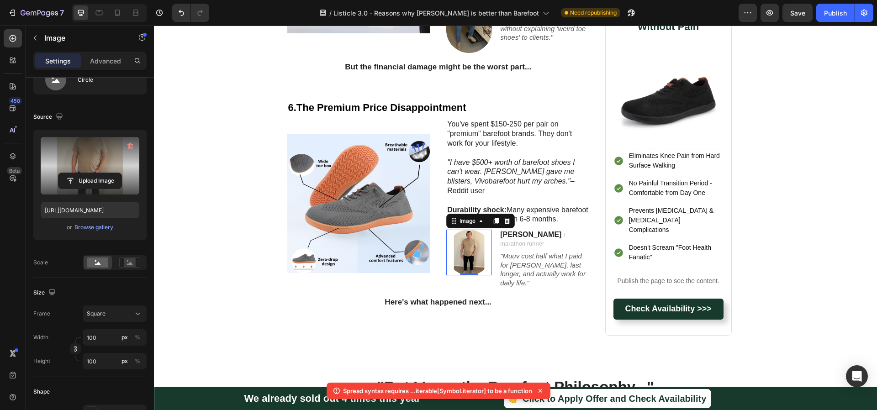
type input "[URL][DOMAIN_NAME]"
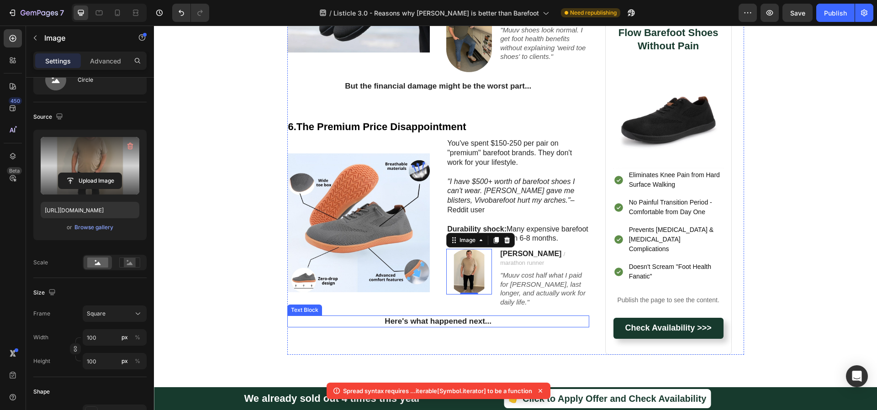
scroll to position [1622, 0]
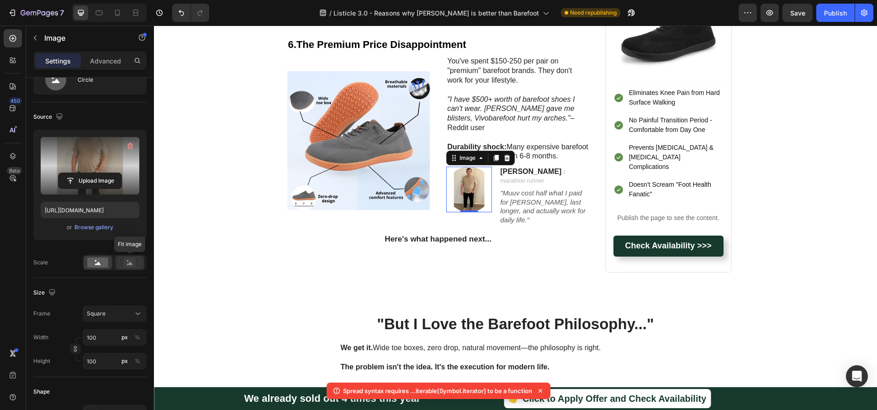
click at [122, 265] on icon at bounding box center [129, 262] width 21 height 10
click at [95, 267] on rect at bounding box center [97, 262] width 21 height 10
click at [106, 338] on input "100" at bounding box center [115, 337] width 64 height 16
click at [106, 358] on p "Full 100%" at bounding box center [112, 359] width 53 height 8
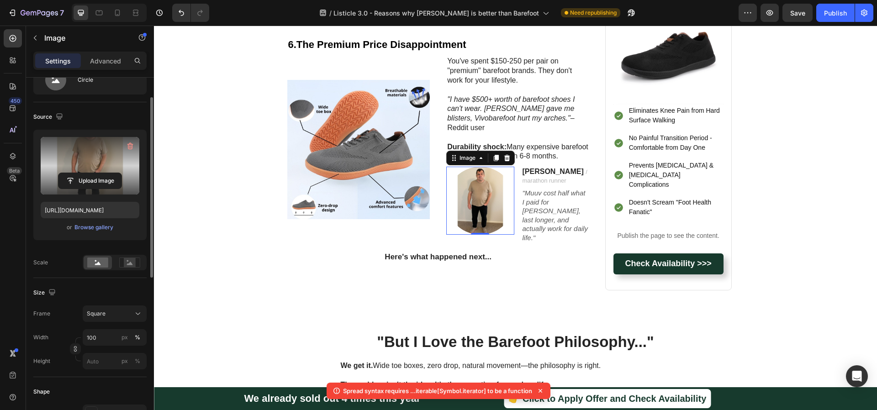
click at [82, 349] on div "Width 100 px % Height px %" at bounding box center [89, 349] width 113 height 40
click at [79, 350] on button "button" at bounding box center [75, 348] width 11 height 11
click at [106, 311] on span "Custom" at bounding box center [97, 314] width 20 height 8
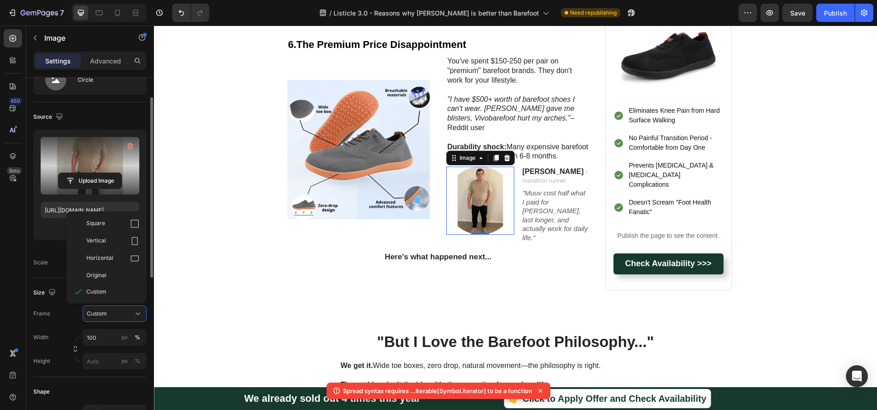
click at [59, 305] on div "Size Frame Custom Square Vertical Horizontal Original Custom Width 100 px % Hei…" at bounding box center [89, 327] width 113 height 99
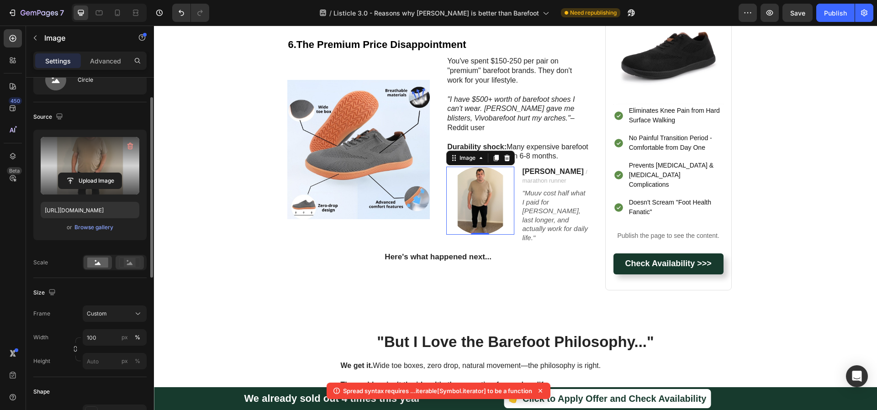
click at [130, 261] on rect at bounding box center [130, 262] width 12 height 9
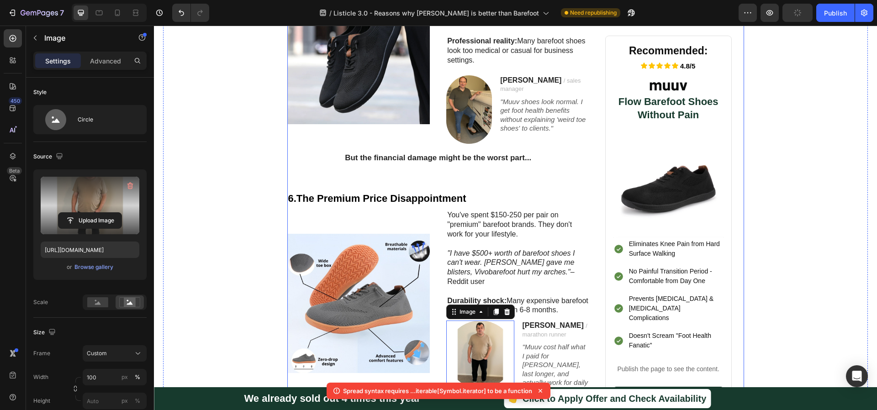
scroll to position [1378, 0]
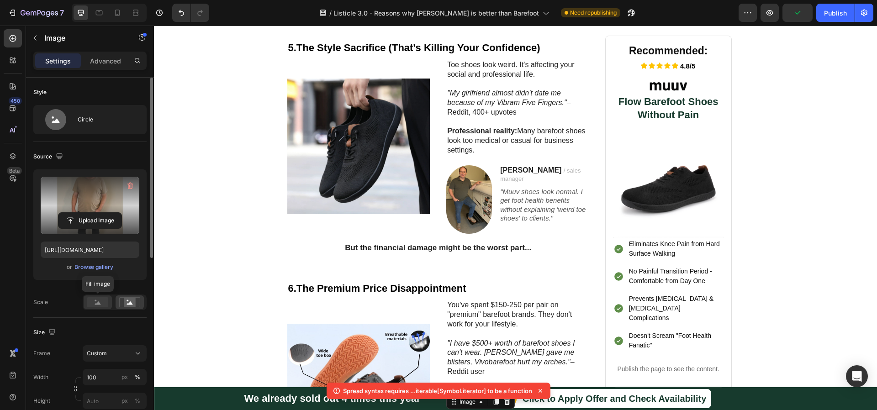
click at [94, 305] on rect at bounding box center [97, 302] width 21 height 10
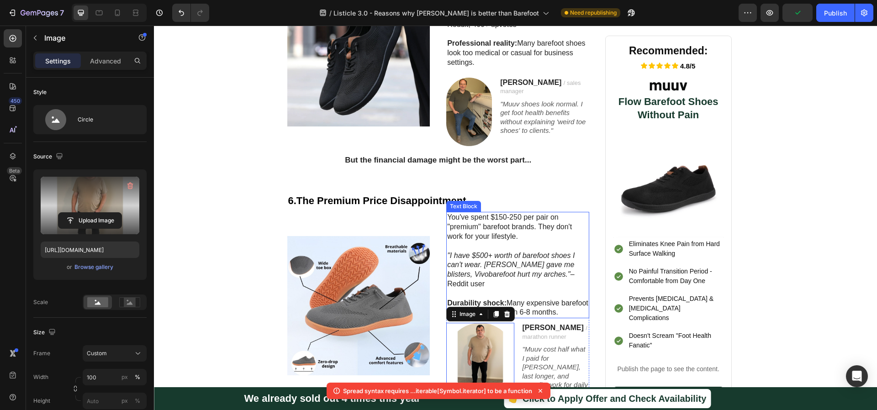
scroll to position [1485, 0]
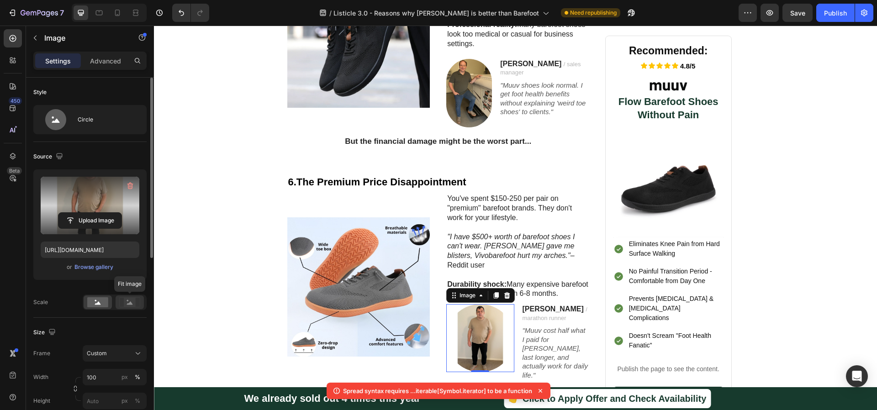
click at [118, 301] on div at bounding box center [130, 302] width 28 height 14
click at [103, 303] on rect at bounding box center [97, 302] width 21 height 10
click at [113, 318] on div "Style Circle" at bounding box center [89, 367] width 113 height 99
click at [113, 122] on div "Circle" at bounding box center [106, 119] width 56 height 21
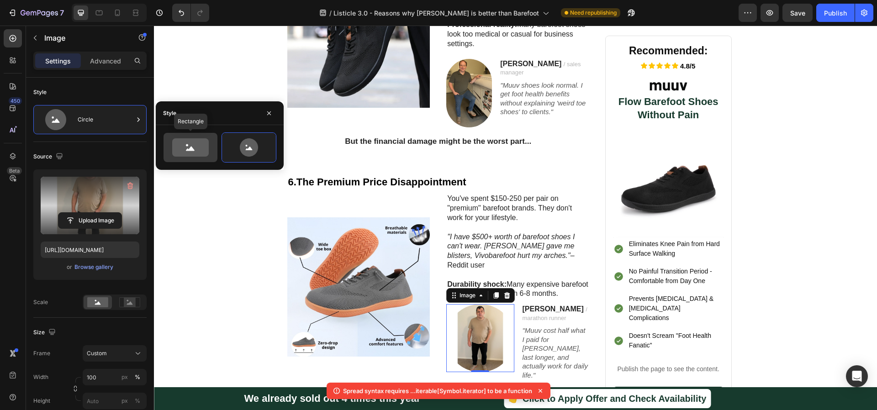
click at [194, 145] on icon at bounding box center [190, 147] width 37 height 18
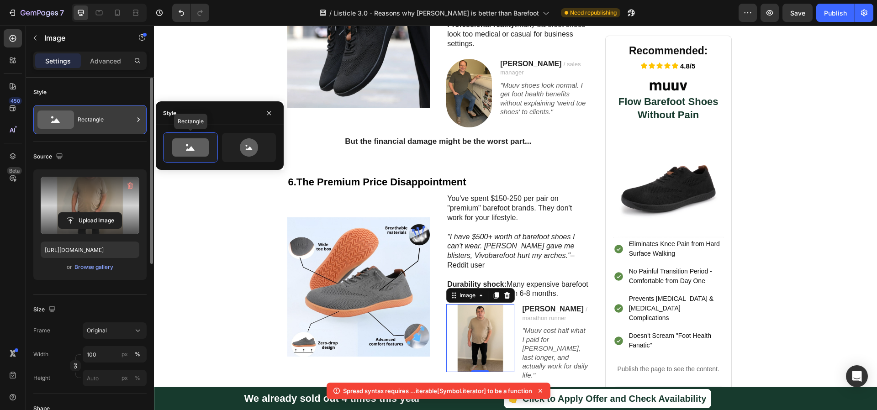
click at [122, 124] on div "Rectangle" at bounding box center [106, 119] width 56 height 21
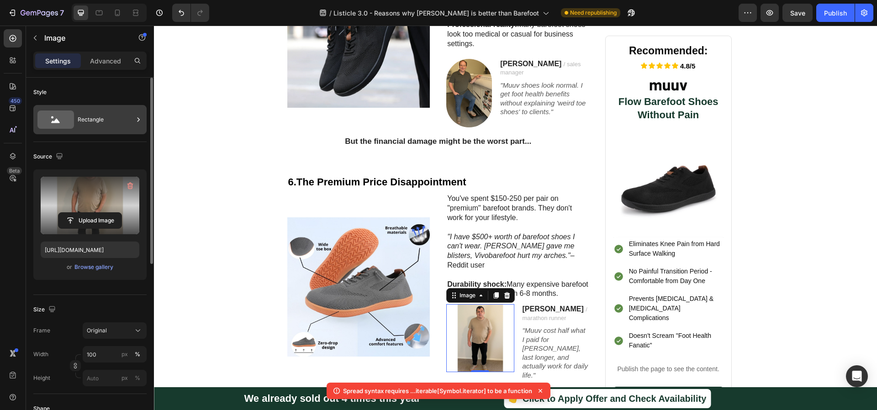
click at [104, 126] on div "Rectangle" at bounding box center [106, 119] width 56 height 21
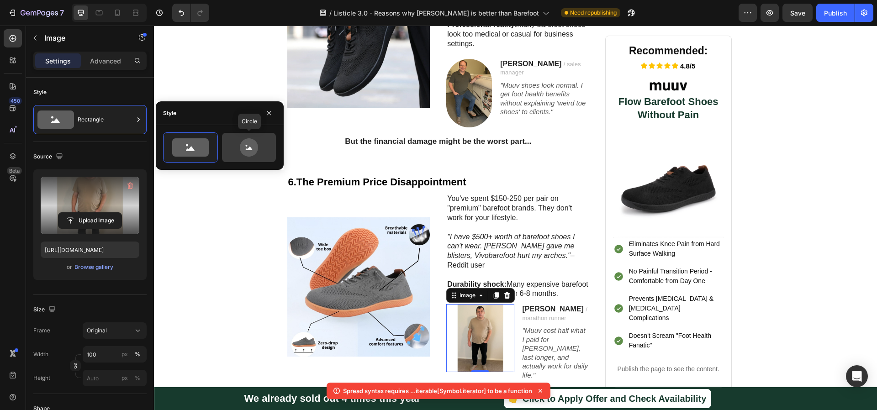
click at [238, 149] on icon at bounding box center [248, 147] width 43 height 18
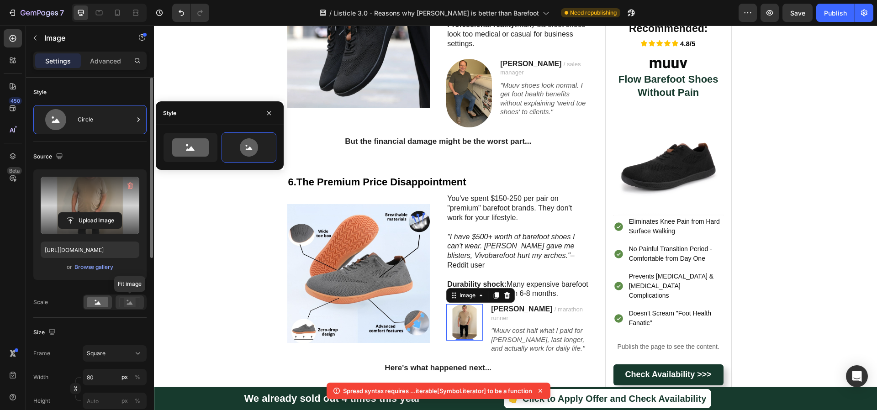
click at [123, 304] on icon at bounding box center [129, 302] width 21 height 10
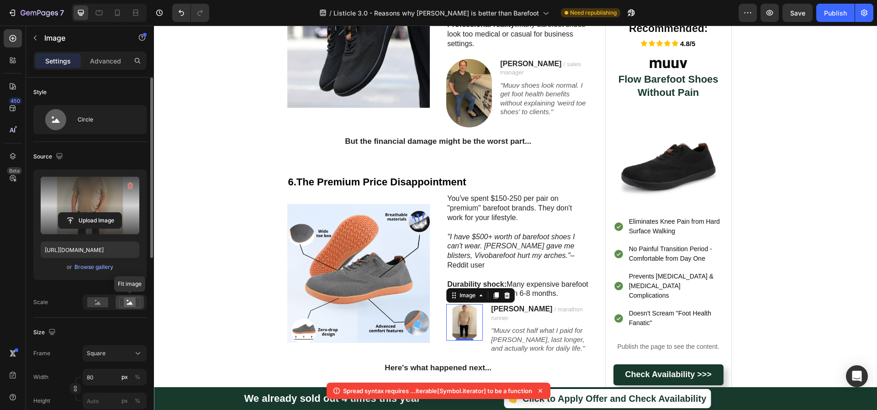
click at [125, 303] on rect at bounding box center [130, 302] width 12 height 9
click at [105, 296] on div at bounding box center [98, 302] width 28 height 14
click at [125, 290] on div "Upload Image [URL][DOMAIN_NAME] or Browse gallery Scale Fit image" at bounding box center [89, 239] width 113 height 141
click at [130, 301] on g at bounding box center [129, 302] width 21 height 10
click at [103, 303] on rect at bounding box center [97, 302] width 21 height 10
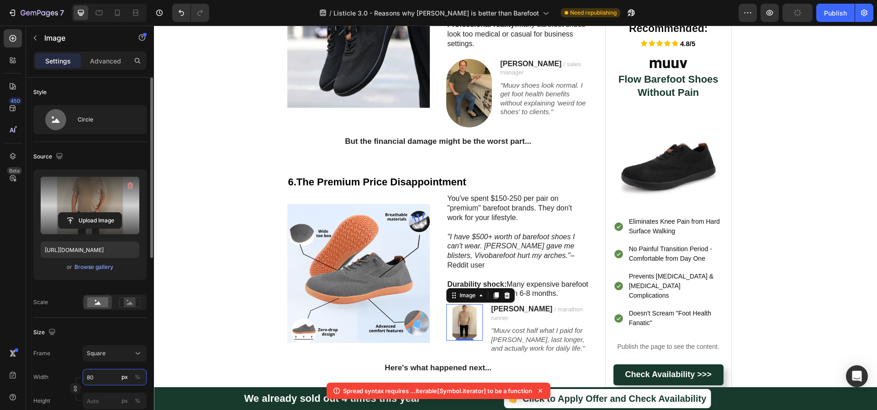
click at [103, 375] on input "80" at bounding box center [115, 377] width 64 height 16
type input "1"
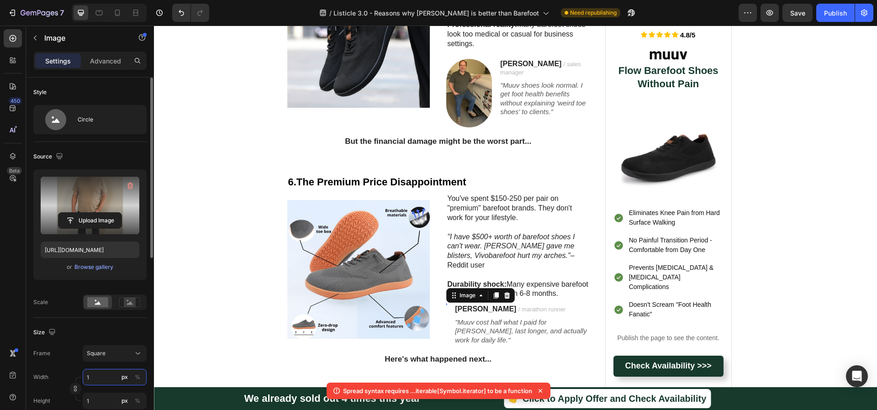
type input "10"
type input "100"
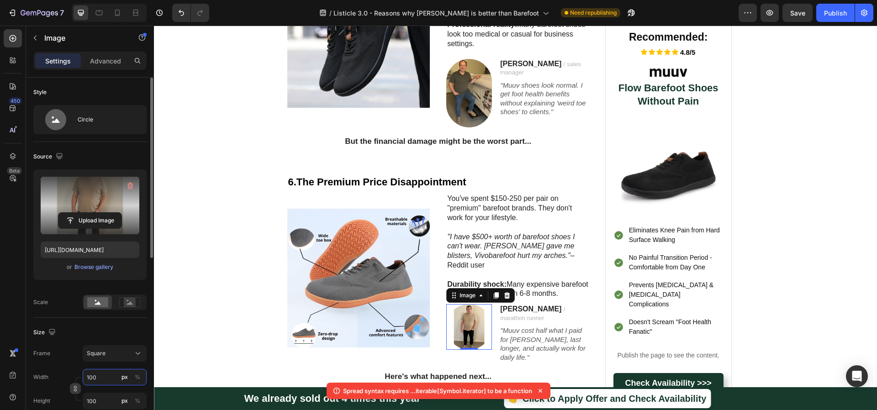
type input "100"
click at [75, 386] on icon "button" at bounding box center [75, 388] width 6 height 6
click at [113, 406] on input "100" at bounding box center [115, 401] width 64 height 16
click at [66, 340] on div "Size Frame Original Width 100 px % Height px %" at bounding box center [89, 344] width 113 height 99
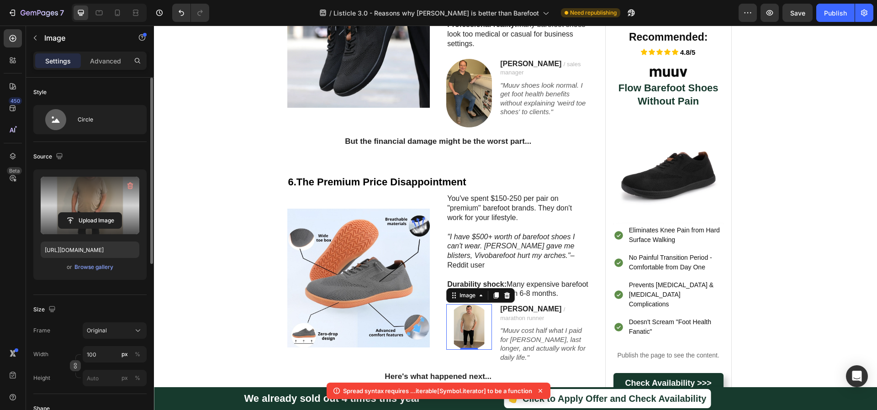
click at [73, 329] on div "Frame Original" at bounding box center [89, 330] width 113 height 16
click at [126, 327] on div "Original" at bounding box center [109, 330] width 45 height 8
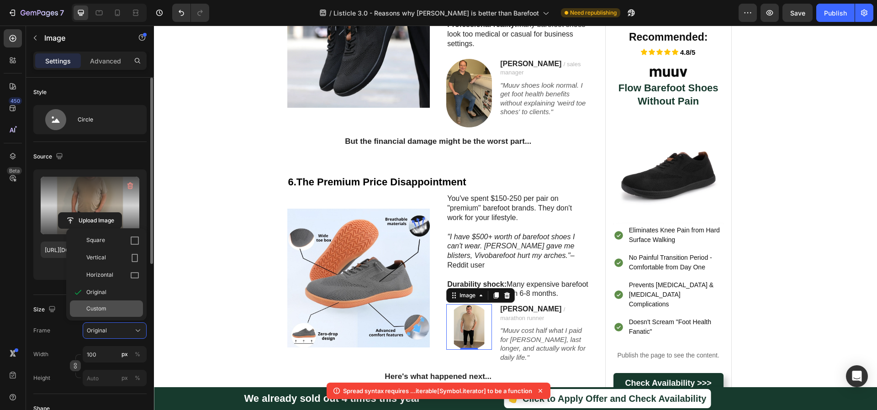
click at [105, 308] on span "Custom" at bounding box center [96, 309] width 20 height 8
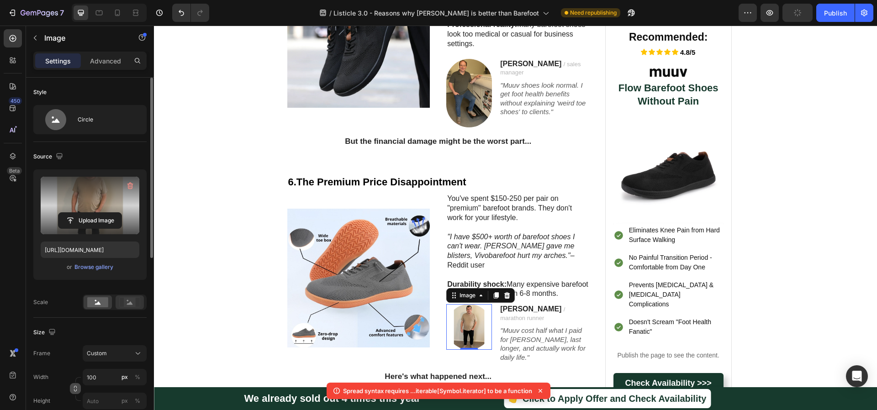
click at [141, 305] on div at bounding box center [130, 302] width 28 height 14
click at [99, 299] on rect at bounding box center [97, 302] width 21 height 10
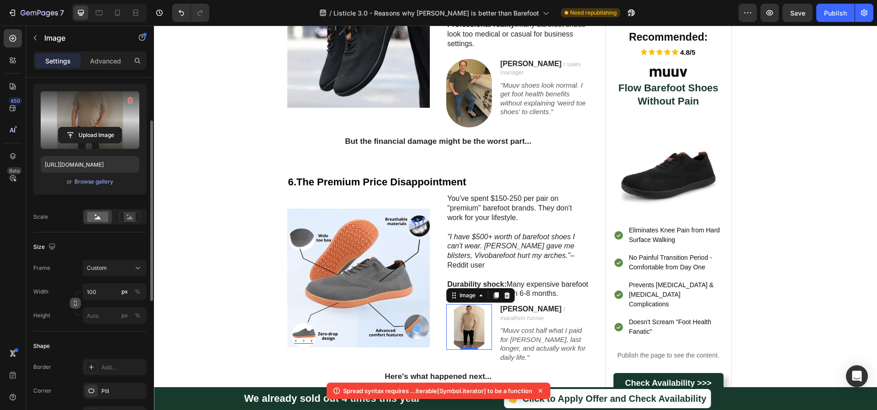
scroll to position [0, 0]
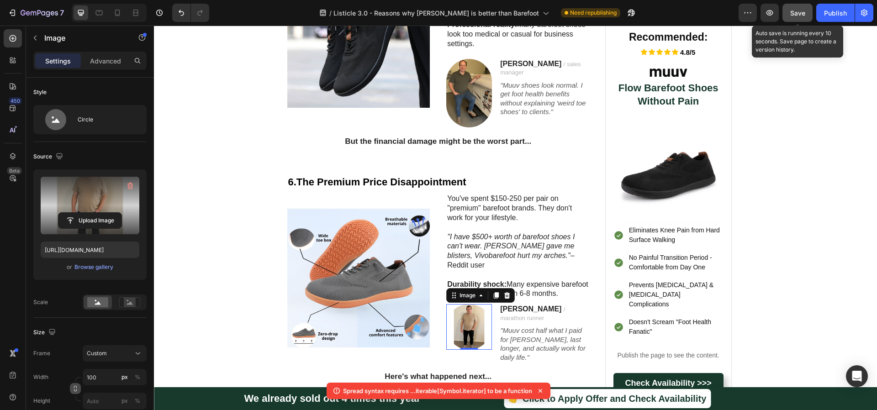
click at [788, 14] on button "Save" at bounding box center [797, 13] width 30 height 18
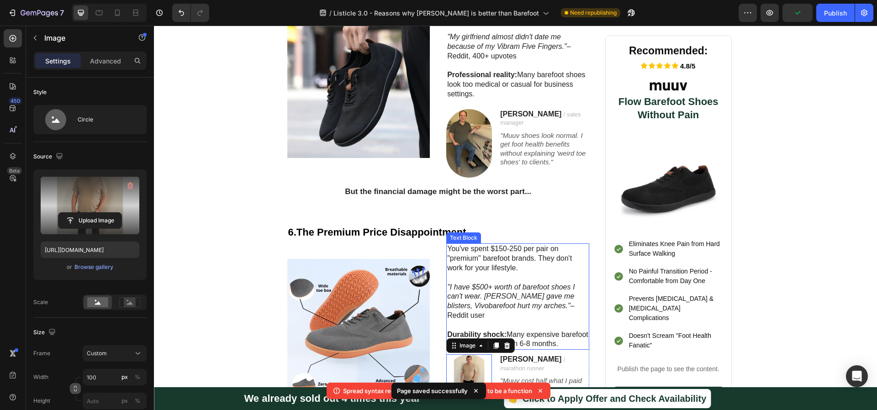
scroll to position [1538, 0]
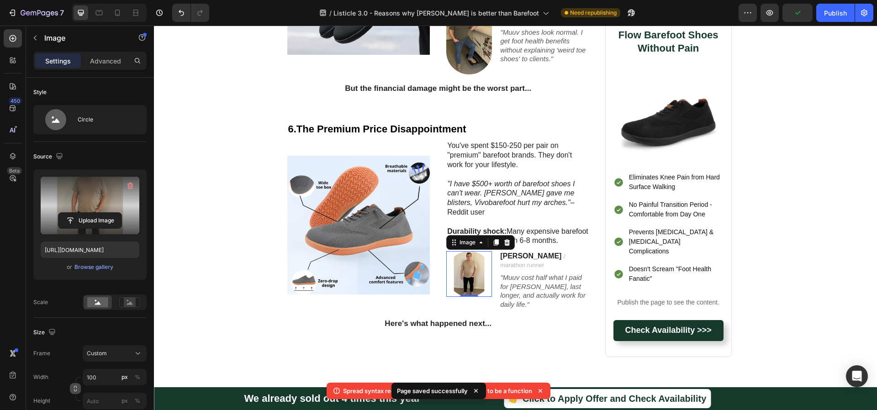
click at [478, 251] on img at bounding box center [469, 274] width 46 height 46
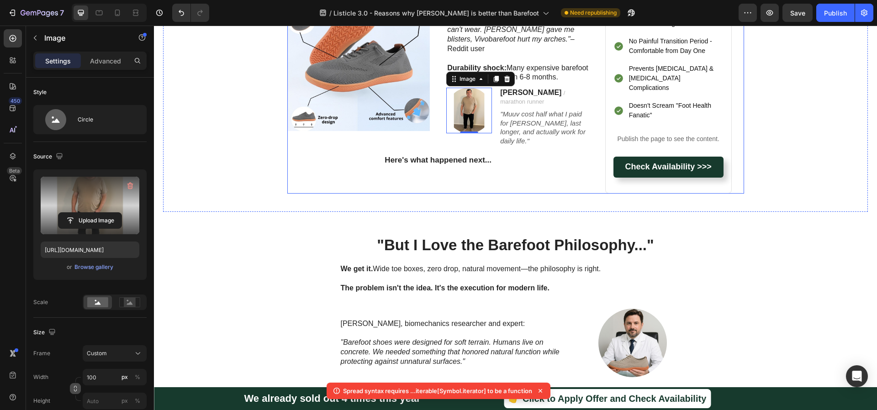
scroll to position [1684, 0]
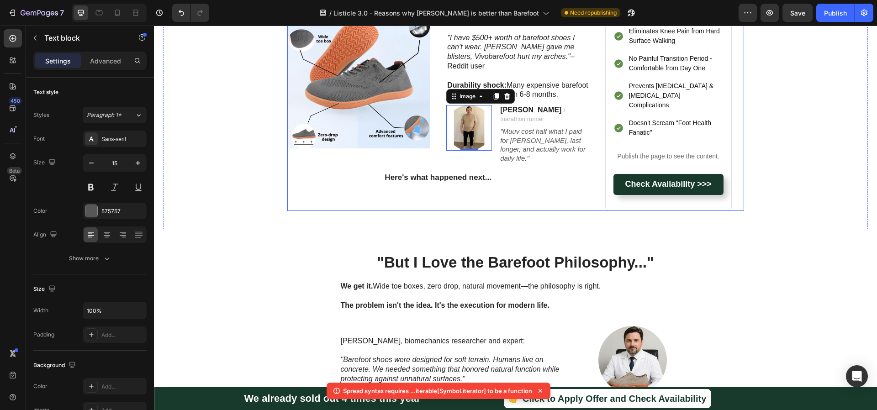
click at [534, 127] on icon ""Muuv cost half what I paid for [PERSON_NAME], last longer, and actually work f…" at bounding box center [542, 144] width 85 height 35
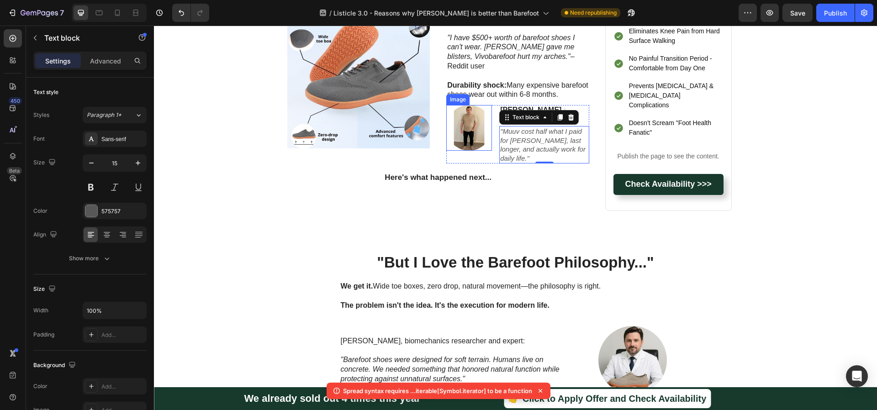
click at [477, 110] on img at bounding box center [469, 128] width 46 height 46
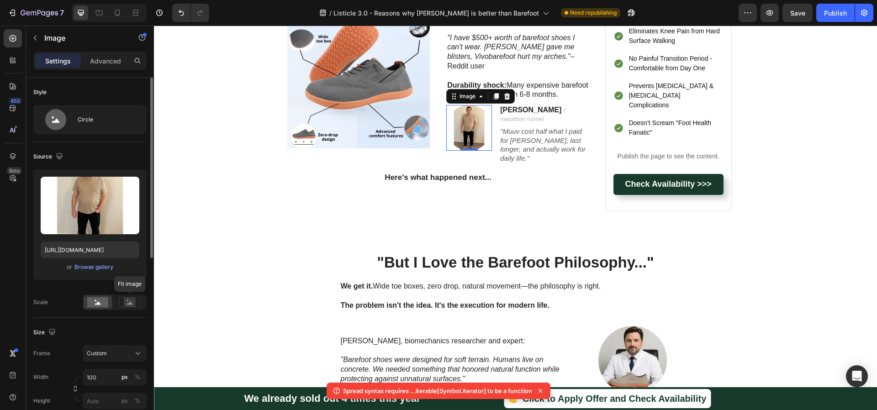
drag, startPoint x: 128, startPoint y: 303, endPoint x: 109, endPoint y: 304, distance: 19.2
click at [128, 304] on g at bounding box center [129, 302] width 21 height 10
click at [99, 304] on icon at bounding box center [98, 302] width 6 height 3
click at [120, 359] on button "Custom" at bounding box center [115, 353] width 64 height 16
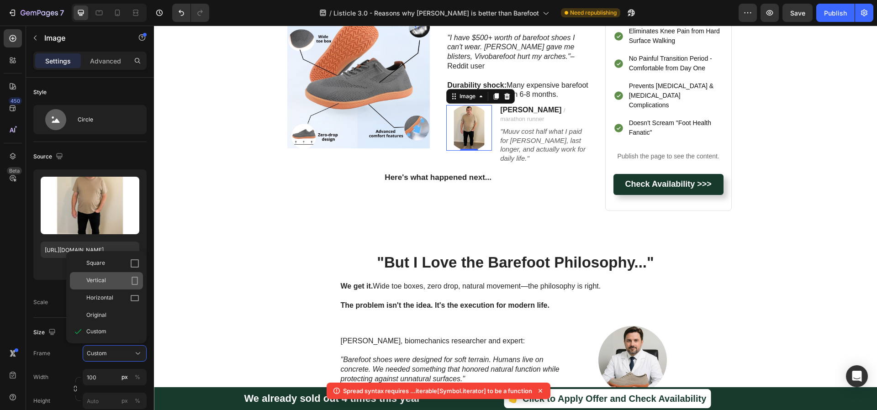
click at [110, 276] on div "Vertical" at bounding box center [112, 280] width 53 height 9
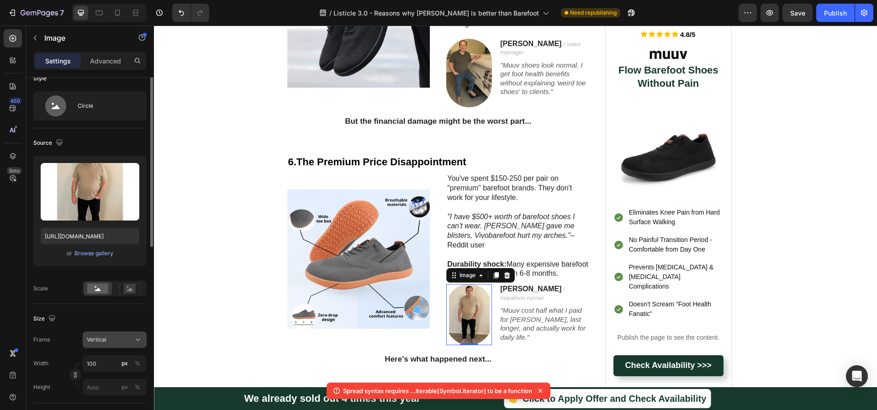
scroll to position [67, 0]
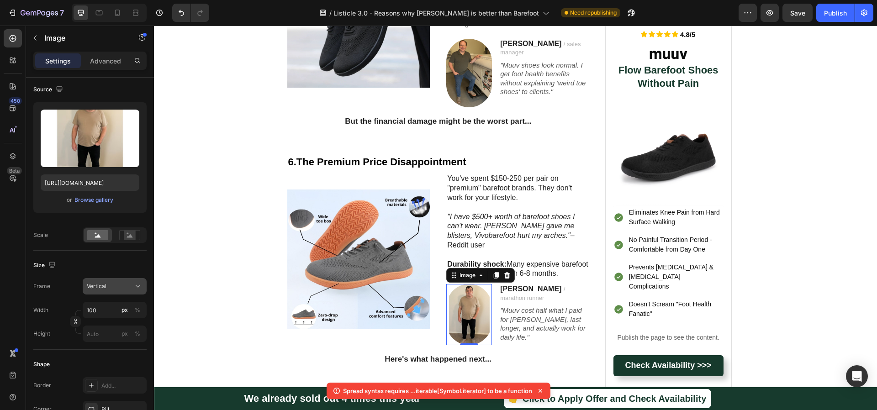
click at [110, 285] on div "Vertical" at bounding box center [109, 286] width 45 height 8
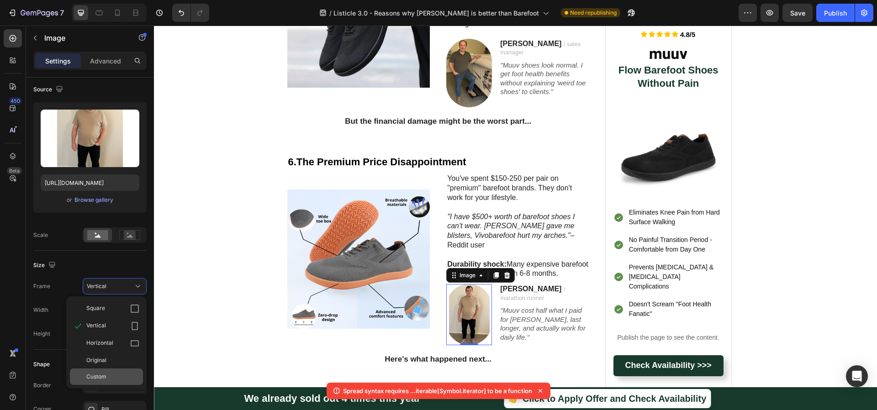
click at [103, 375] on span "Custom" at bounding box center [96, 377] width 20 height 8
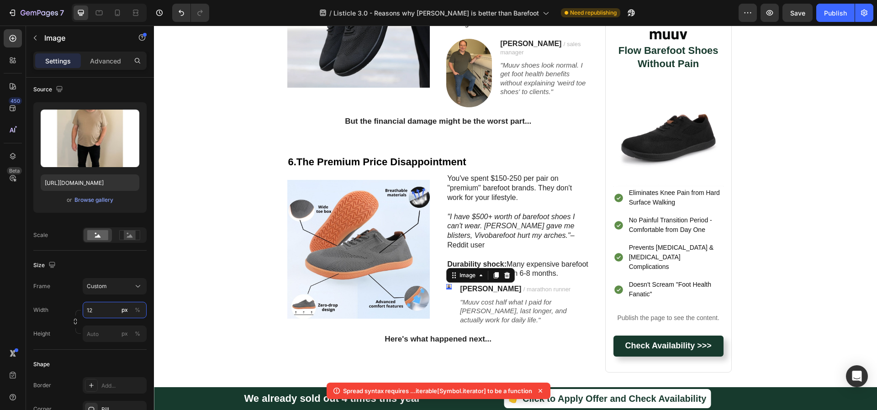
type input "1"
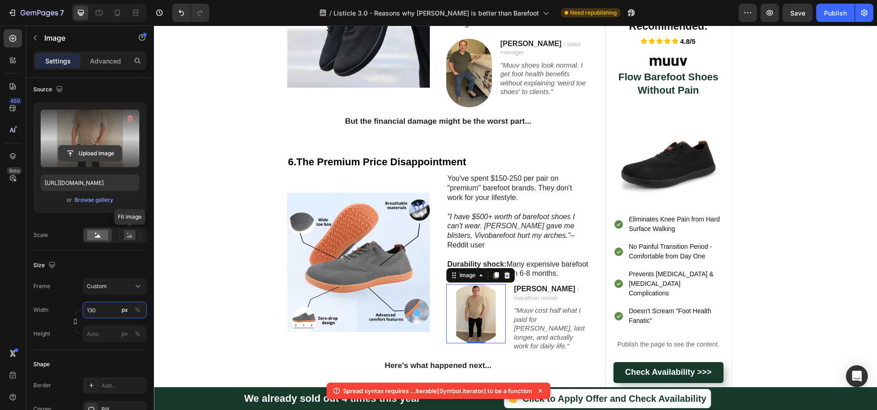
scroll to position [0, 0]
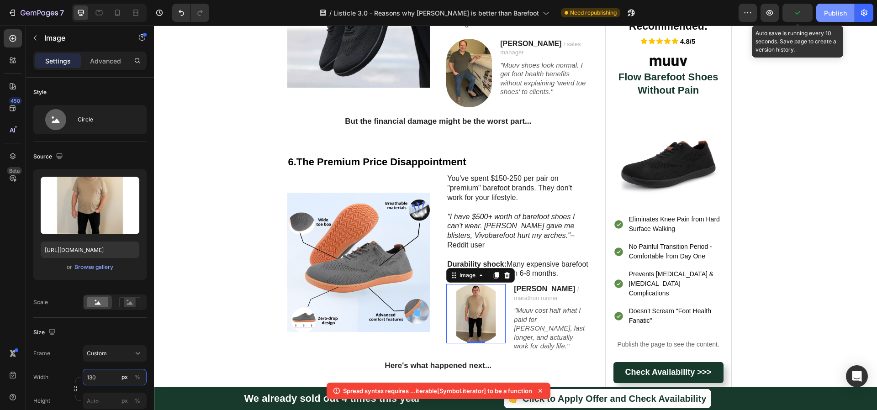
type input "130"
click at [834, 12] on div "Publish" at bounding box center [835, 13] width 23 height 10
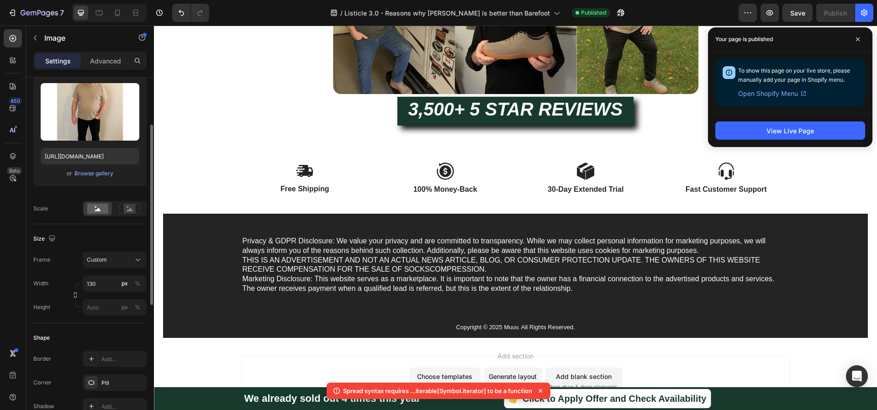
scroll to position [2873, 0]
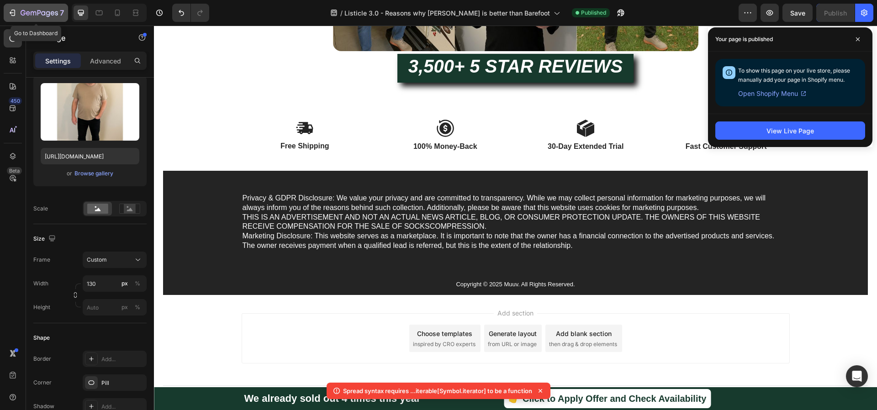
click at [13, 8] on div "7" at bounding box center [36, 12] width 56 height 11
